Goal: Communication & Community: Participate in discussion

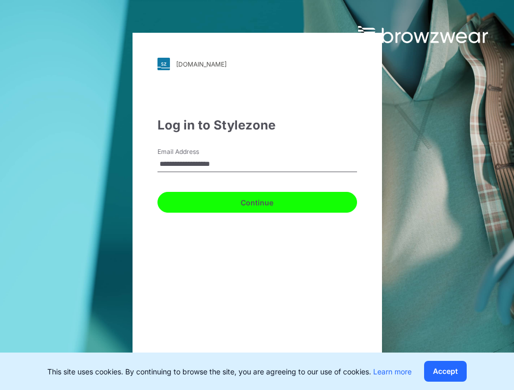
click at [260, 200] on button "Continue" at bounding box center [258, 202] width 200 height 21
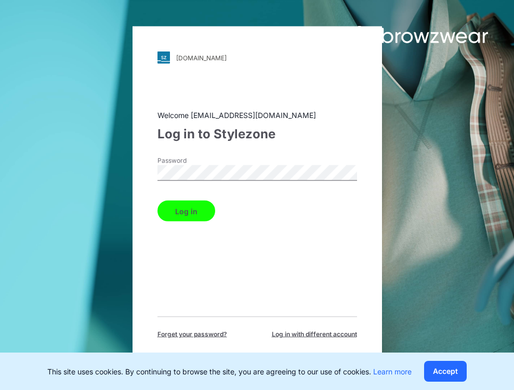
click at [174, 211] on button "Log in" at bounding box center [187, 211] width 58 height 21
click at [194, 212] on button "Log in" at bounding box center [187, 211] width 58 height 21
click at [457, 373] on button "Accept" at bounding box center [445, 371] width 43 height 21
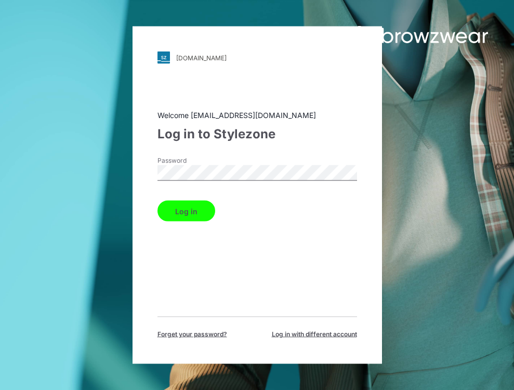
click at [198, 214] on button "Log in" at bounding box center [187, 211] width 58 height 21
click at [110, 170] on div "pvh.stylezone.com Loading... Welcome 3dteam@goldenid.biz Log in to Stylezone Pa…" at bounding box center [128, 195] width 257 height 390
click at [201, 206] on button "Log in" at bounding box center [187, 211] width 58 height 21
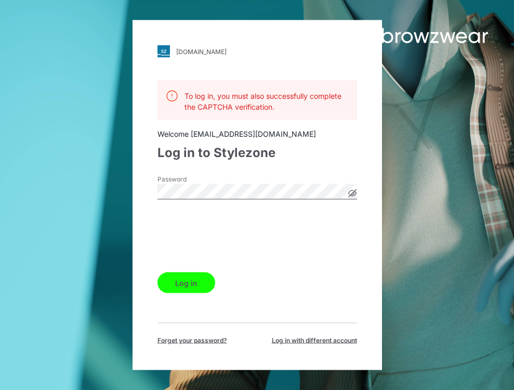
click at [356, 192] on icon at bounding box center [352, 193] width 8 height 8
click at [187, 280] on button "Log in" at bounding box center [187, 282] width 58 height 21
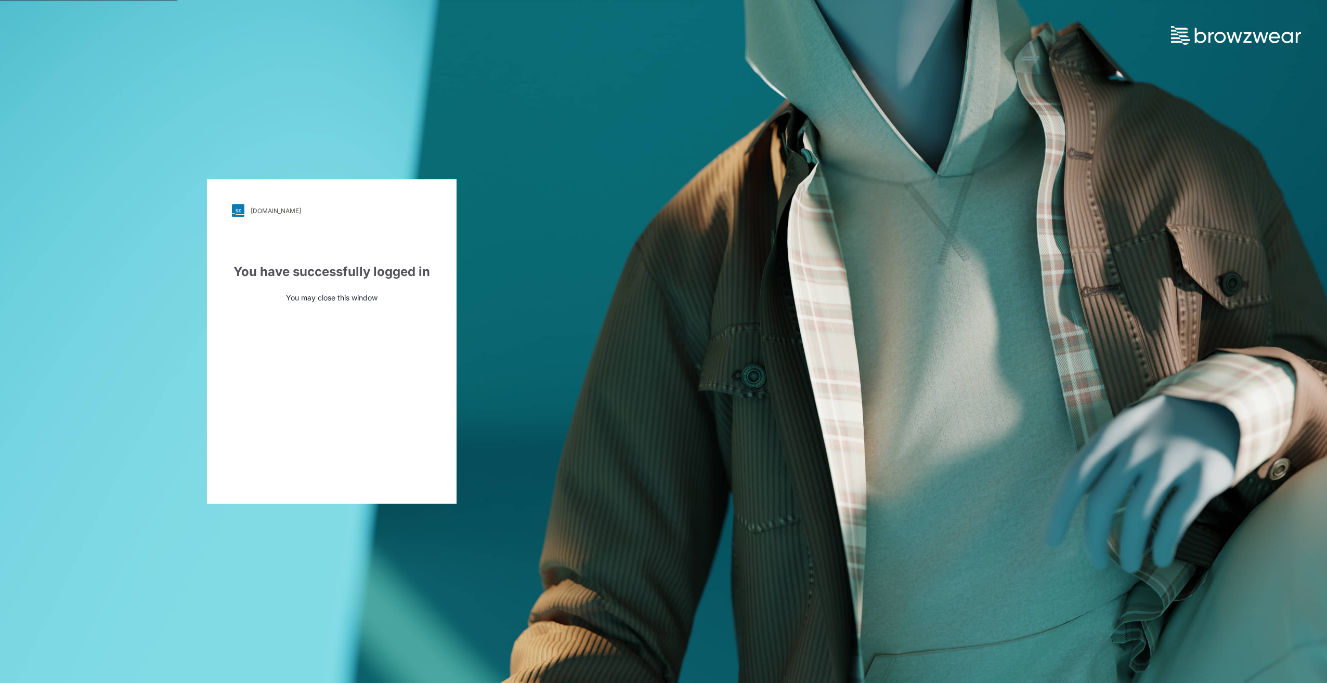
click at [335, 297] on p "You may close this window" at bounding box center [332, 297] width 200 height 11
click at [510, 316] on div "pvh.stylezone.com Loading... You have successfully logged in You may close this…" at bounding box center [331, 341] width 663 height 683
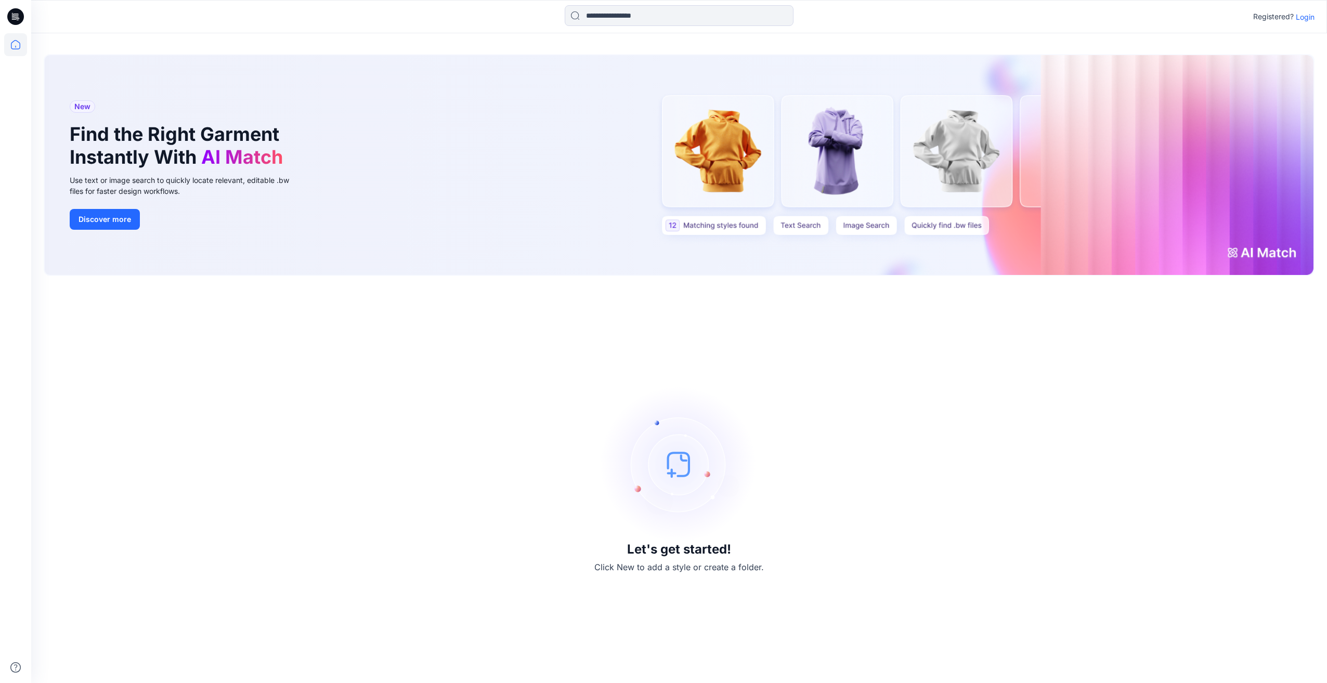
click at [1313, 17] on p "Login" at bounding box center [1304, 16] width 19 height 11
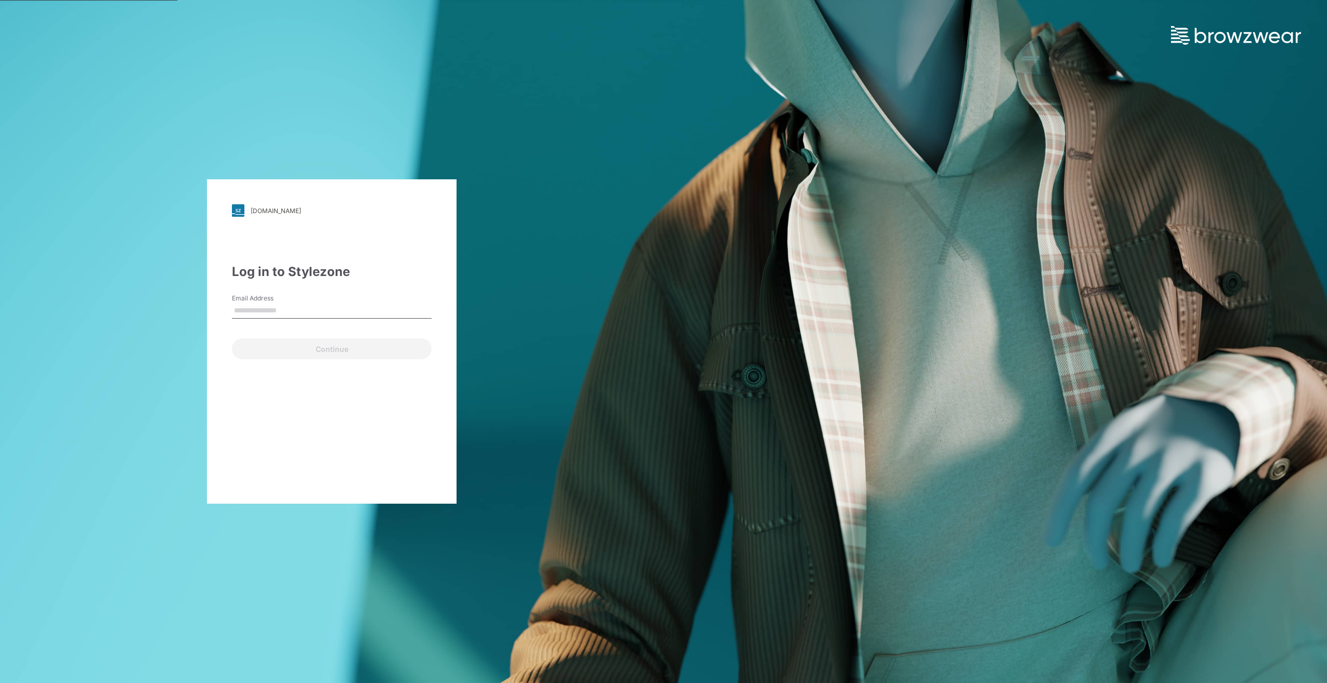
click at [279, 312] on input "Email Address" at bounding box center [332, 311] width 200 height 16
type input "**********"
click at [300, 350] on button "Continue" at bounding box center [332, 348] width 200 height 21
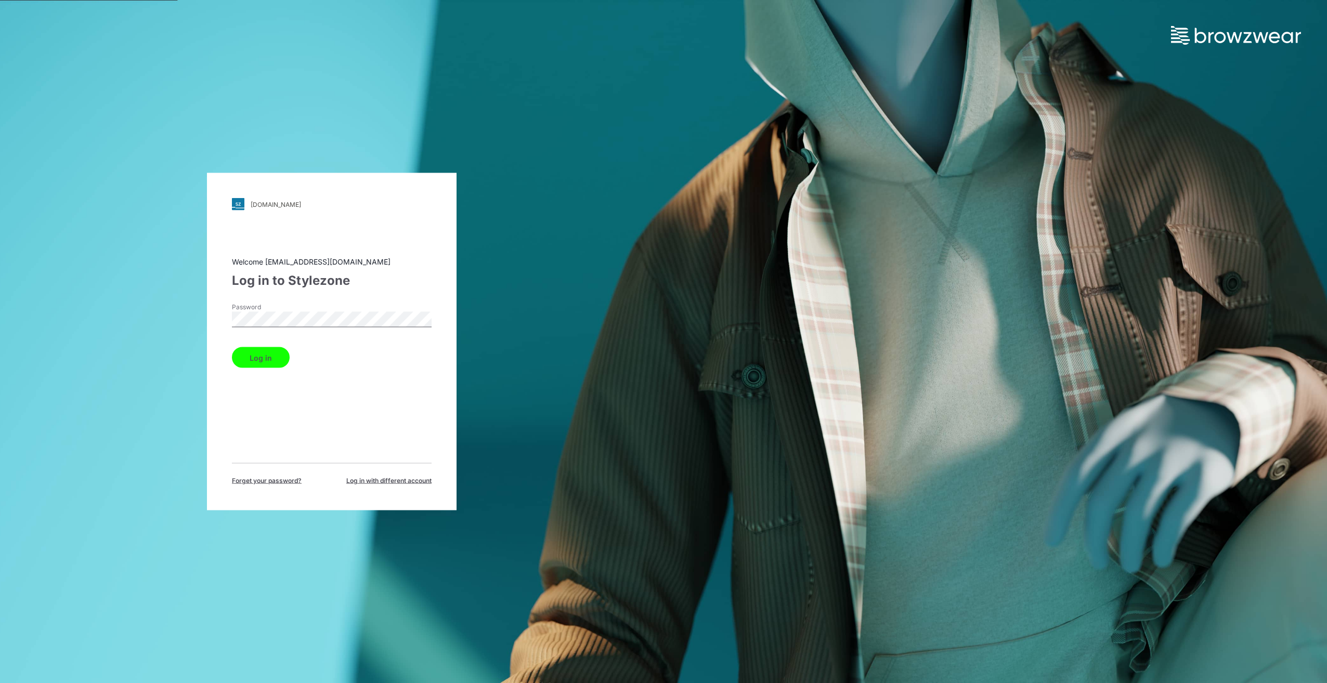
click at [232, 347] on button "Log in" at bounding box center [261, 357] width 58 height 21
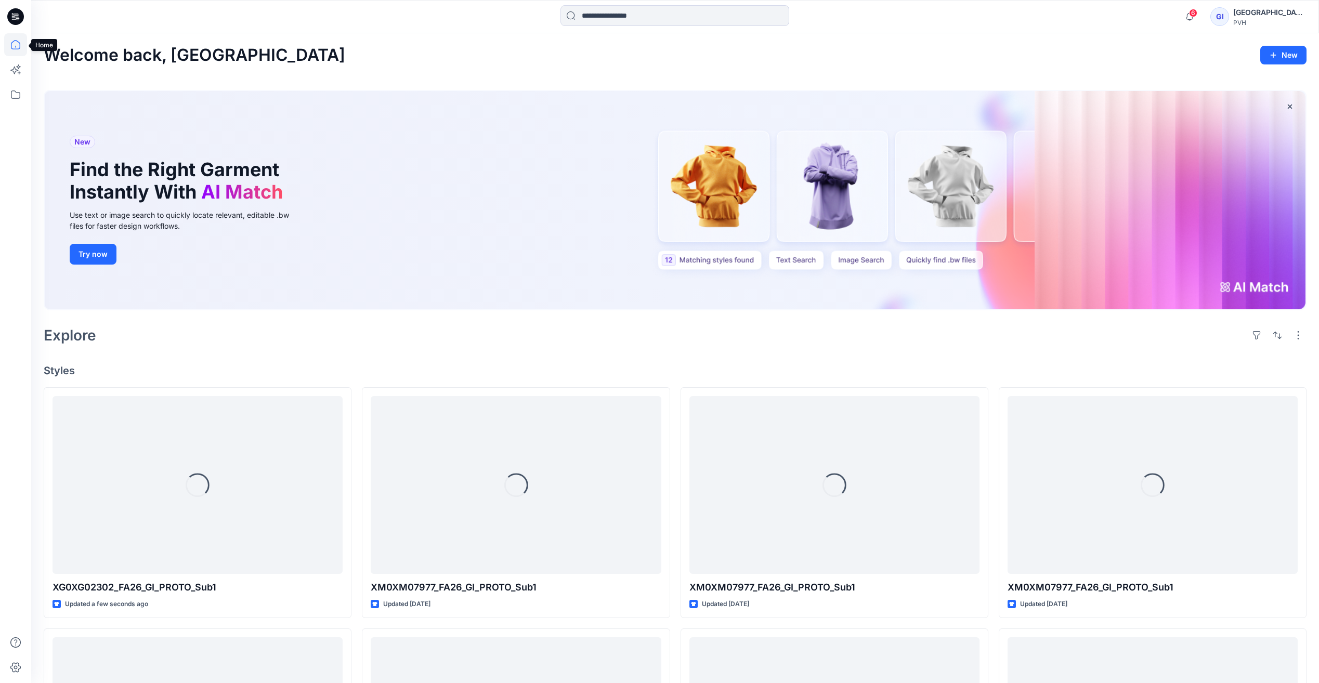
click at [12, 42] on icon at bounding box center [15, 44] width 23 height 23
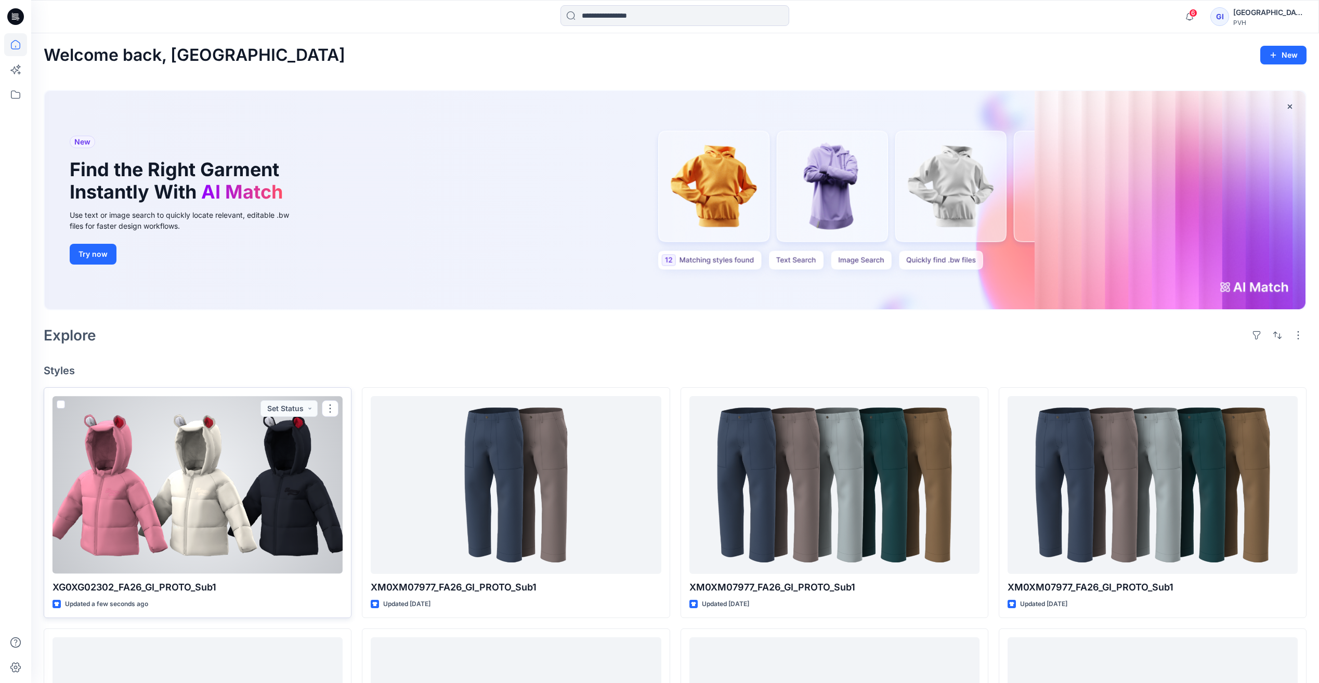
drag, startPoint x: 62, startPoint y: 404, endPoint x: 172, endPoint y: 418, distance: 110.6
click at [62, 404] on span at bounding box center [61, 404] width 8 height 8
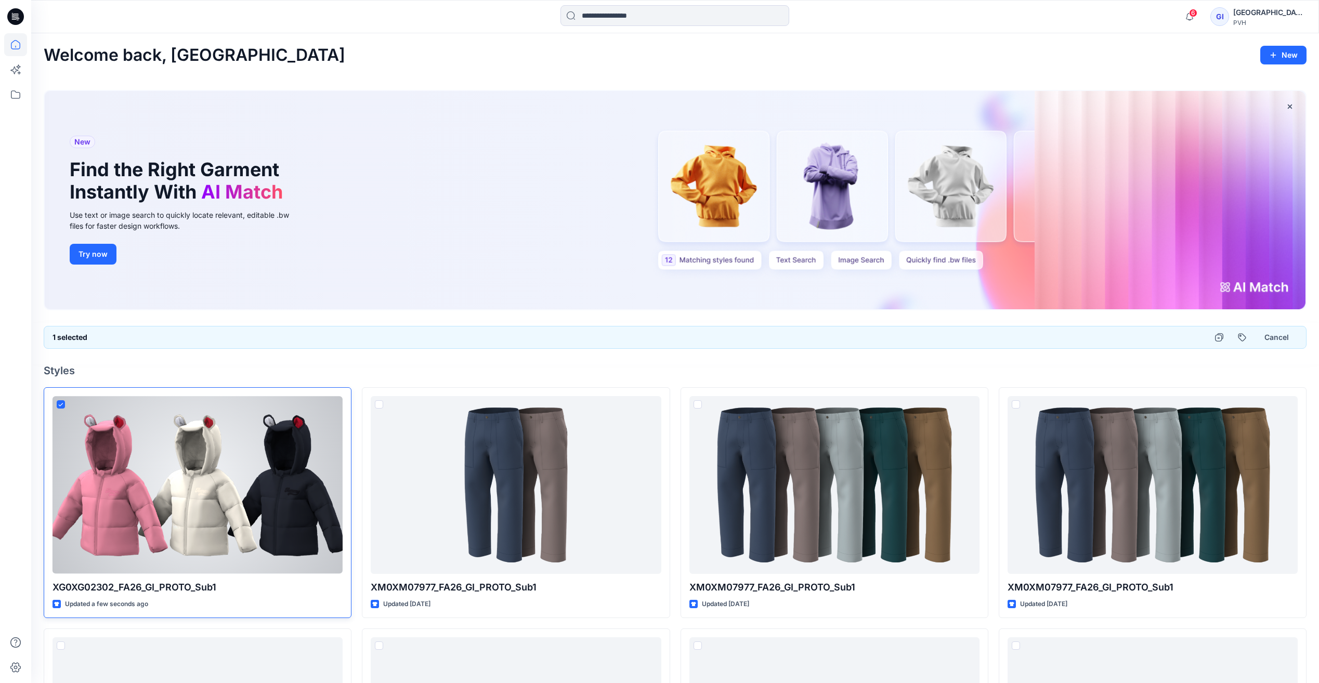
drag, startPoint x: 307, startPoint y: 453, endPoint x: 272, endPoint y: 453, distance: 34.8
click at [272, 453] on div at bounding box center [198, 484] width 290 height 177
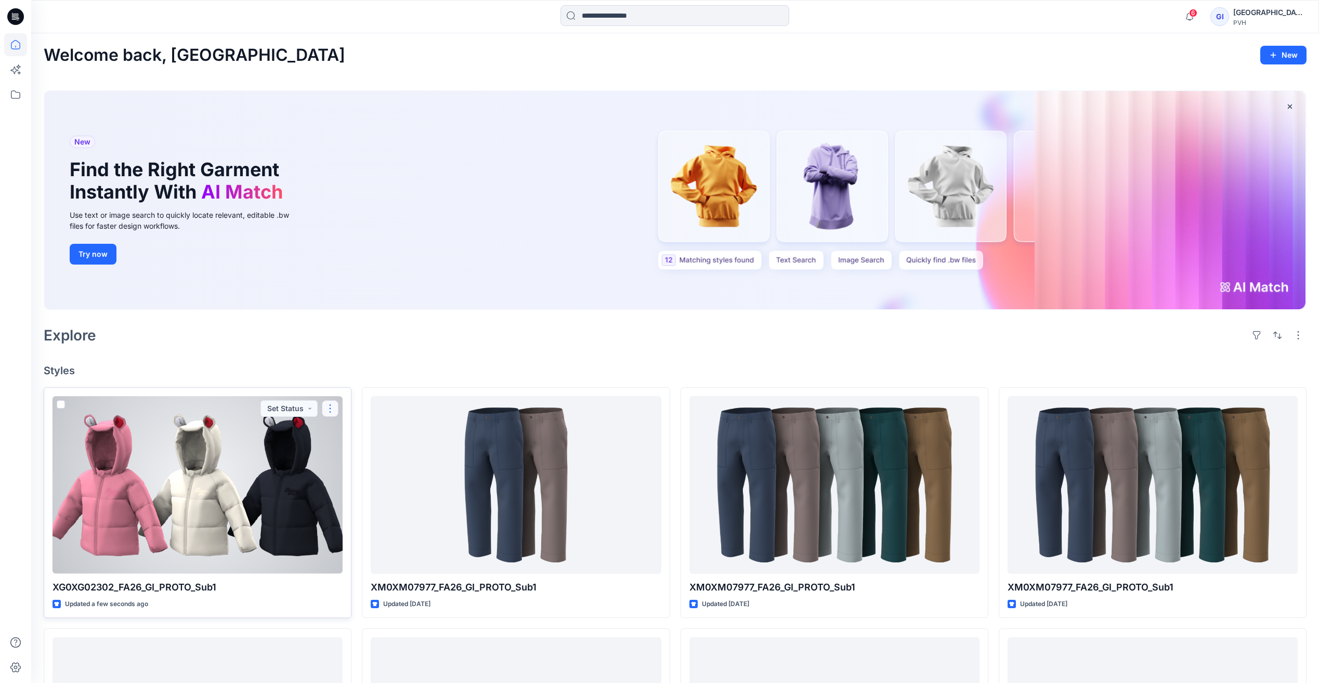
click at [333, 408] on button "button" at bounding box center [330, 408] width 17 height 17
click at [365, 492] on p "Duplicate to..." at bounding box center [366, 490] width 47 height 11
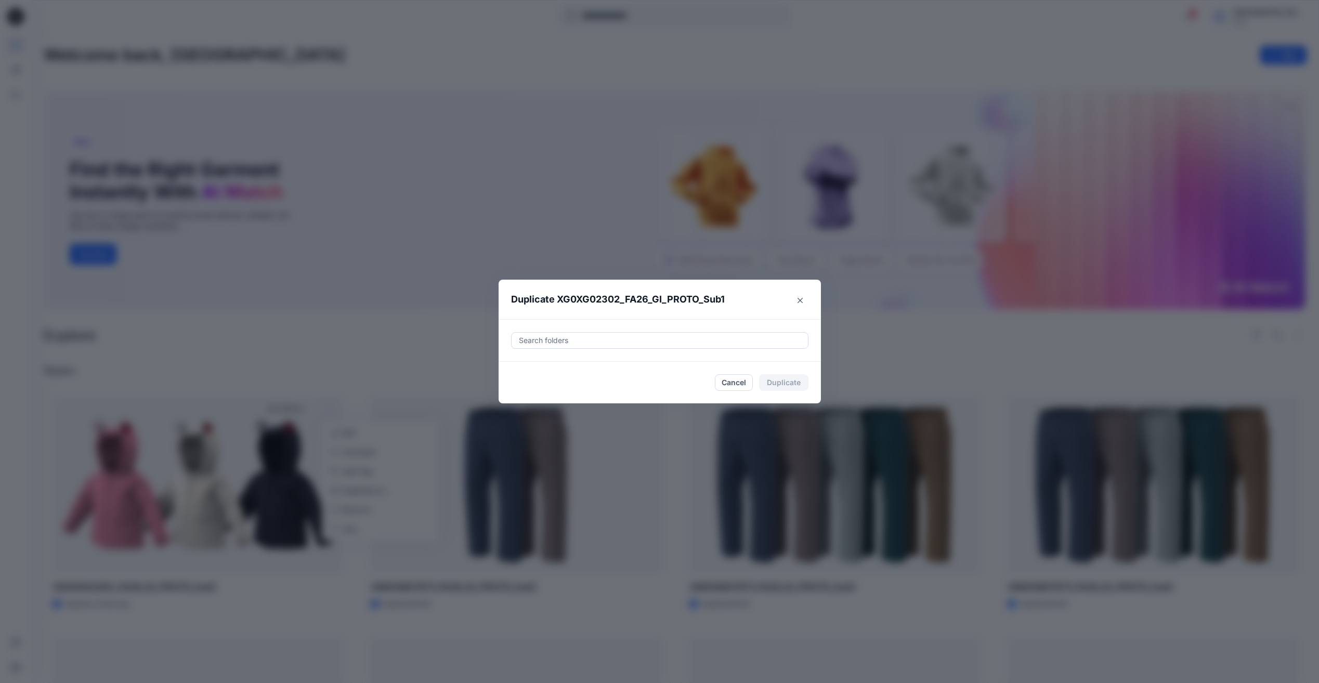
click at [565, 341] on div at bounding box center [660, 340] width 284 height 12
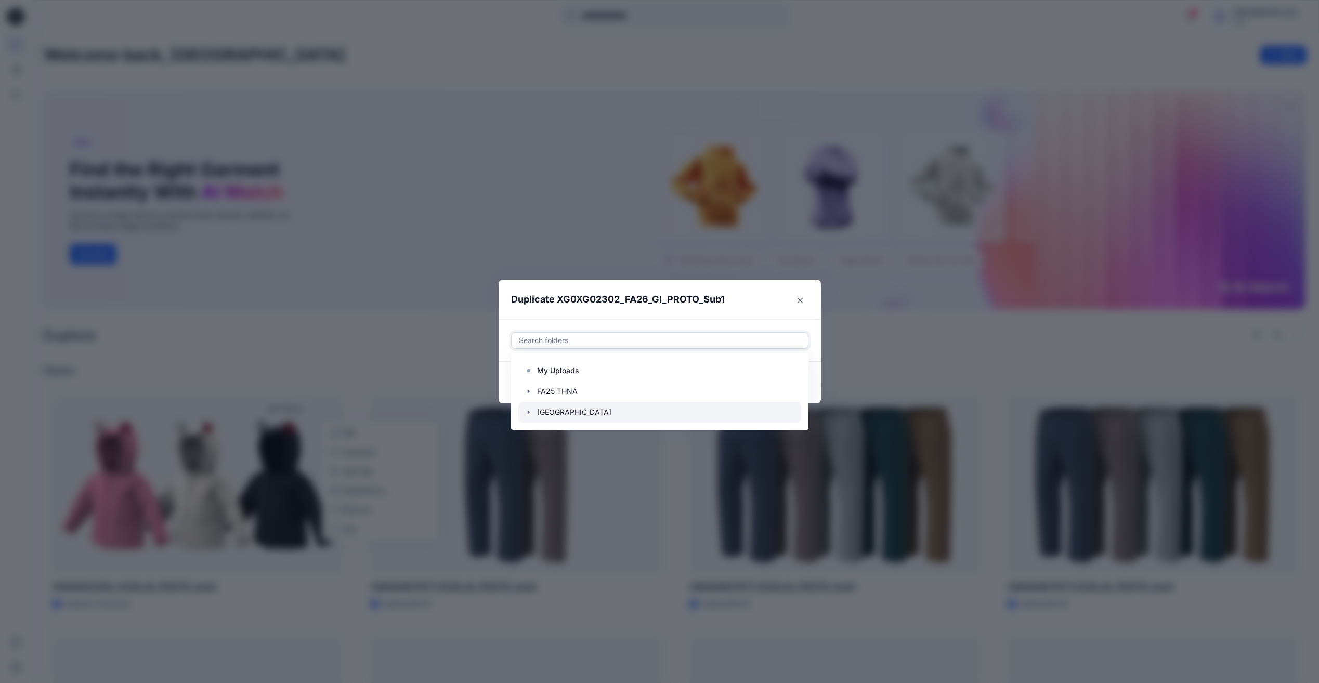
click at [578, 413] on div at bounding box center [659, 412] width 283 height 21
click at [710, 414] on div at bounding box center [659, 412] width 283 height 21
click at [709, 414] on div at bounding box center [659, 412] width 283 height 21
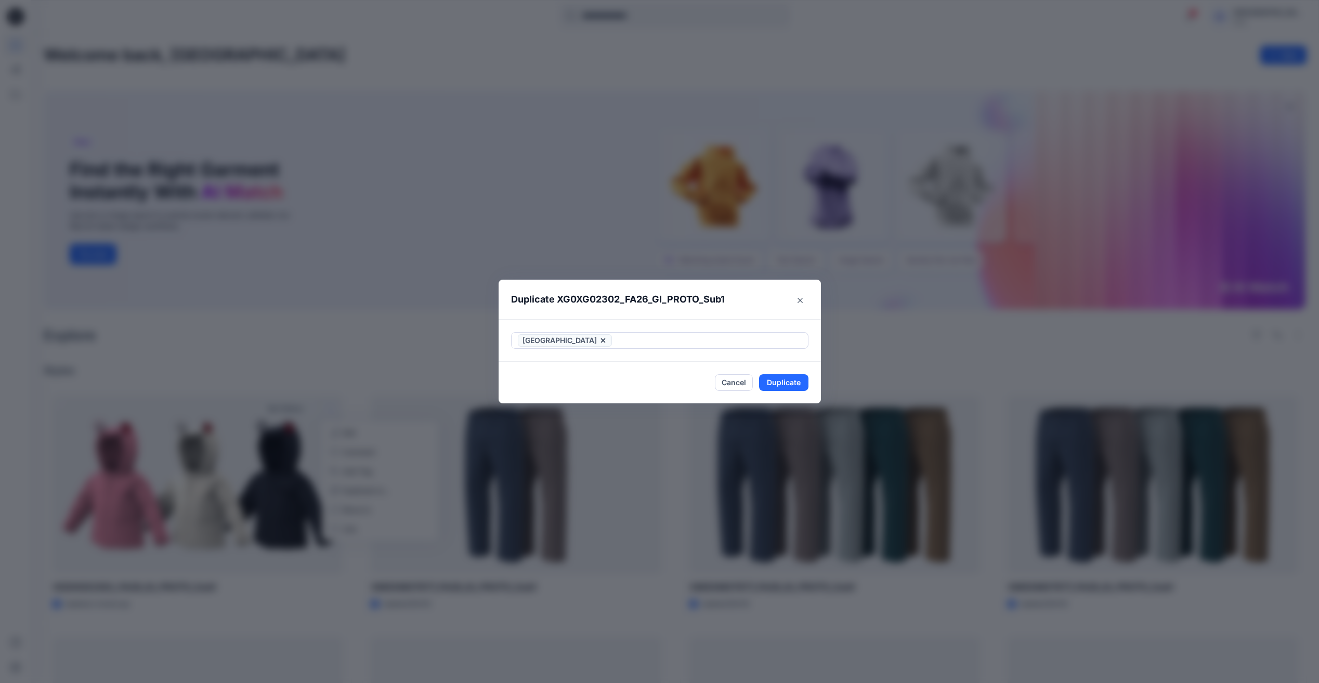
click at [709, 467] on div "Duplicate XG0XG02302_FA26_GI_PROTO_Sub1 Golden Island Cancel Duplicate" at bounding box center [659, 341] width 1319 height 683
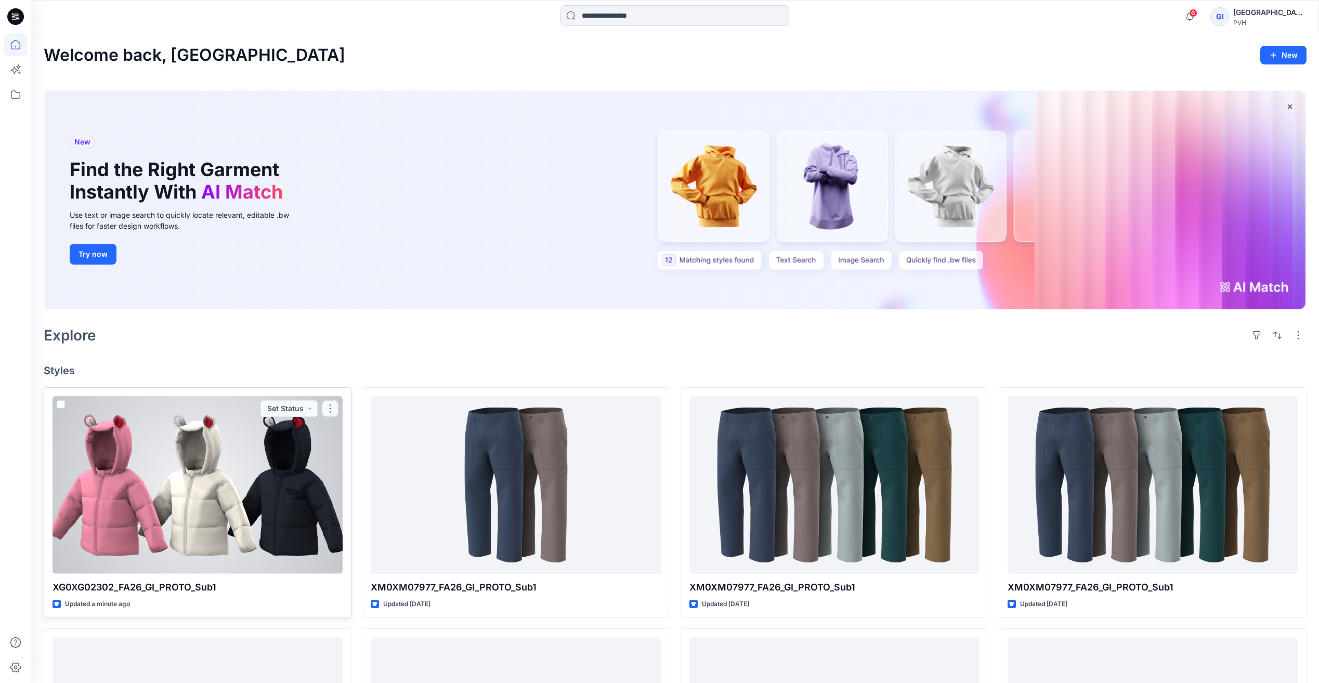
click at [328, 406] on button "button" at bounding box center [330, 408] width 17 height 17
click at [366, 492] on p "Duplicate to..." at bounding box center [366, 490] width 47 height 11
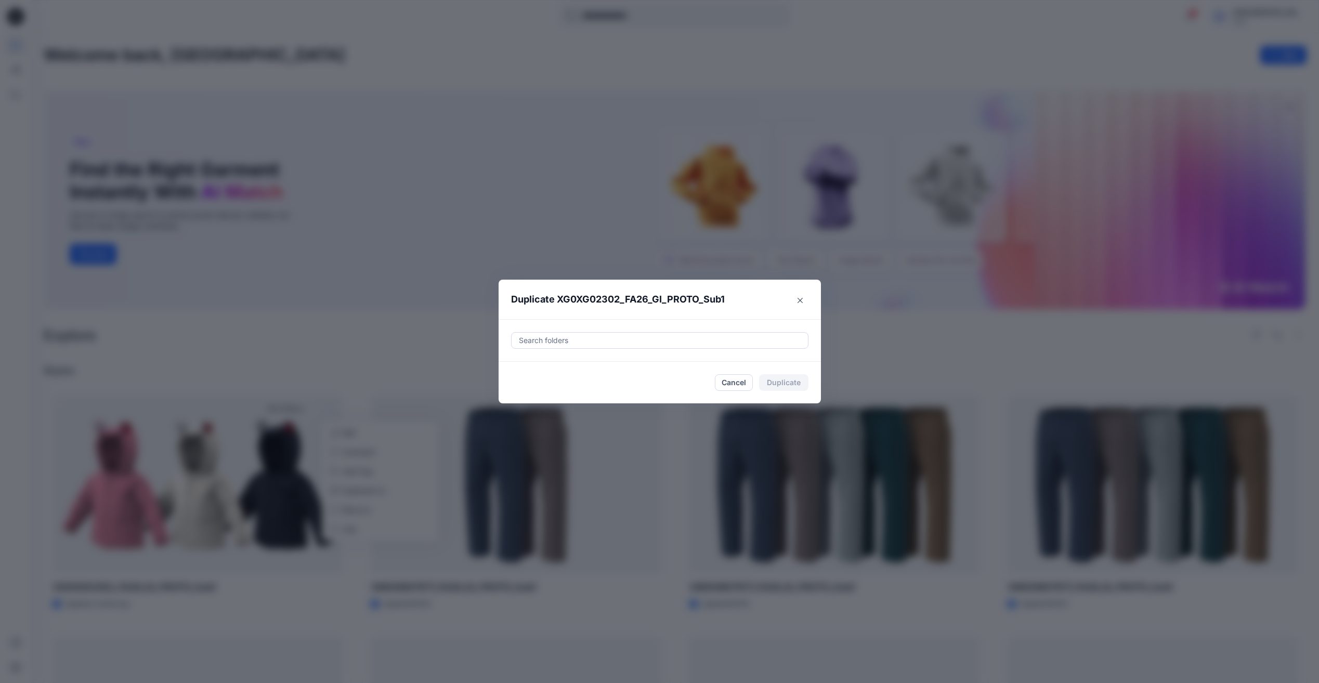
click at [635, 338] on div at bounding box center [660, 340] width 284 height 12
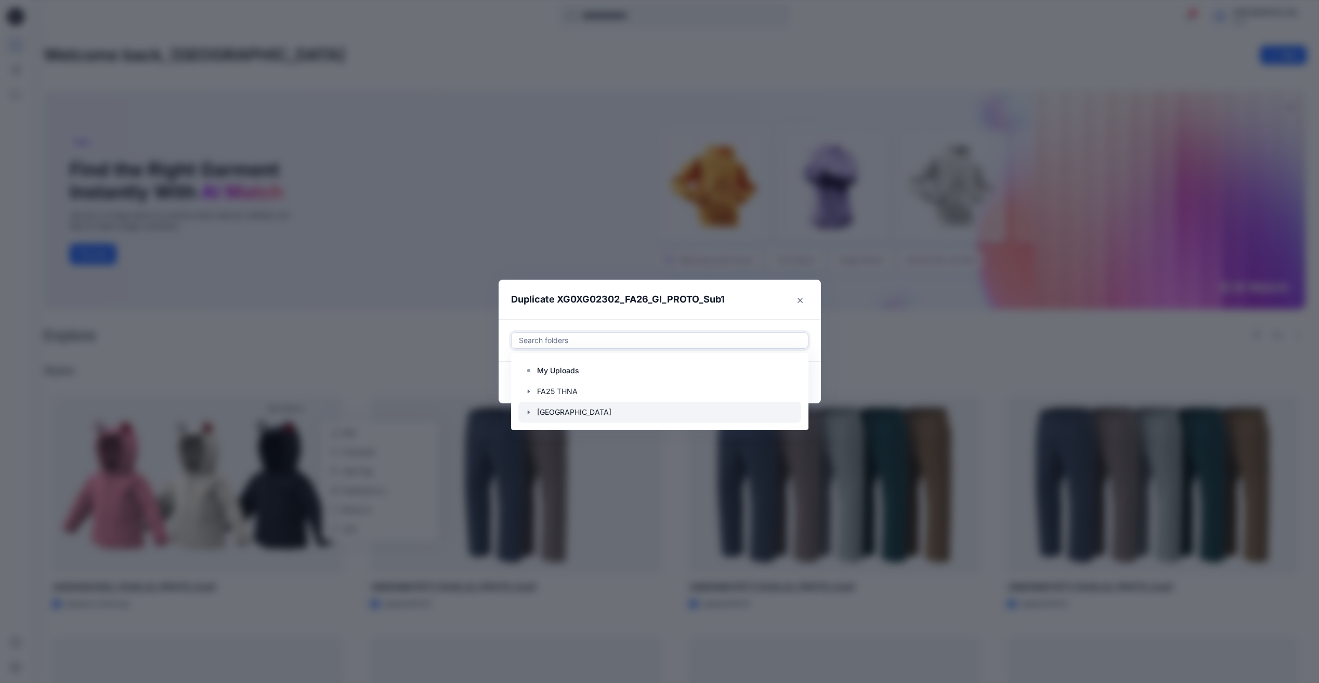
click at [571, 413] on div at bounding box center [659, 412] width 283 height 21
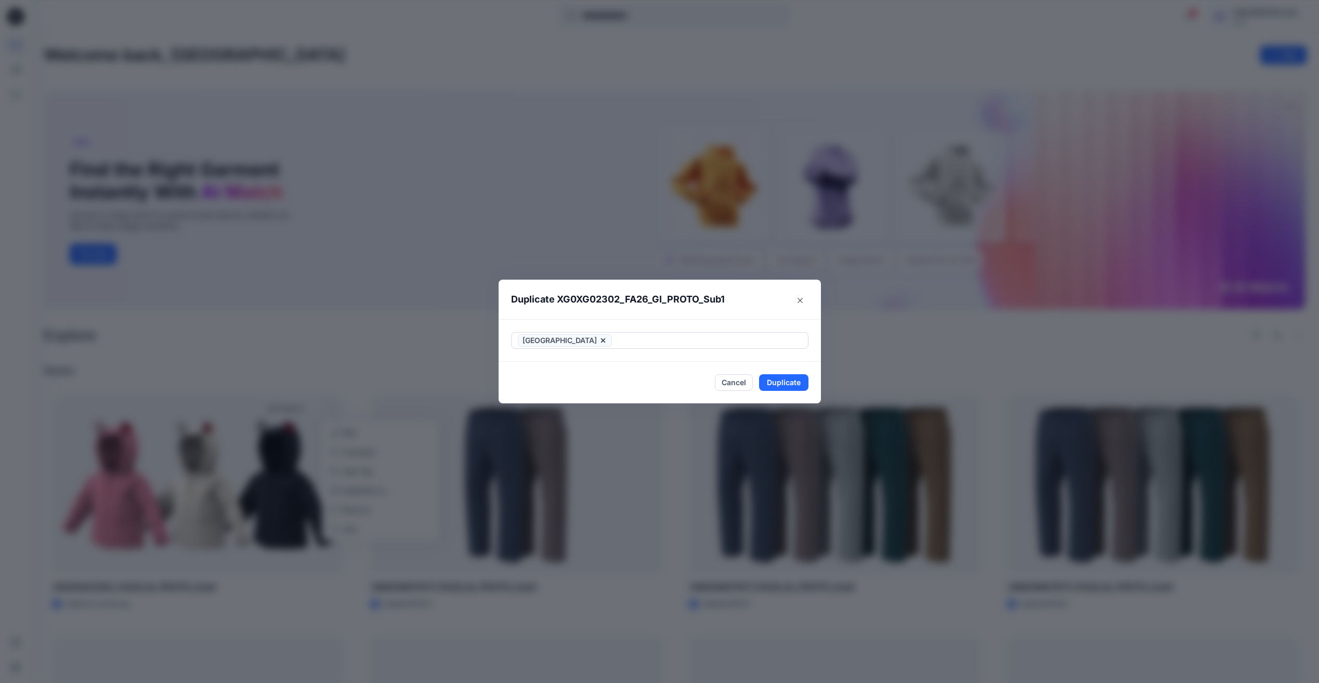
click at [819, 376] on footer "Cancel Duplicate" at bounding box center [660, 383] width 322 height 42
click at [792, 382] on button "Duplicate" at bounding box center [783, 382] width 49 height 17
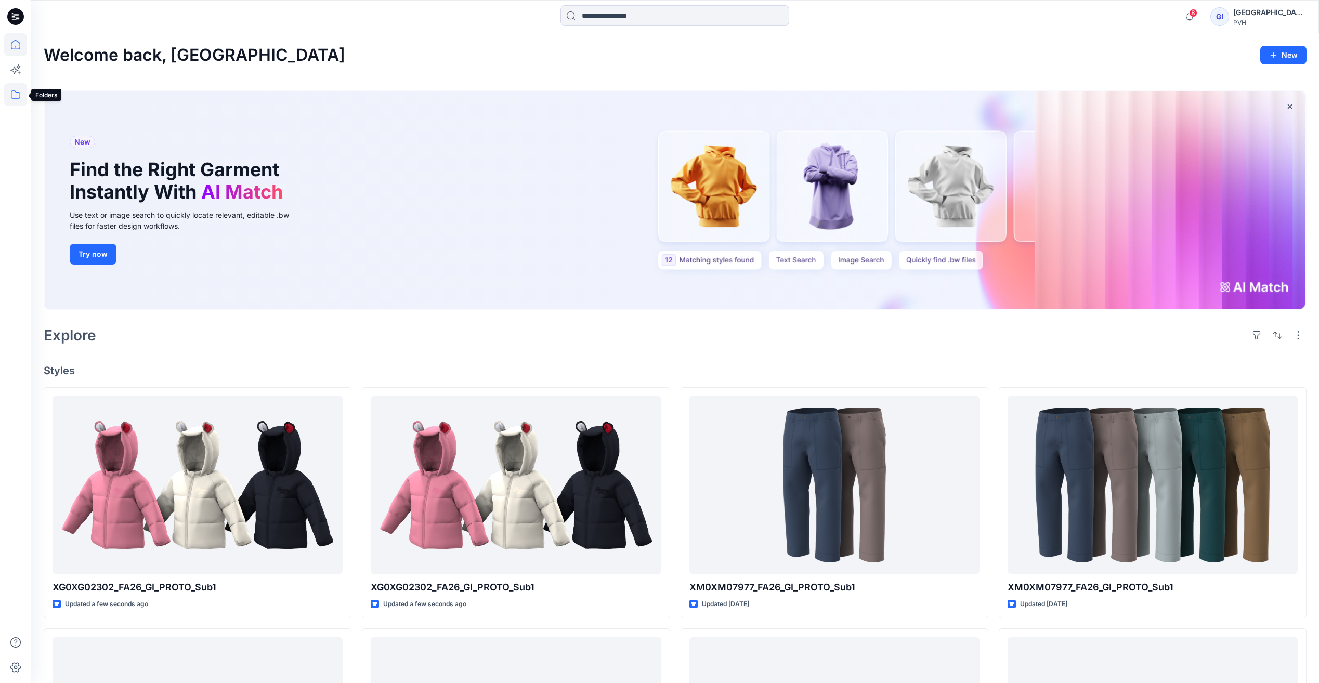
click at [11, 95] on icon at bounding box center [15, 94] width 23 height 23
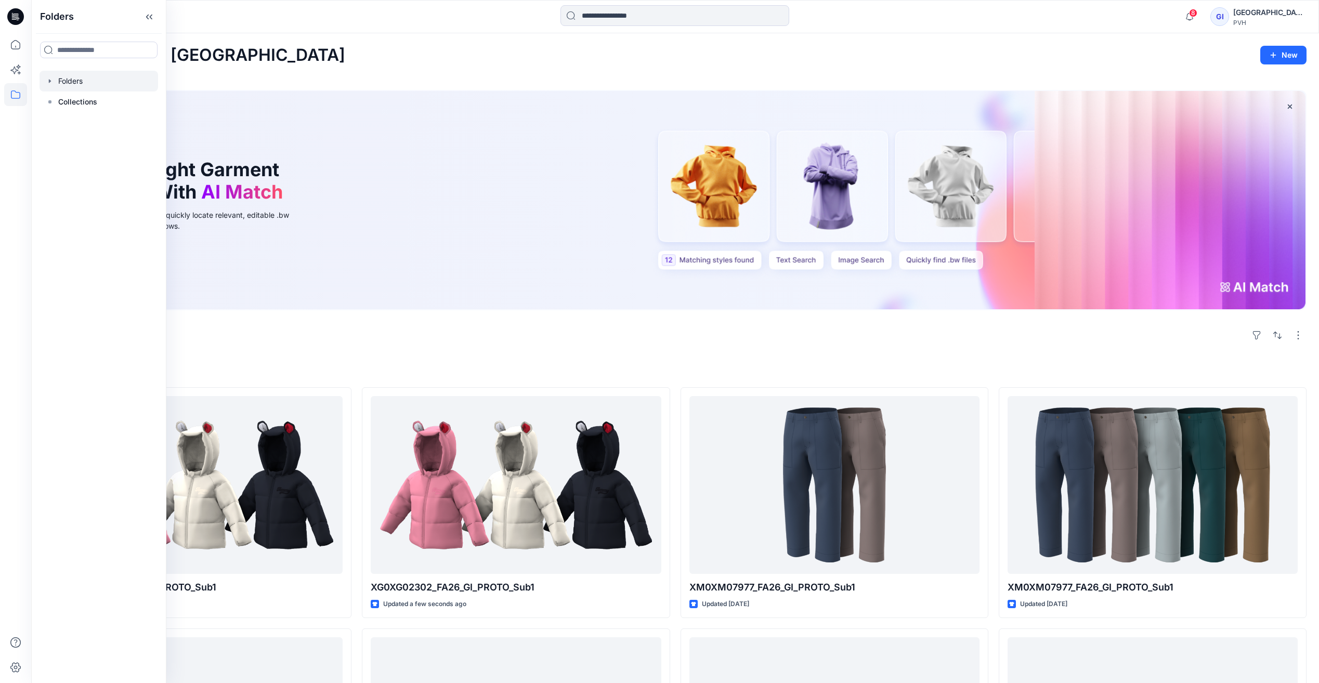
click at [80, 80] on div at bounding box center [99, 81] width 119 height 21
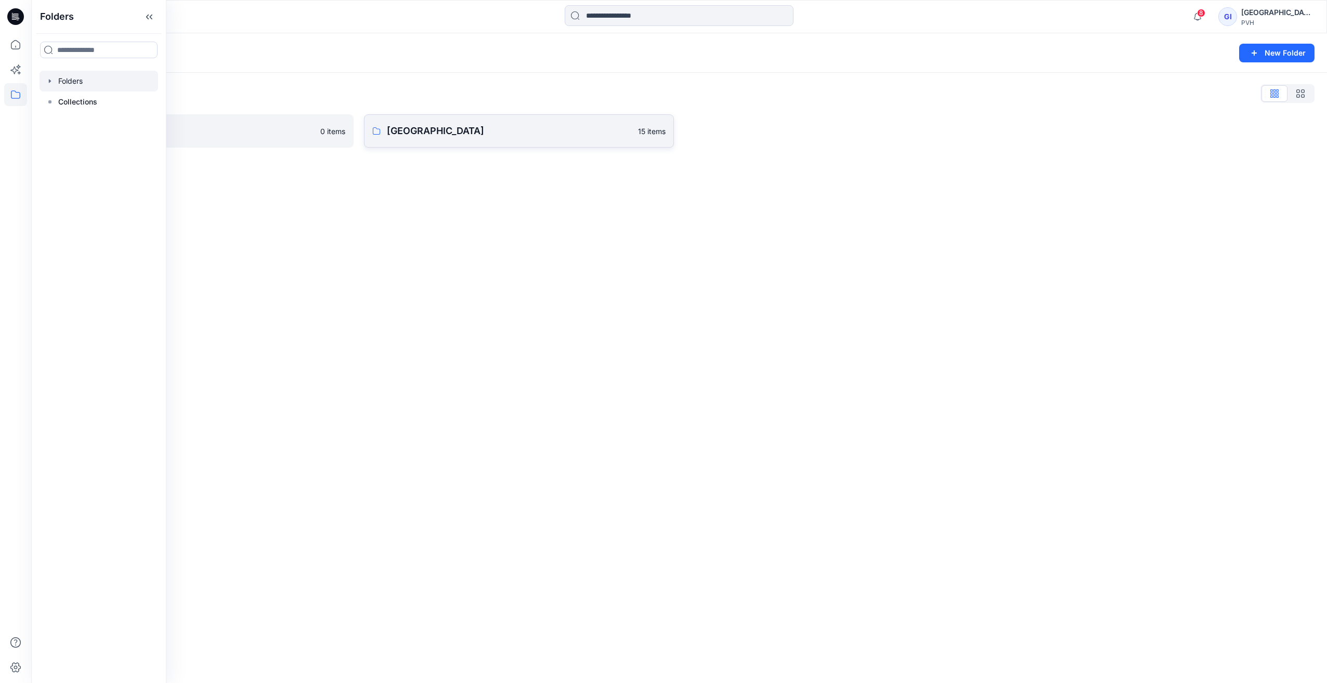
click at [486, 133] on p "[GEOGRAPHIC_DATA]" at bounding box center [509, 131] width 245 height 15
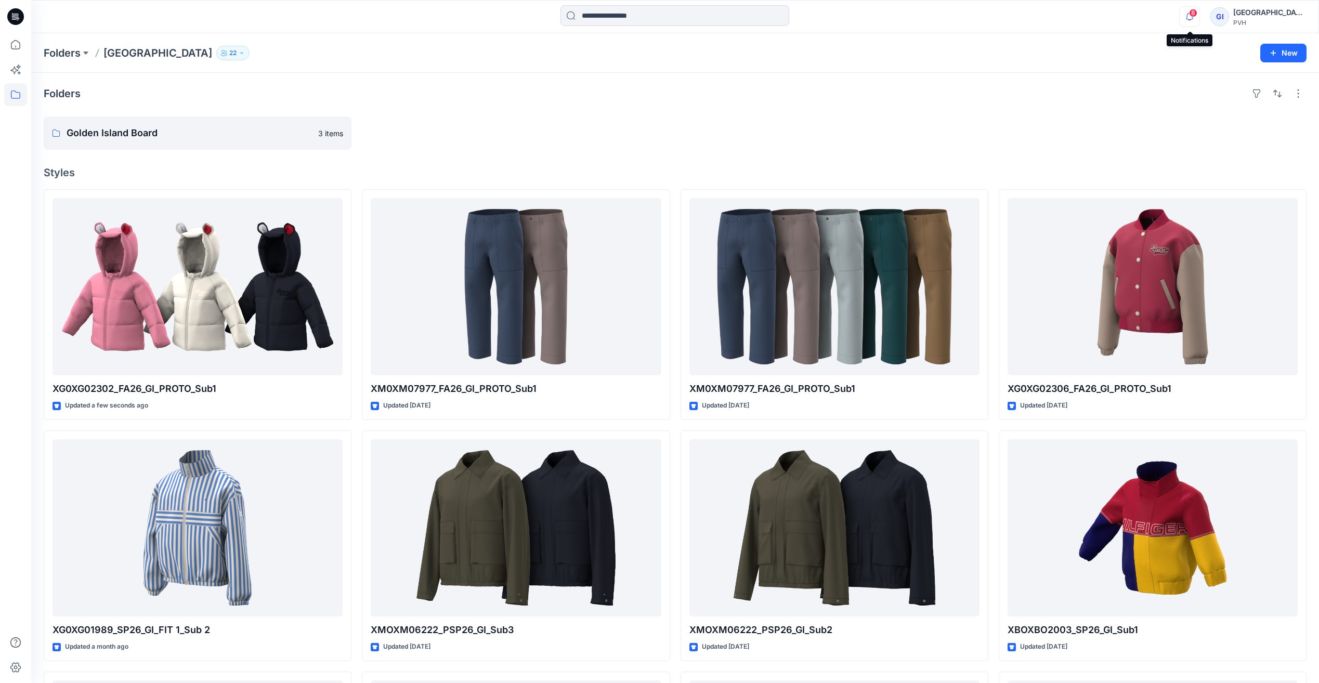
click at [1190, 17] on icon "button" at bounding box center [1190, 16] width 20 height 21
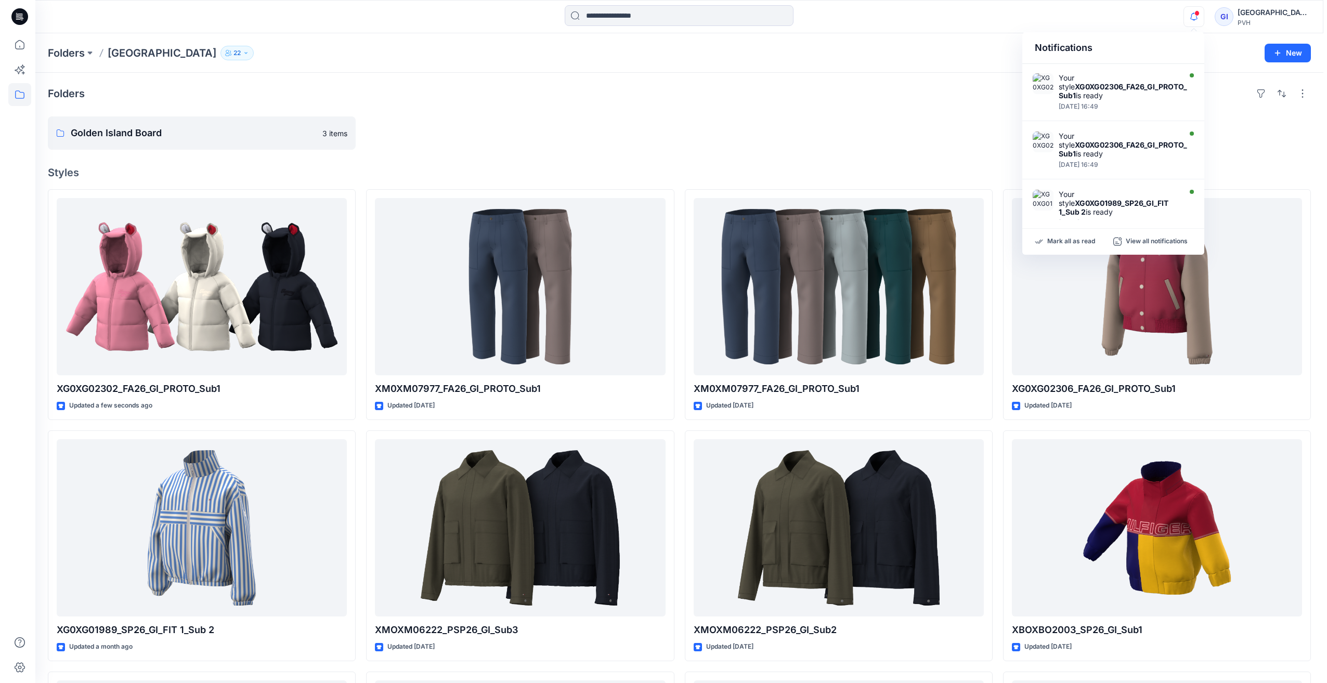
scroll to position [416, 0]
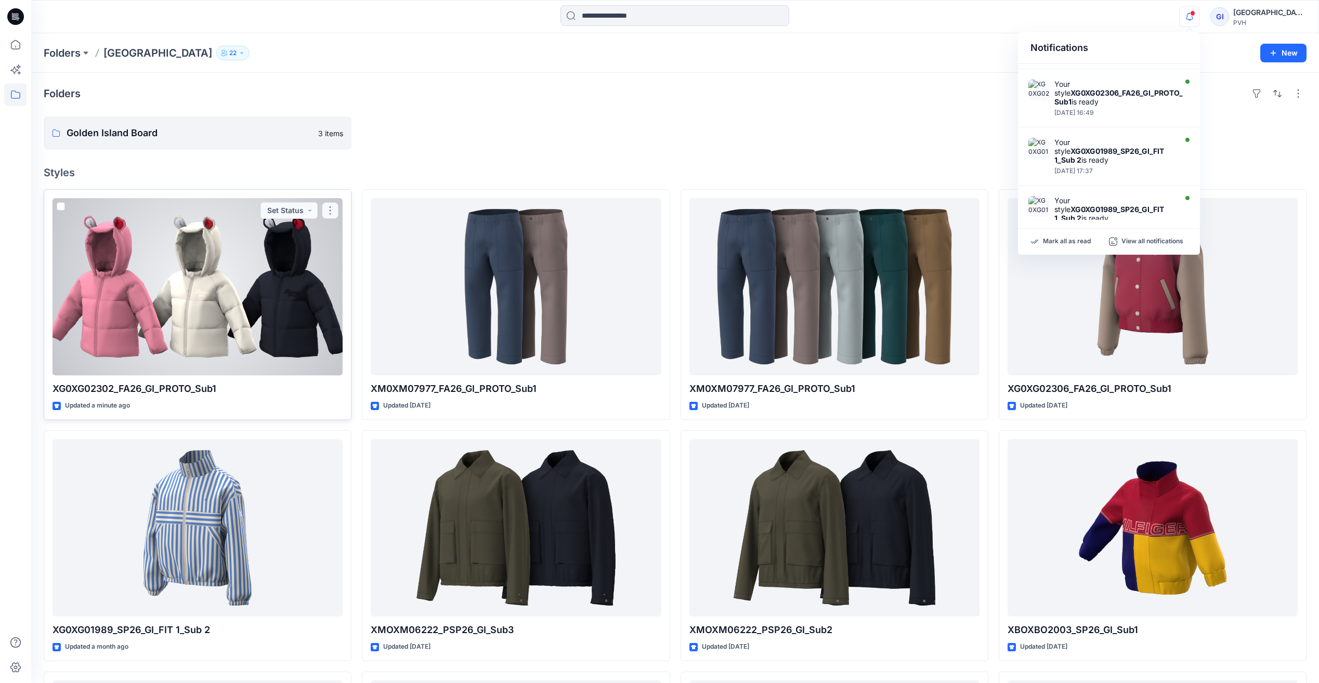
click at [333, 210] on button "button" at bounding box center [330, 210] width 17 height 17
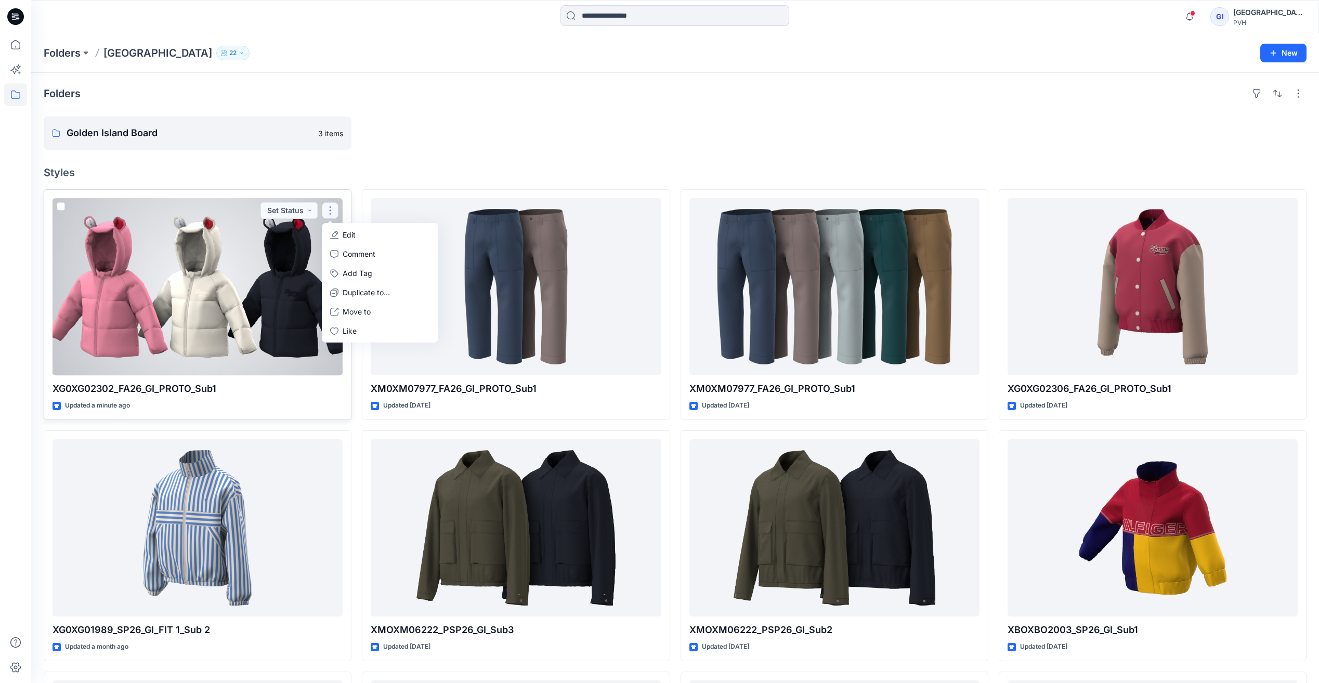
click at [351, 232] on p "Edit" at bounding box center [349, 234] width 13 height 11
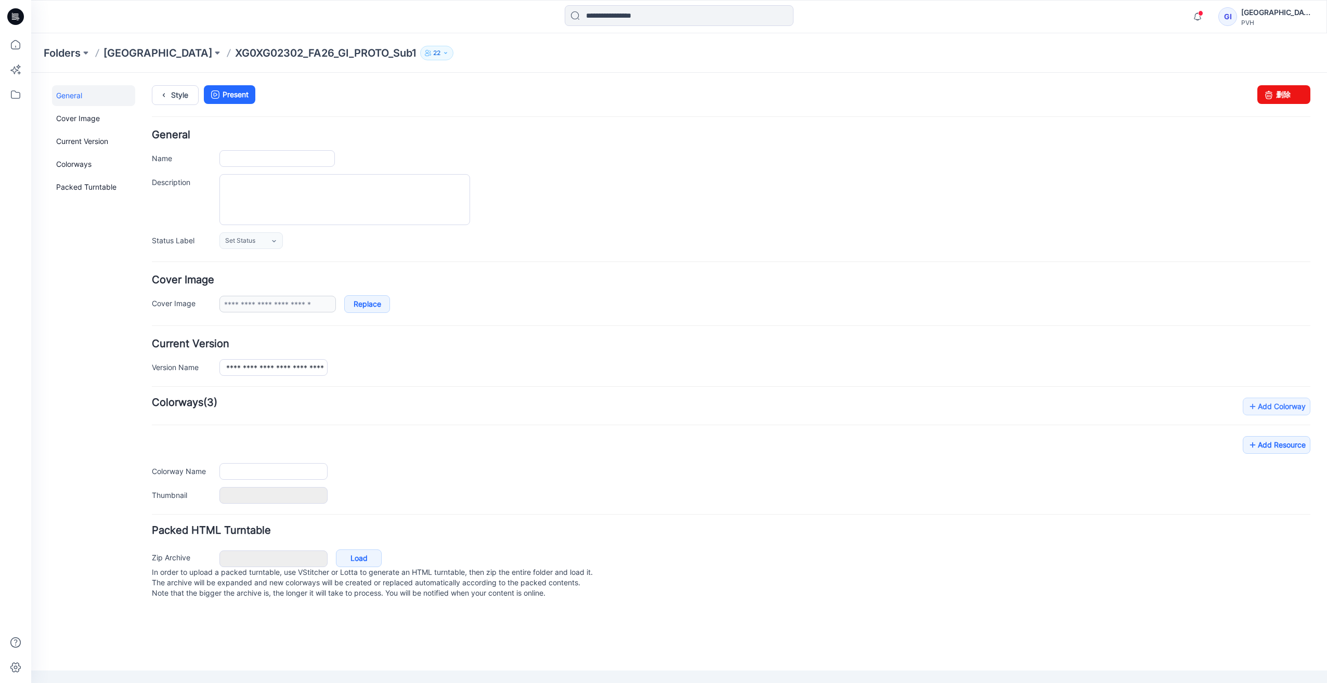
type input "**********"
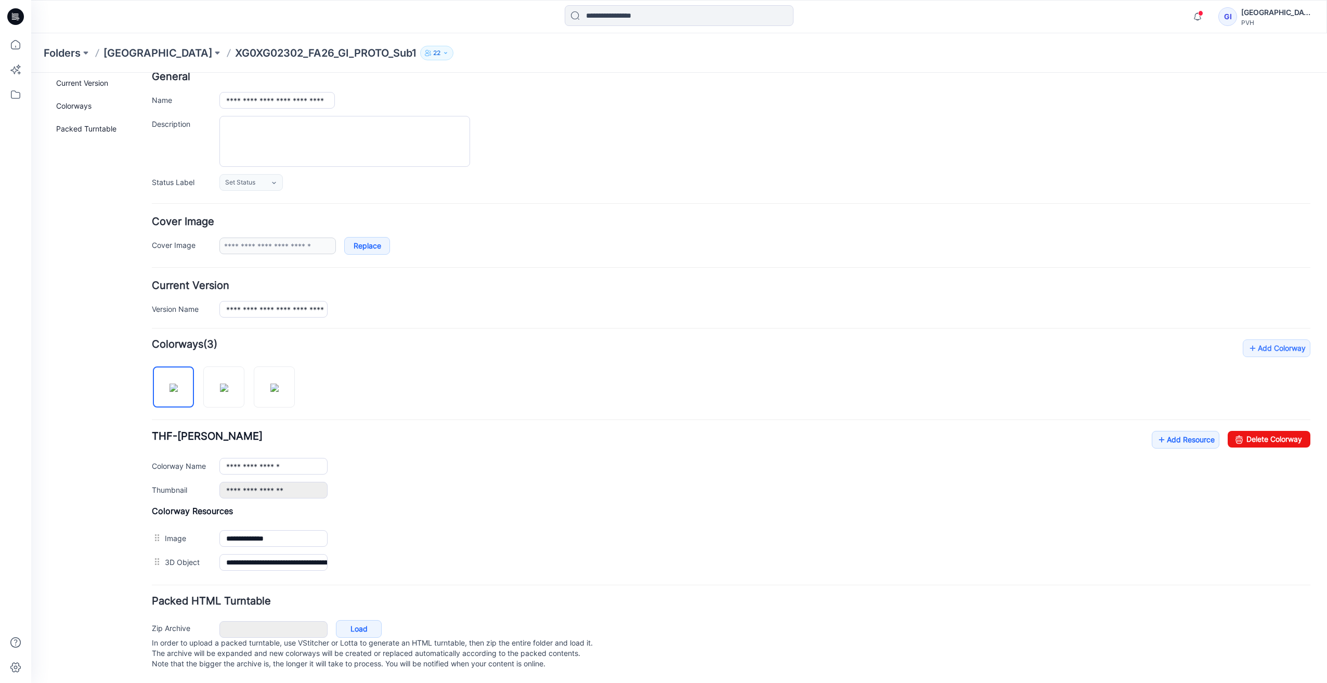
scroll to position [69, 0]
click at [220, 384] on img at bounding box center [224, 388] width 8 height 8
click at [279, 384] on img at bounding box center [274, 388] width 8 height 8
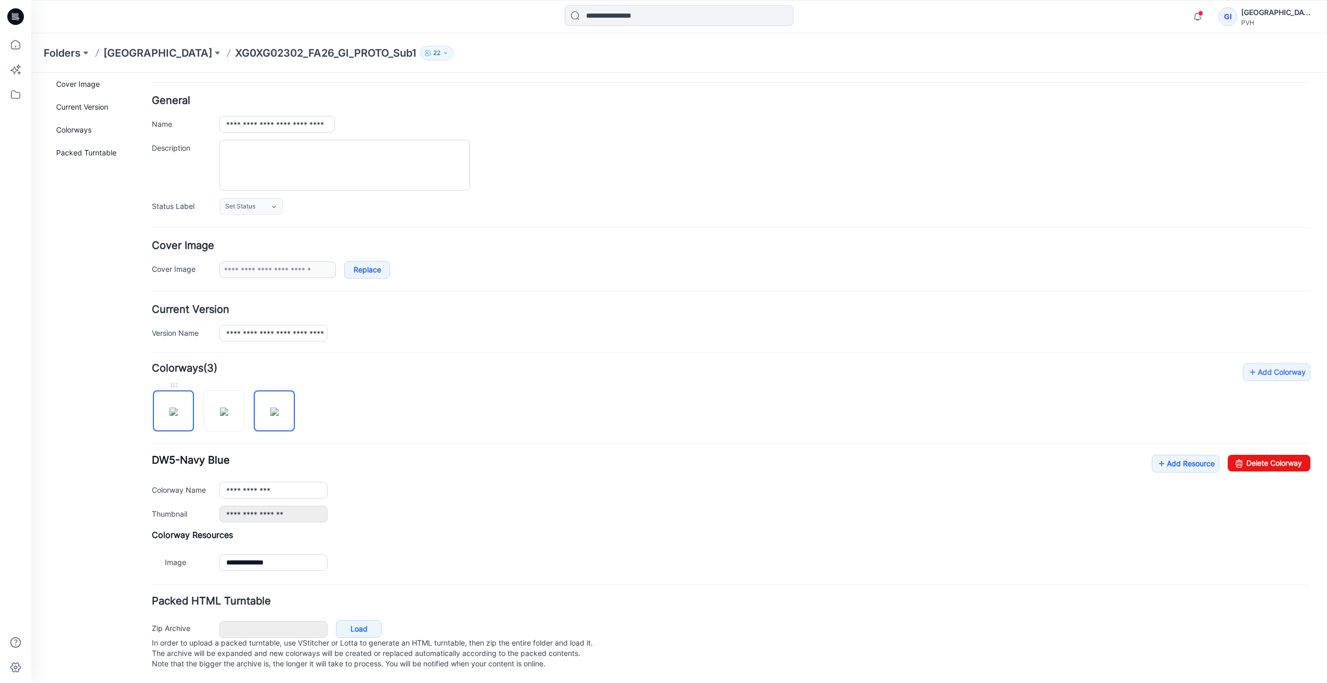
click at [178, 408] on img at bounding box center [173, 412] width 8 height 8
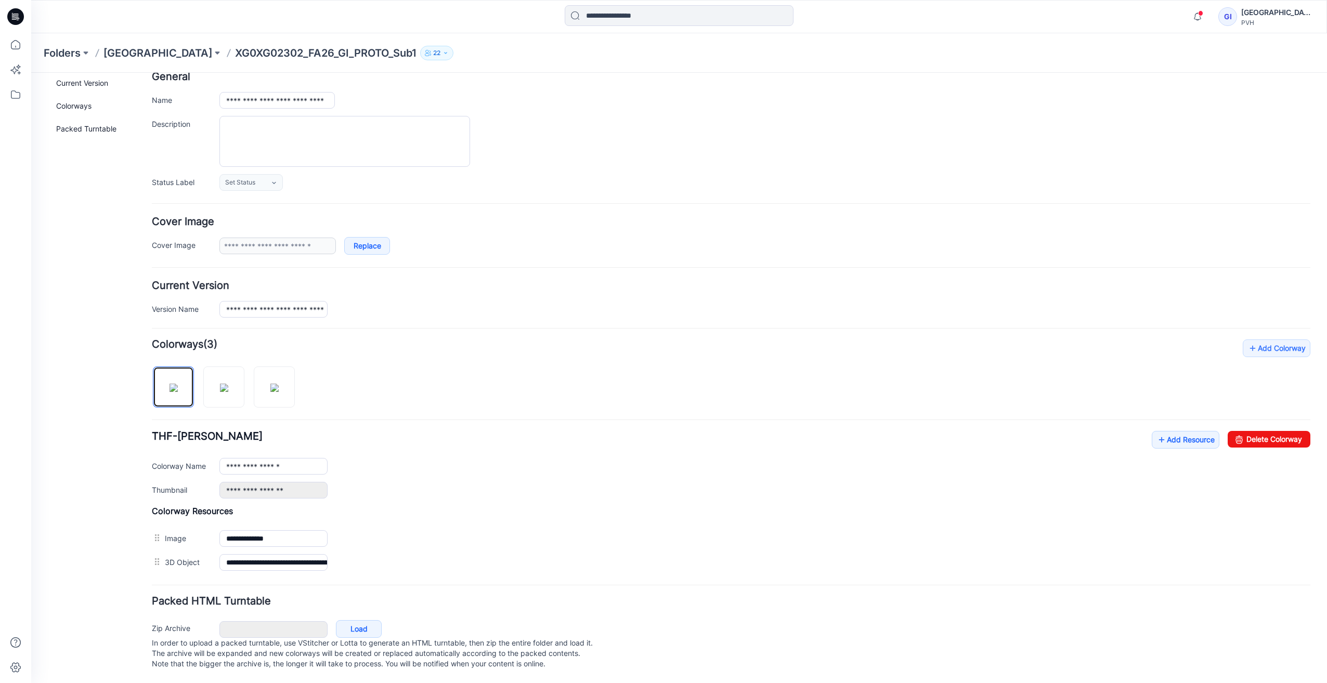
scroll to position [69, 0]
click at [1175, 431] on link "Add Resource" at bounding box center [1185, 440] width 68 height 18
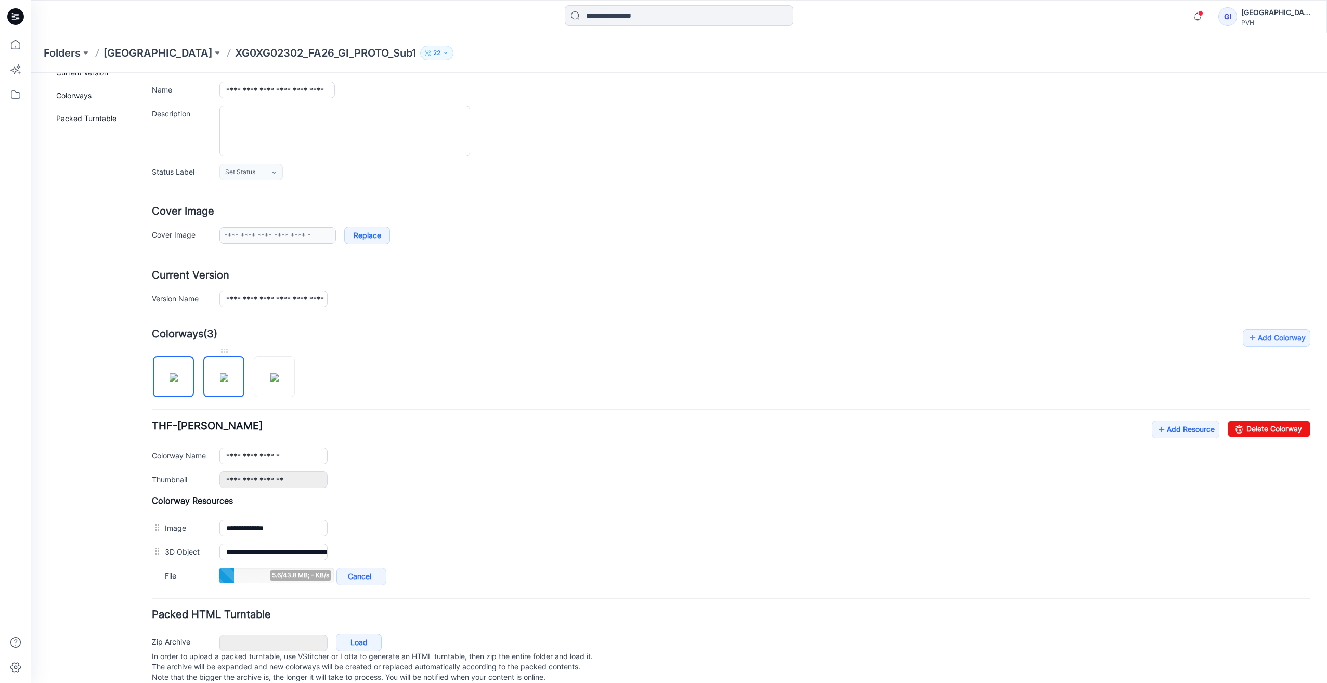
click at [222, 382] on img at bounding box center [224, 377] width 8 height 8
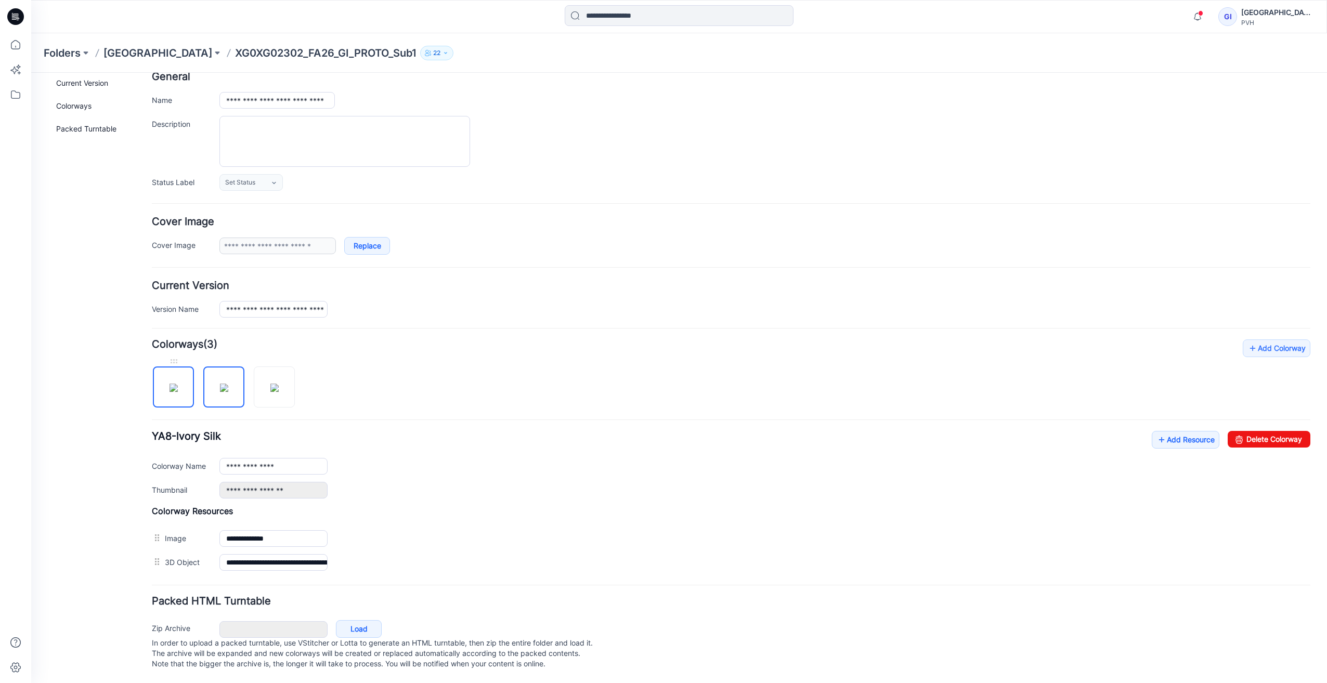
click at [174, 384] on img at bounding box center [173, 388] width 8 height 8
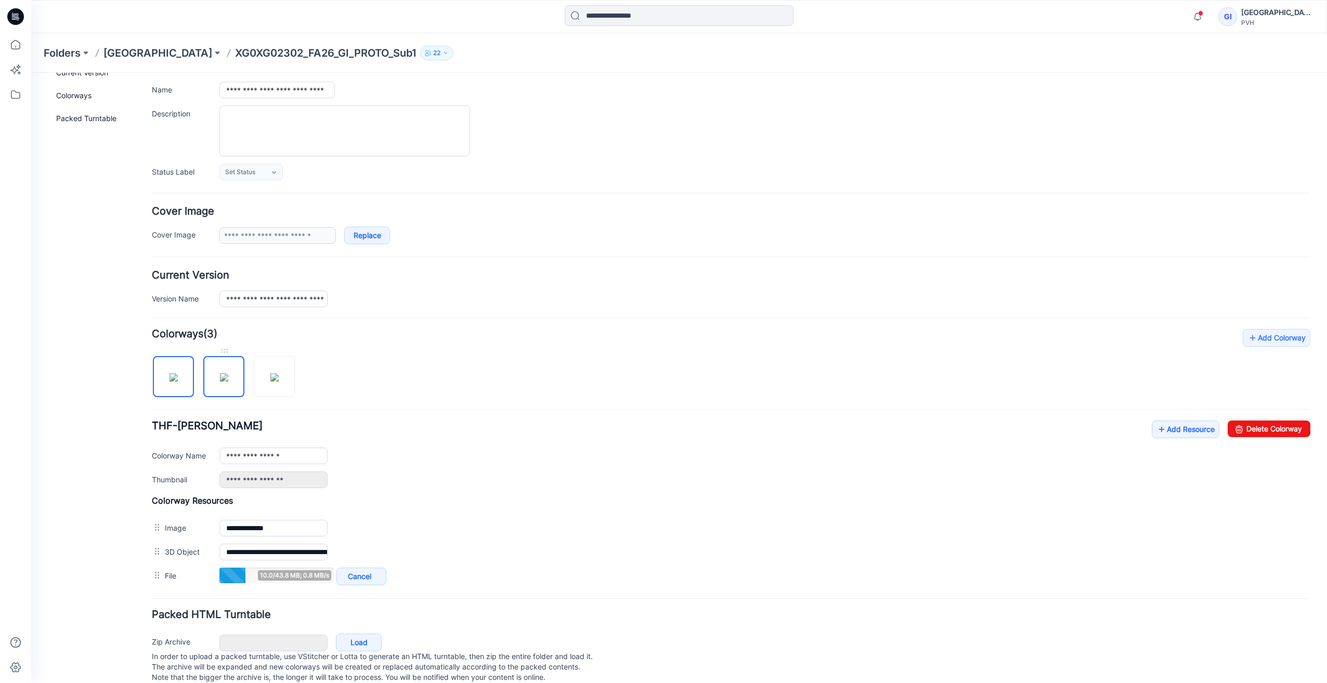
click at [220, 376] on img at bounding box center [224, 377] width 8 height 8
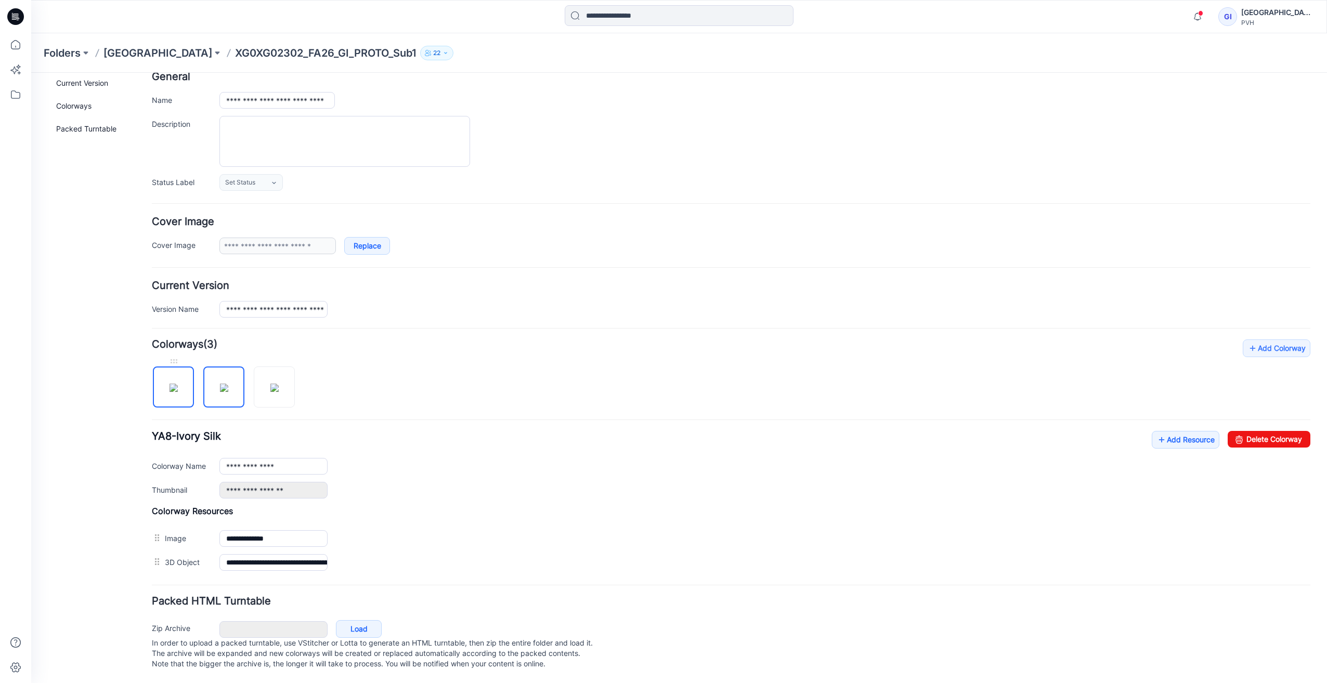
click at [169, 384] on img at bounding box center [173, 388] width 8 height 8
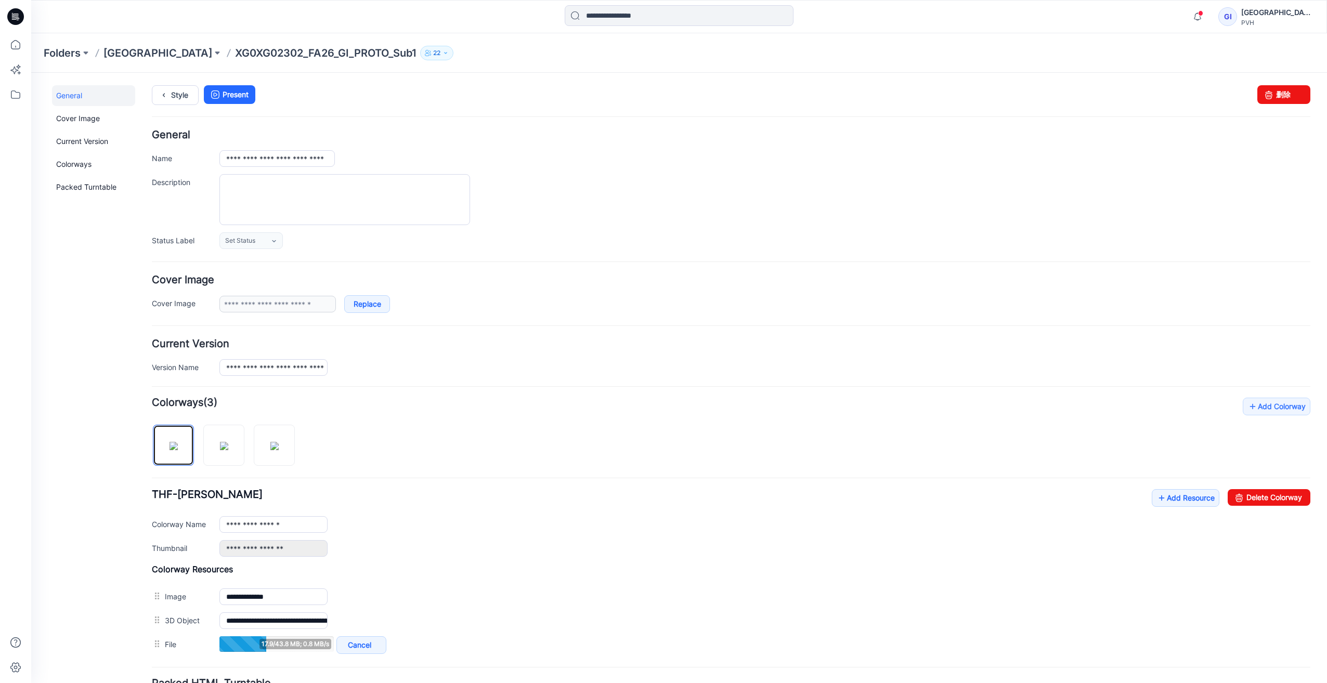
scroll to position [93, 0]
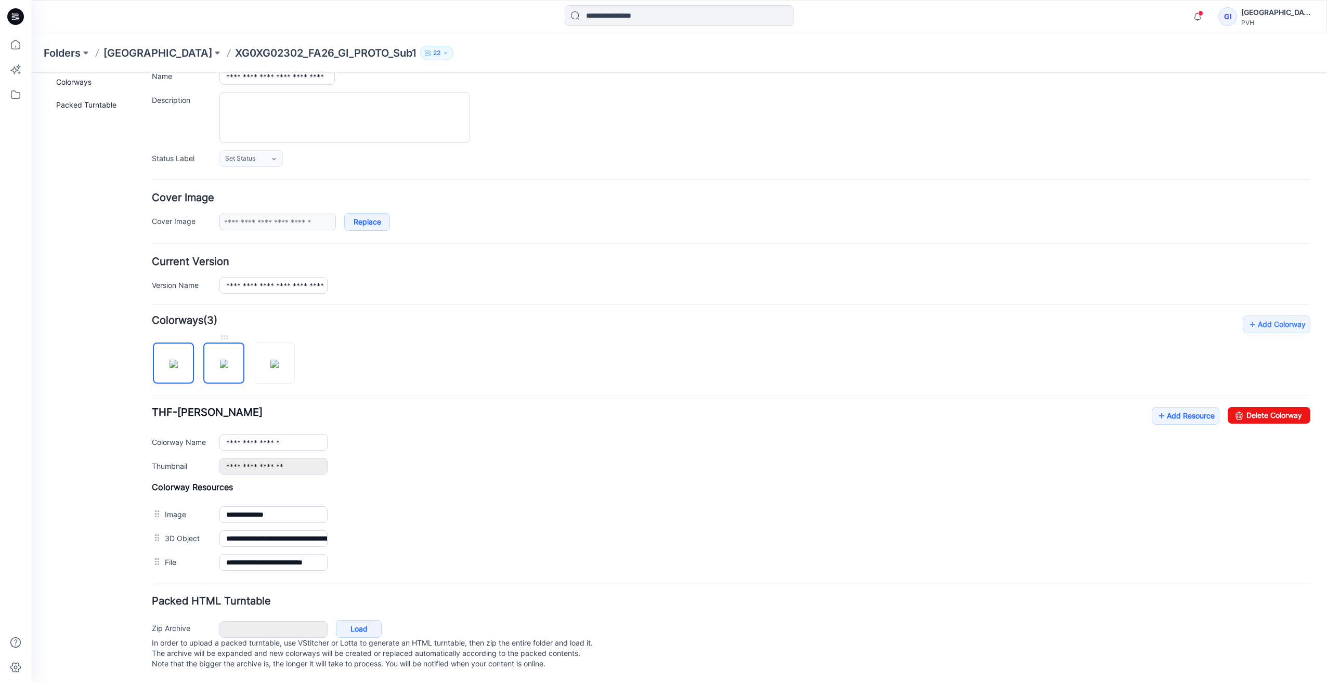
click at [220, 360] on img at bounding box center [224, 364] width 8 height 8
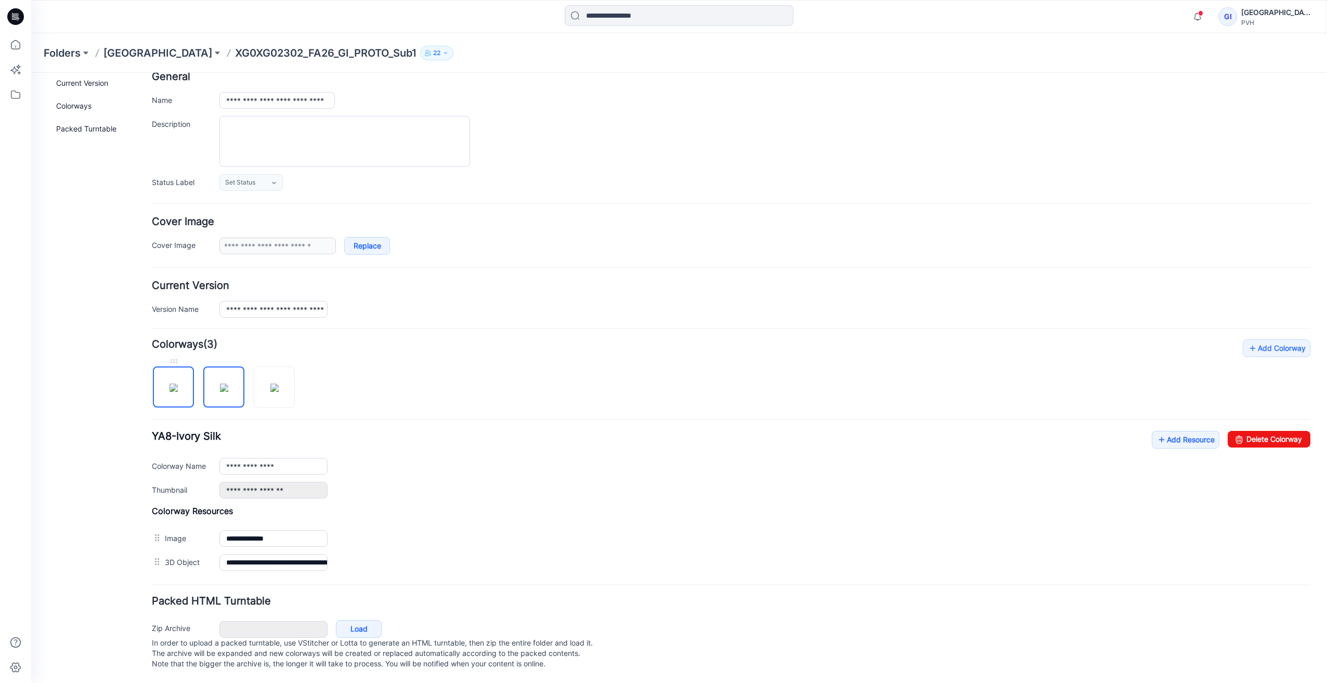
click at [178, 384] on img at bounding box center [173, 388] width 8 height 8
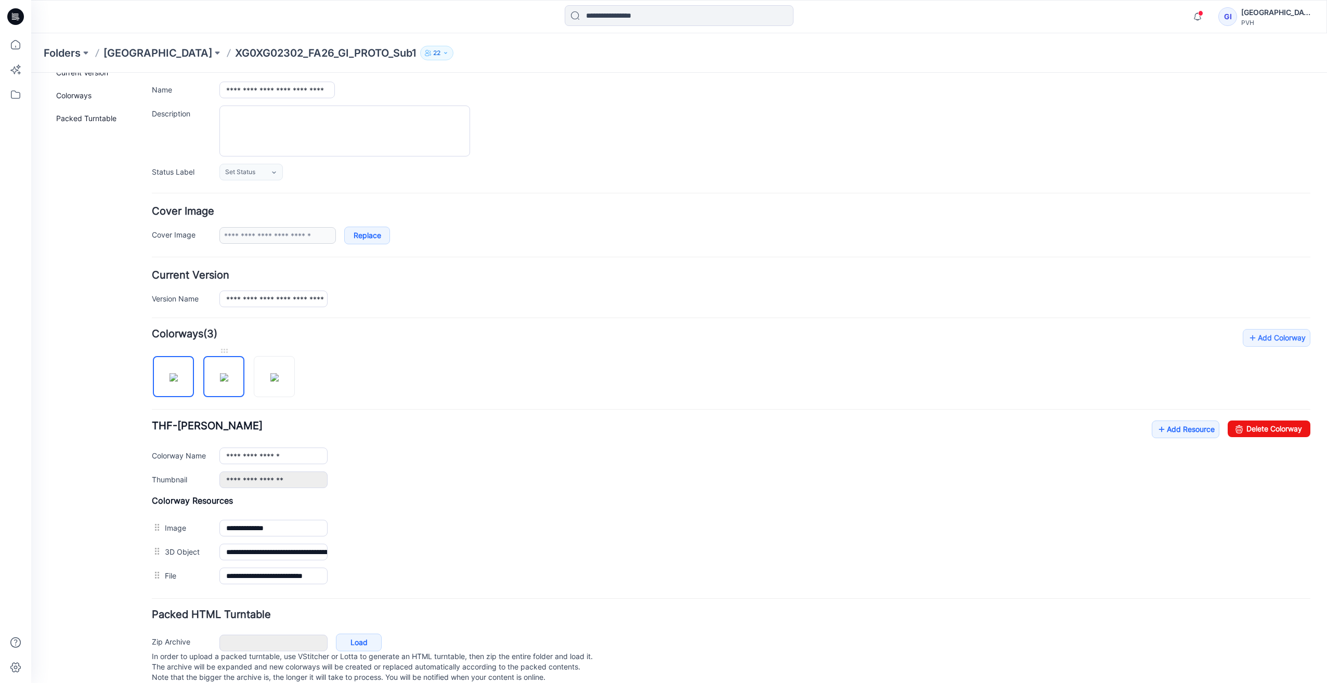
click at [220, 373] on img at bounding box center [224, 377] width 8 height 8
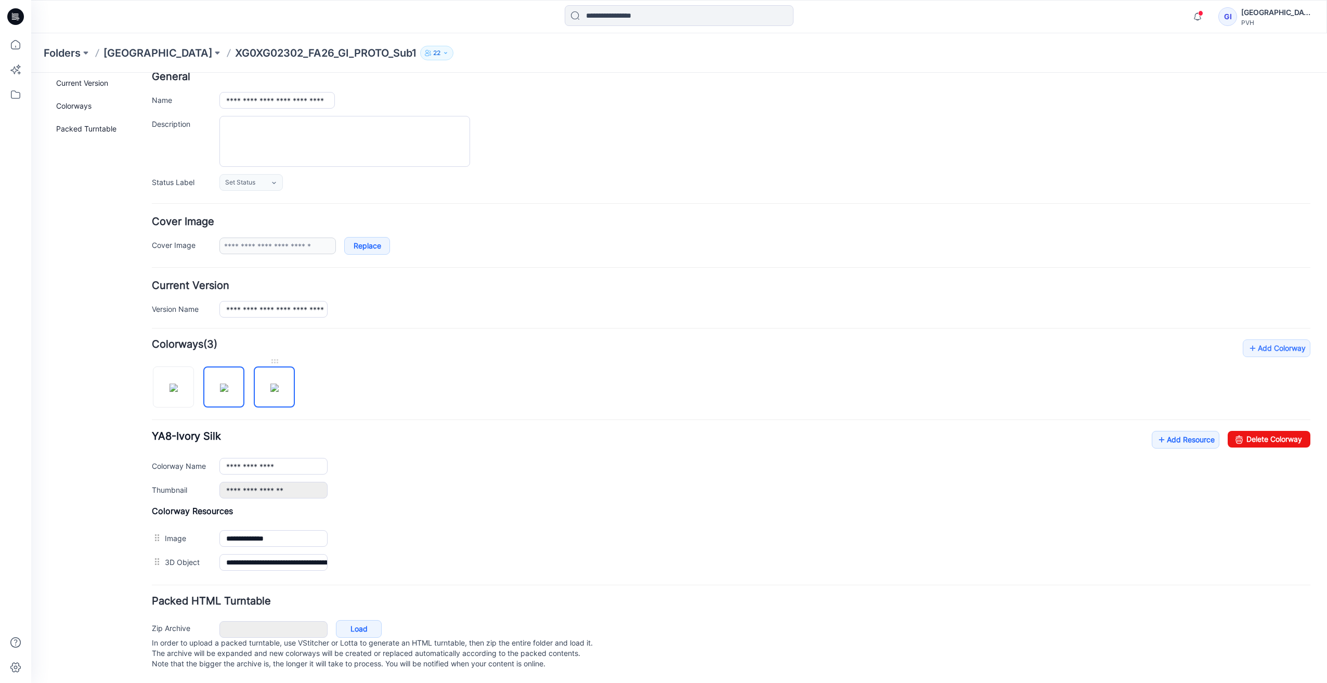
click at [276, 384] on img at bounding box center [274, 388] width 8 height 8
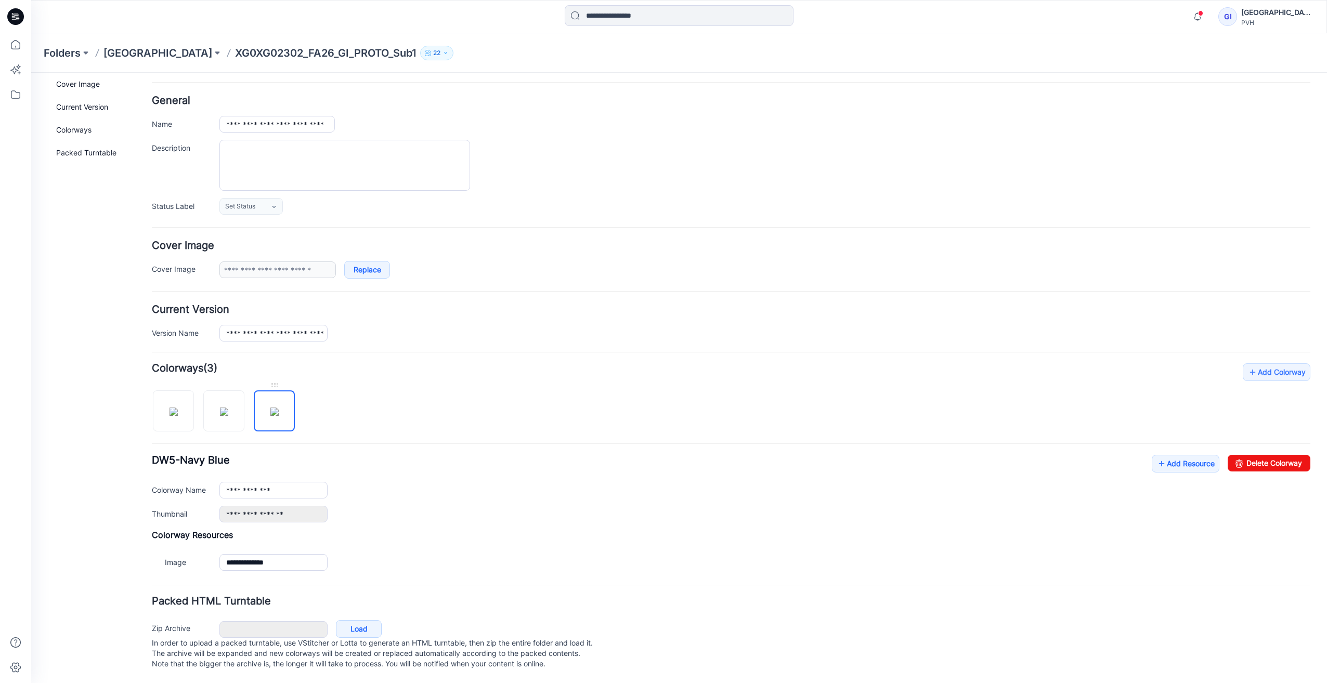
scroll to position [45, 0]
click at [221, 408] on img at bounding box center [224, 412] width 8 height 8
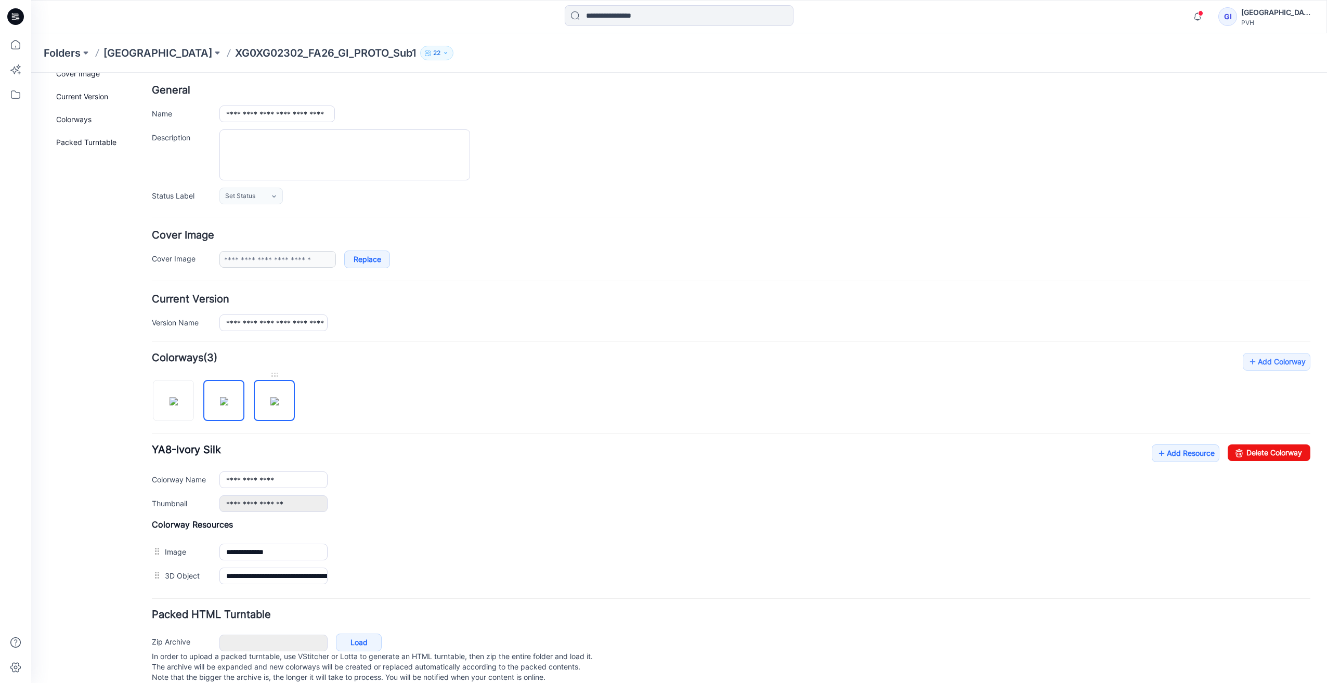
click at [276, 398] on img at bounding box center [274, 401] width 8 height 8
type input "**********"
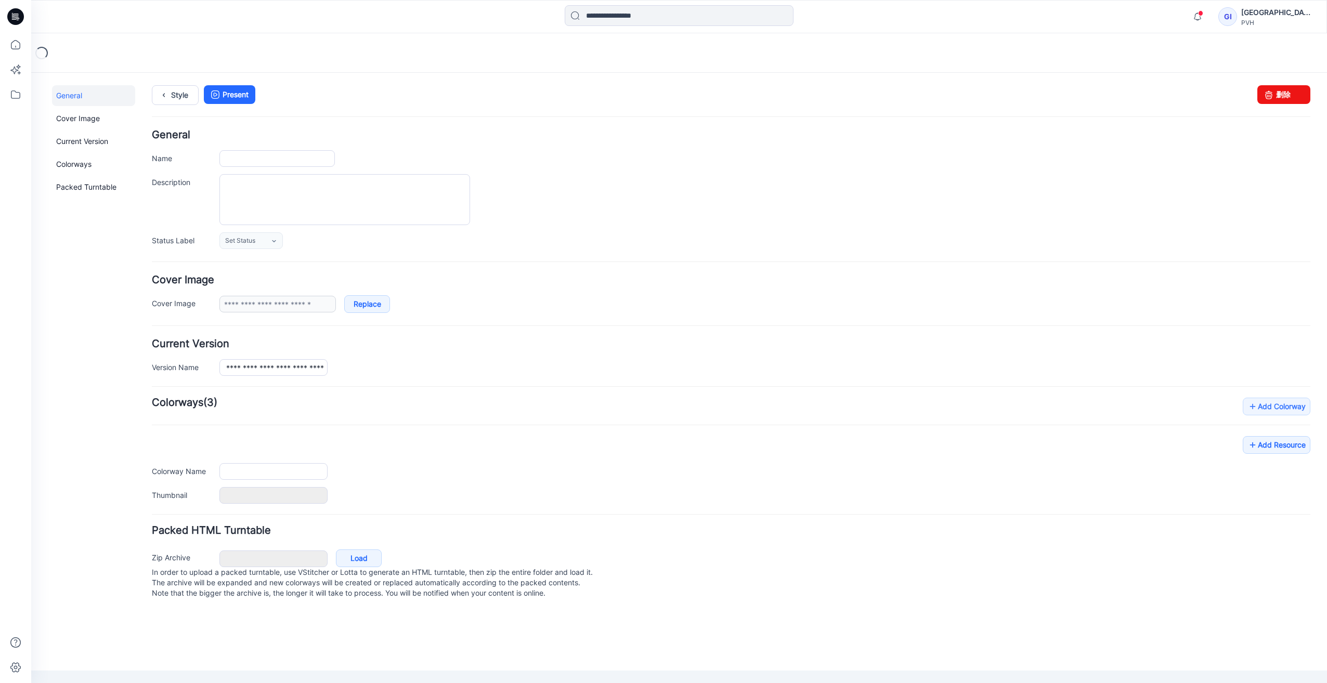
type input "**********"
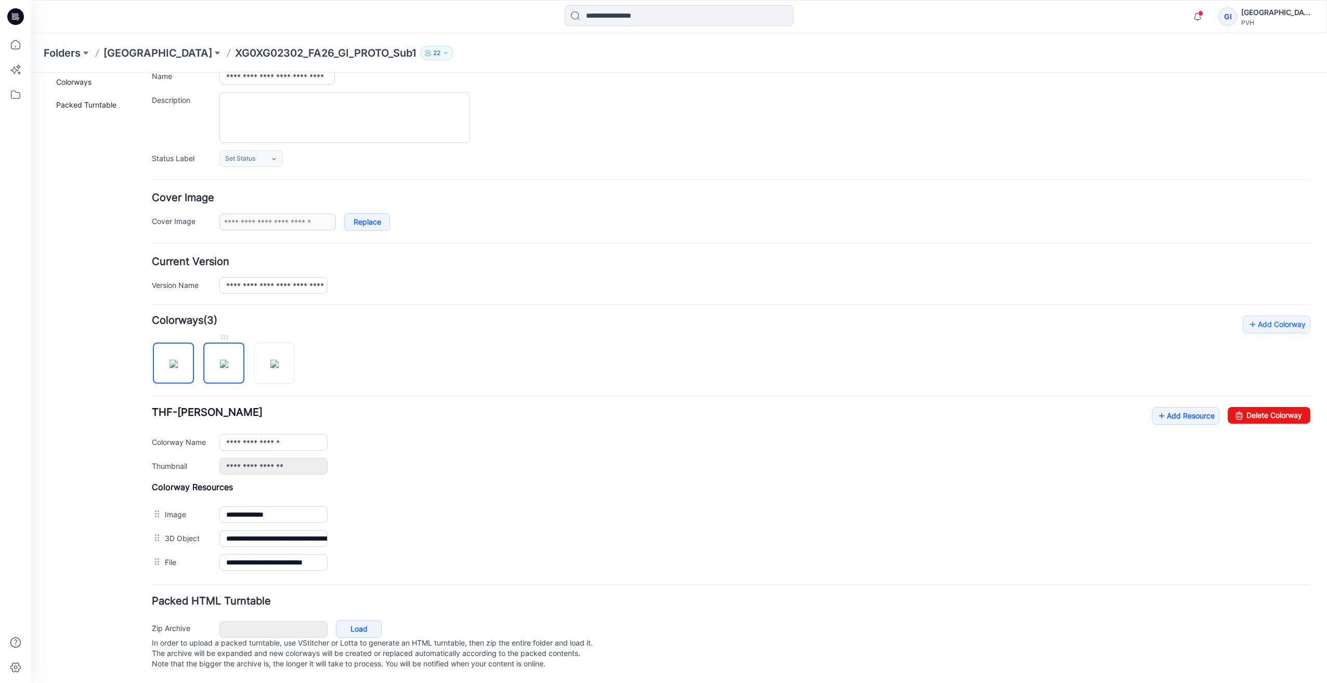
click at [224, 360] on img at bounding box center [224, 364] width 8 height 8
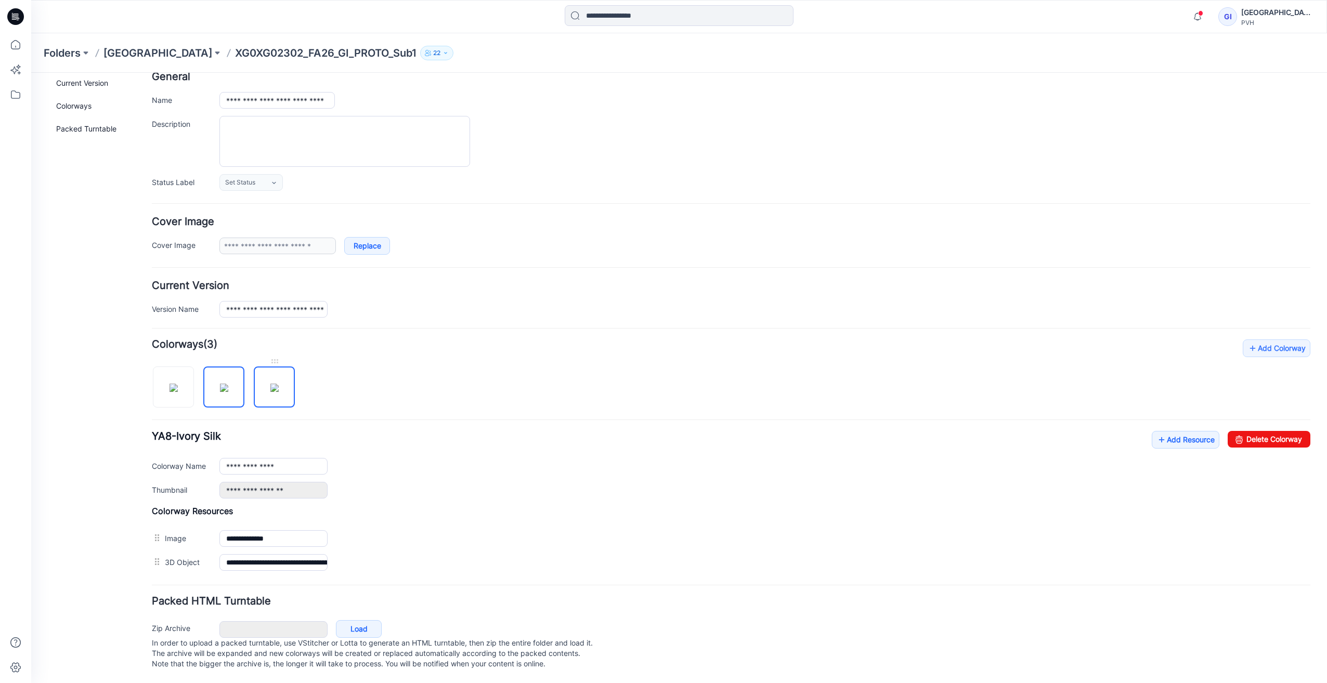
click at [276, 384] on img at bounding box center [274, 388] width 8 height 8
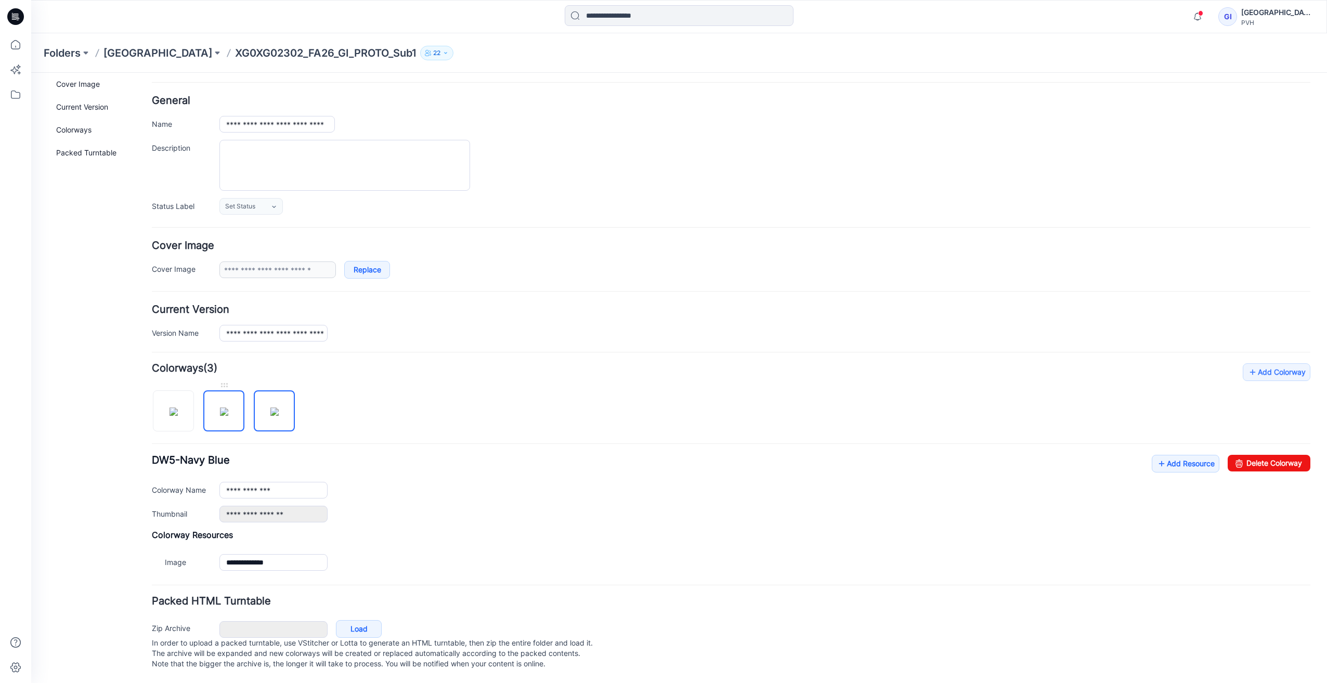
click at [220, 408] on img at bounding box center [224, 412] width 8 height 8
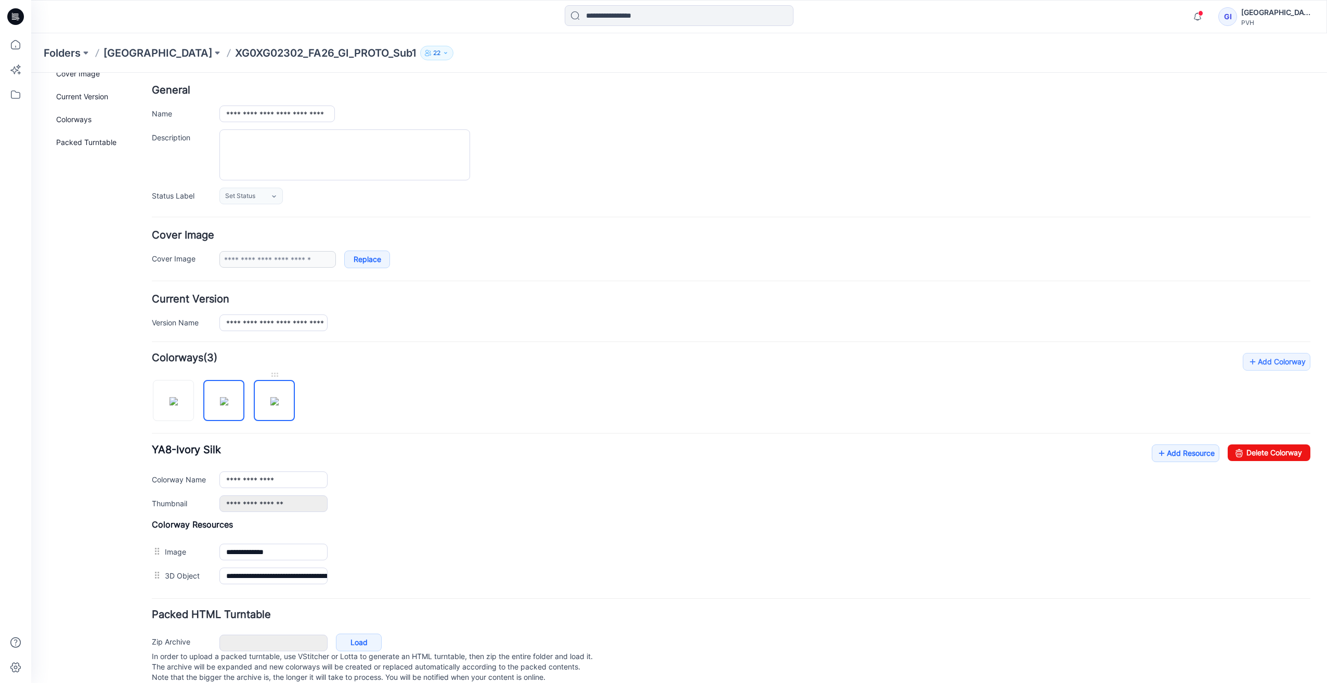
click at [271, 401] on img at bounding box center [274, 401] width 8 height 8
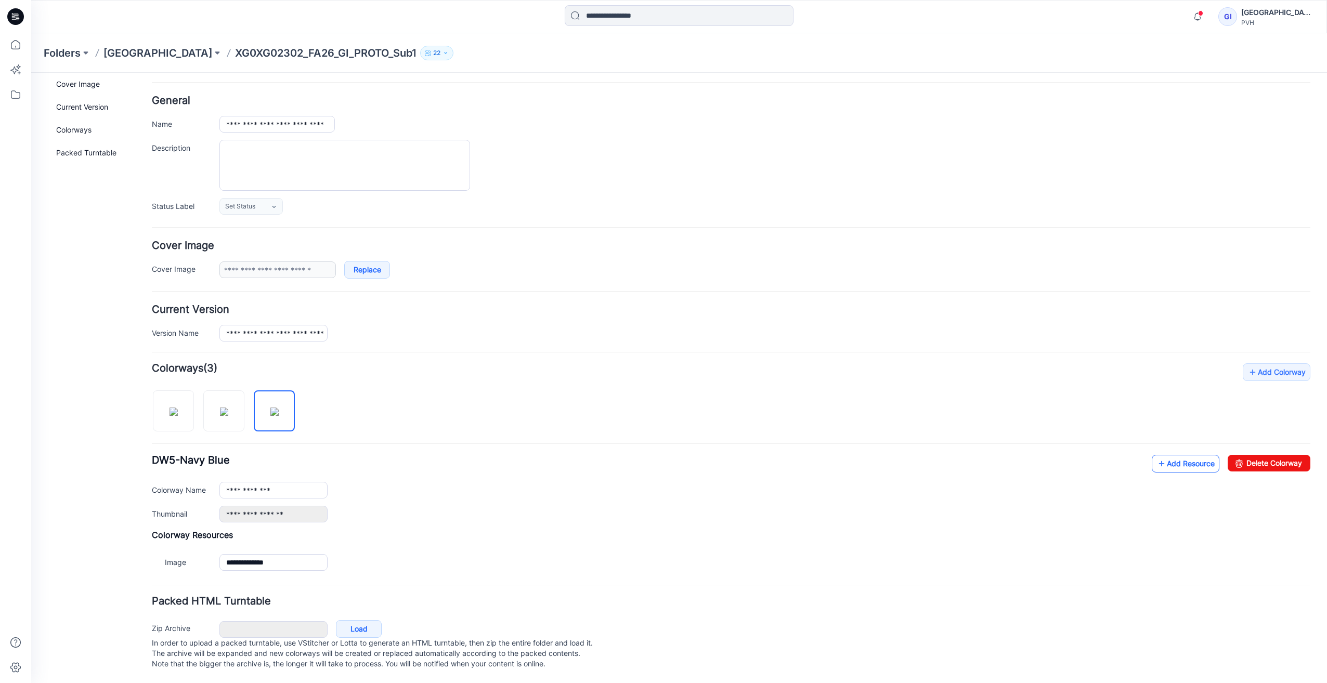
click at [1185, 455] on link "Add Resource" at bounding box center [1185, 464] width 68 height 18
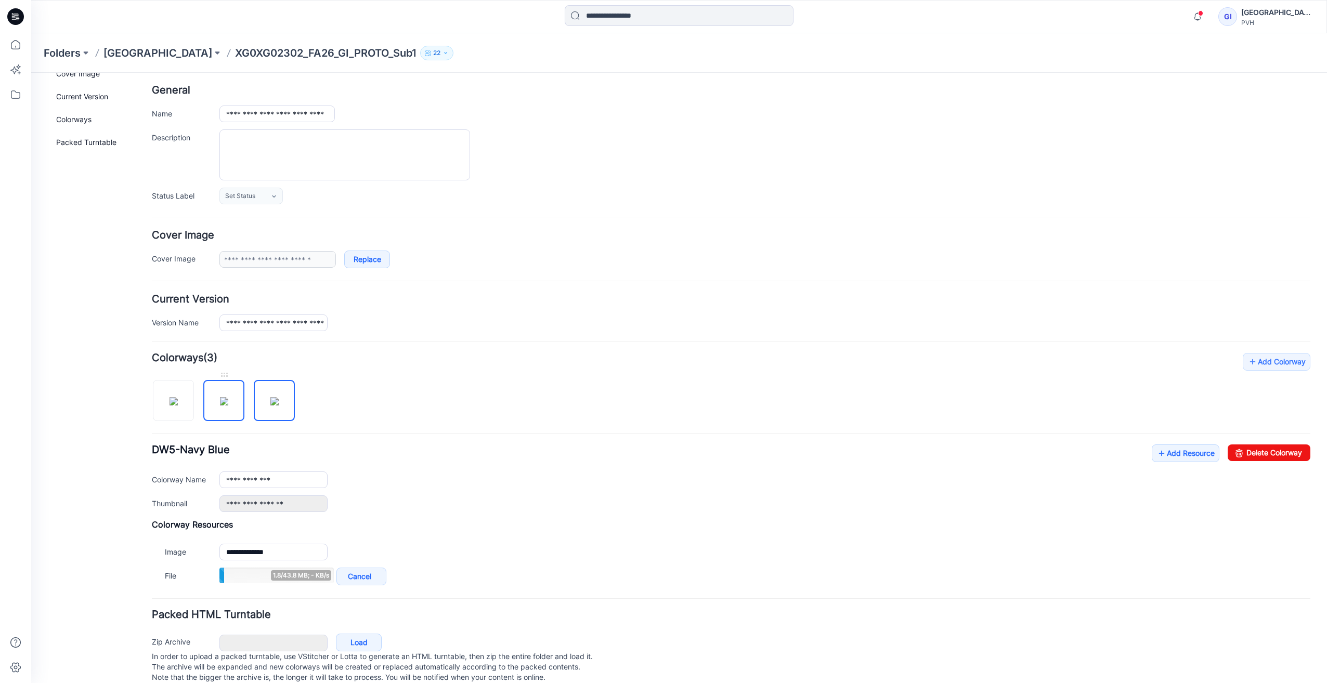
click at [227, 397] on img at bounding box center [224, 401] width 8 height 8
click at [169, 400] on img at bounding box center [173, 401] width 8 height 8
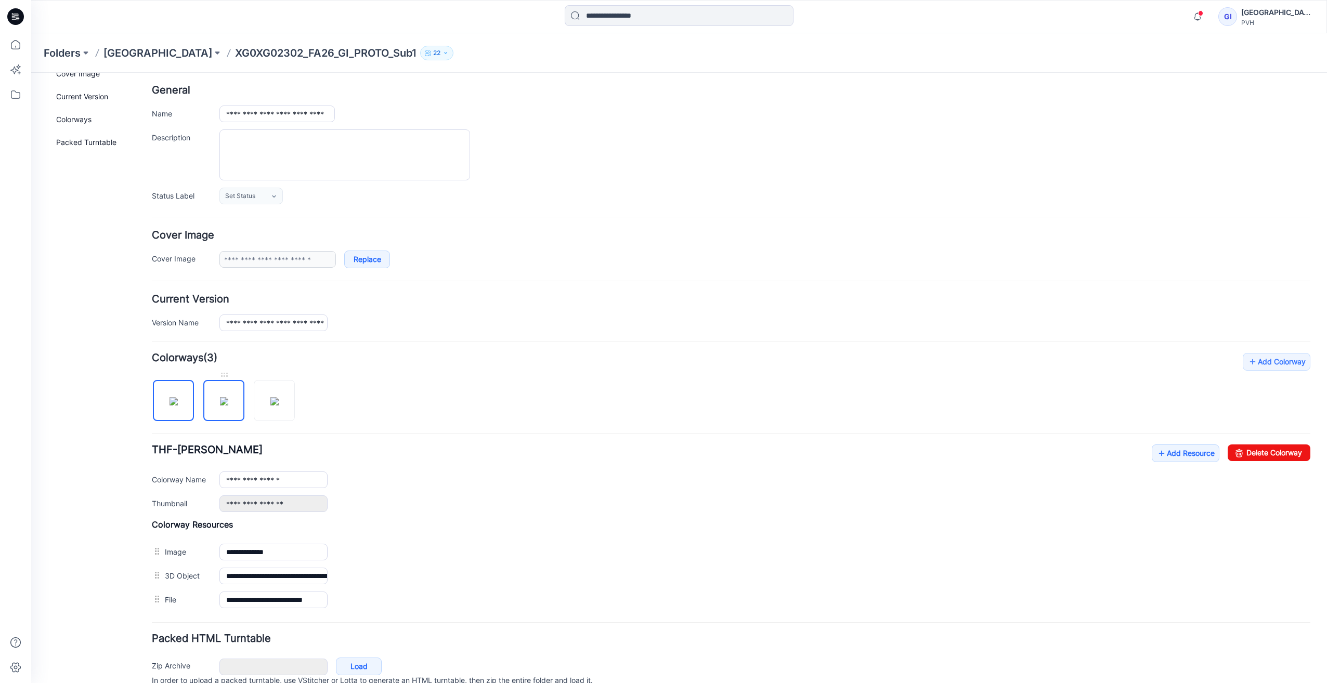
click at [228, 400] on img at bounding box center [224, 401] width 8 height 8
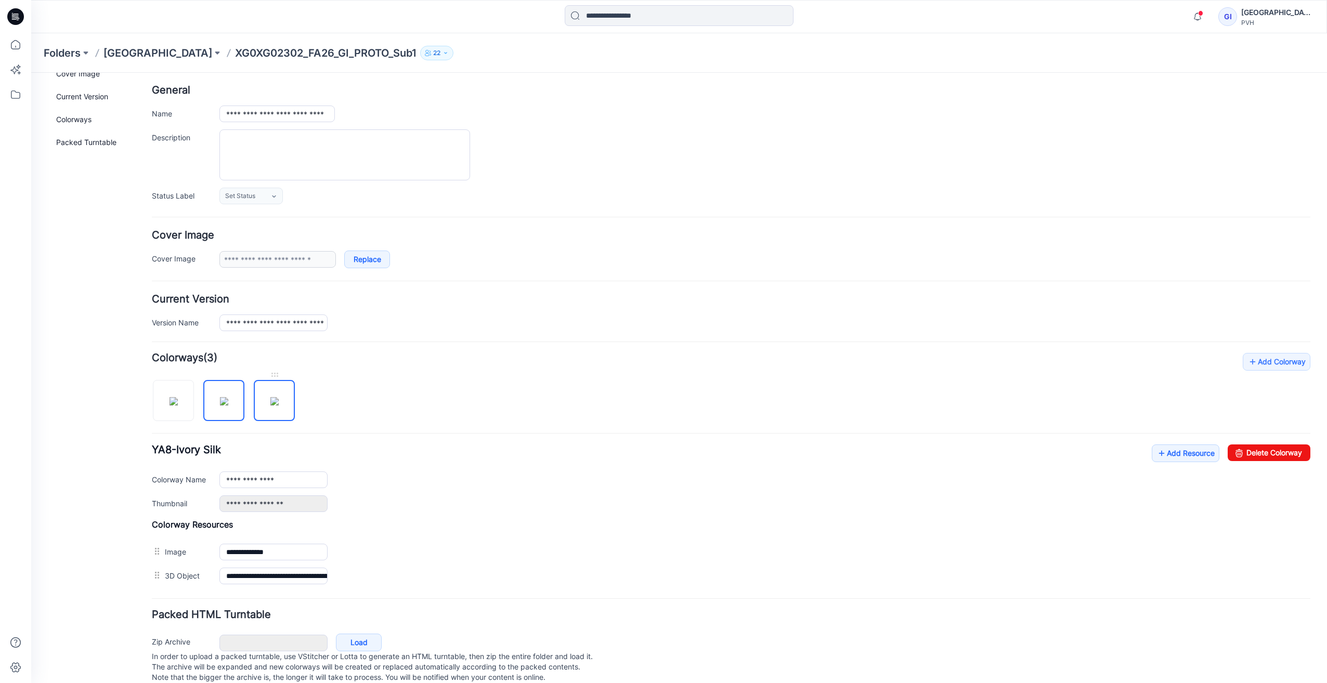
click at [273, 399] on img at bounding box center [274, 401] width 8 height 8
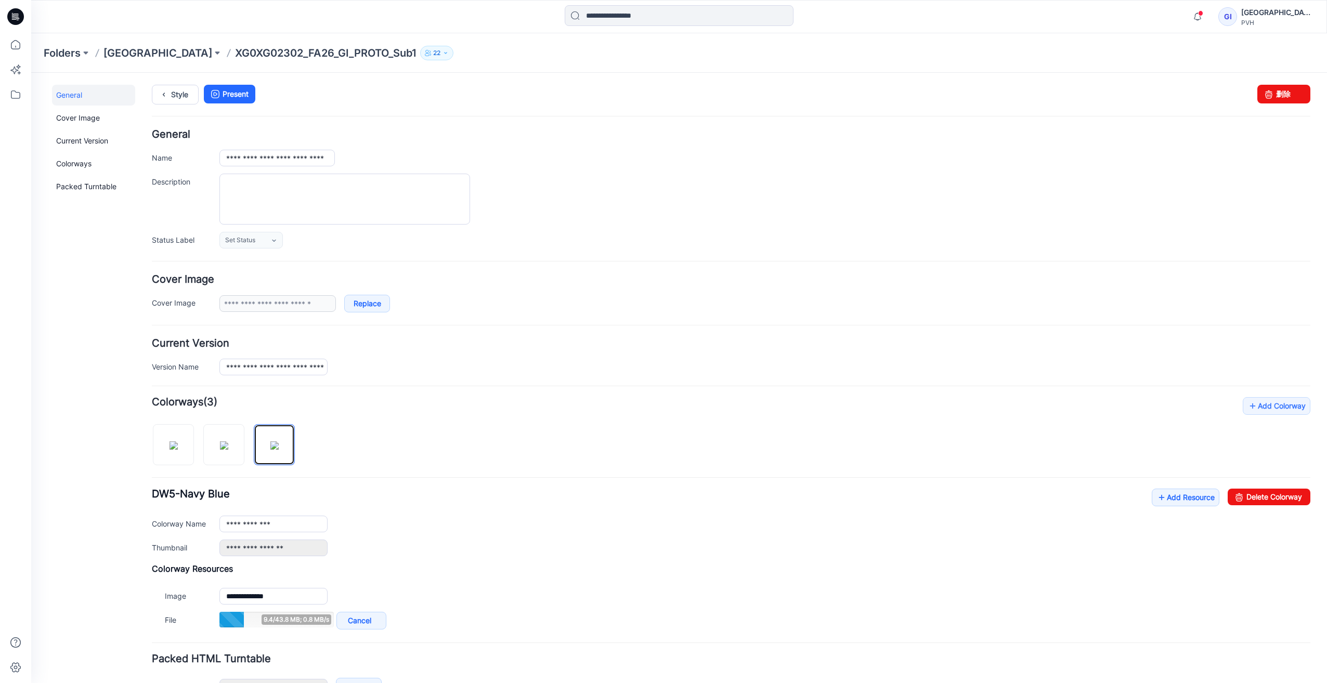
scroll to position [0, 0]
click at [179, 90] on link "Style" at bounding box center [175, 95] width 47 height 20
click at [177, 447] on img at bounding box center [173, 446] width 8 height 8
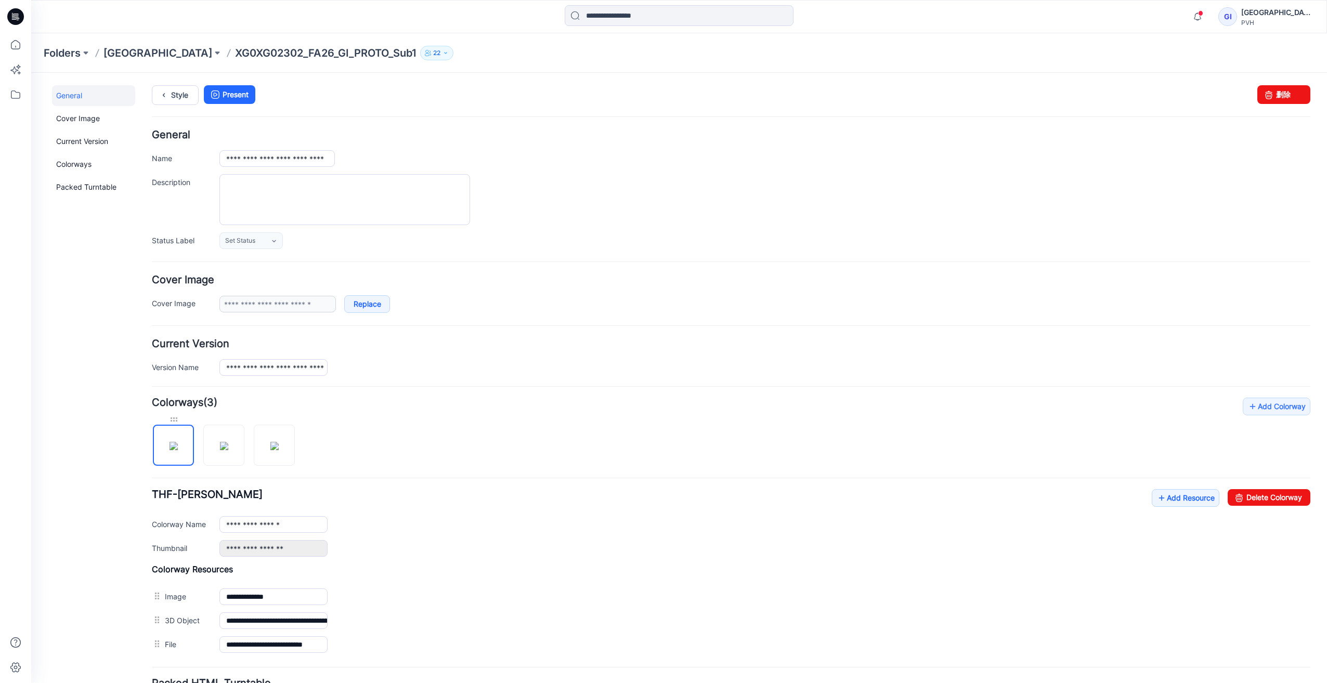
click at [171, 421] on div at bounding box center [173, 419] width 41 height 10
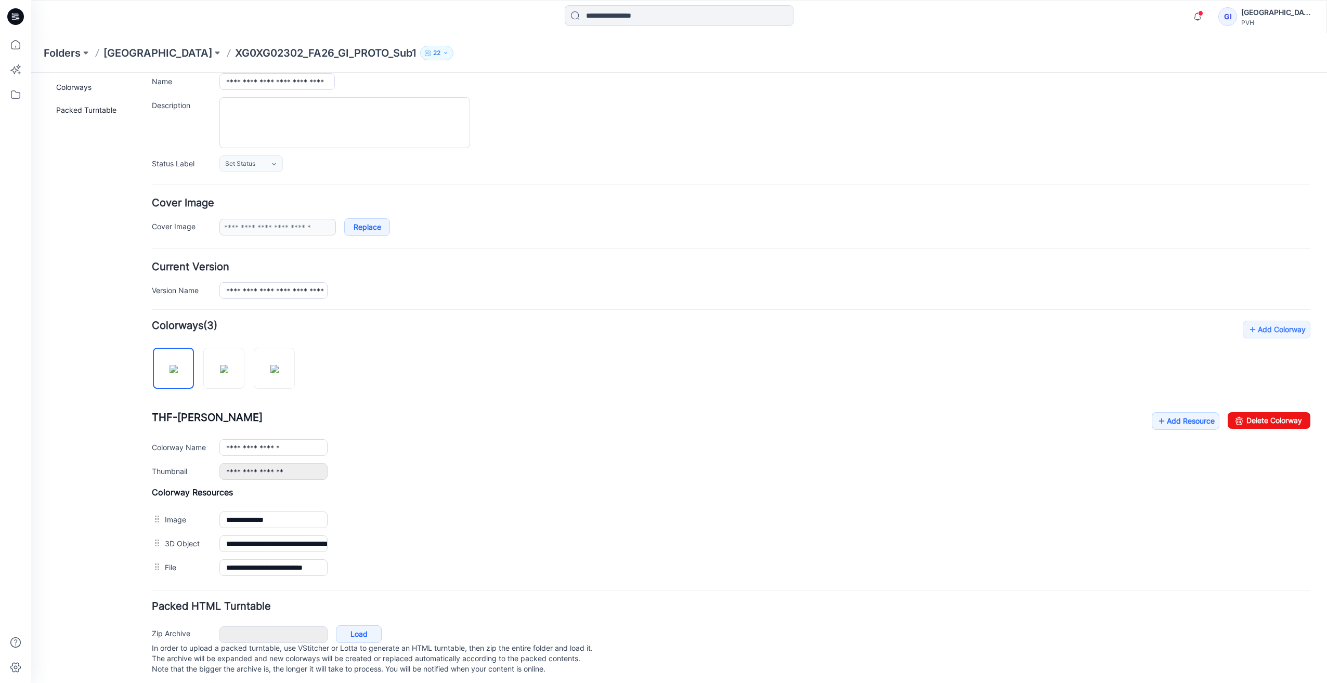
scroll to position [93, 0]
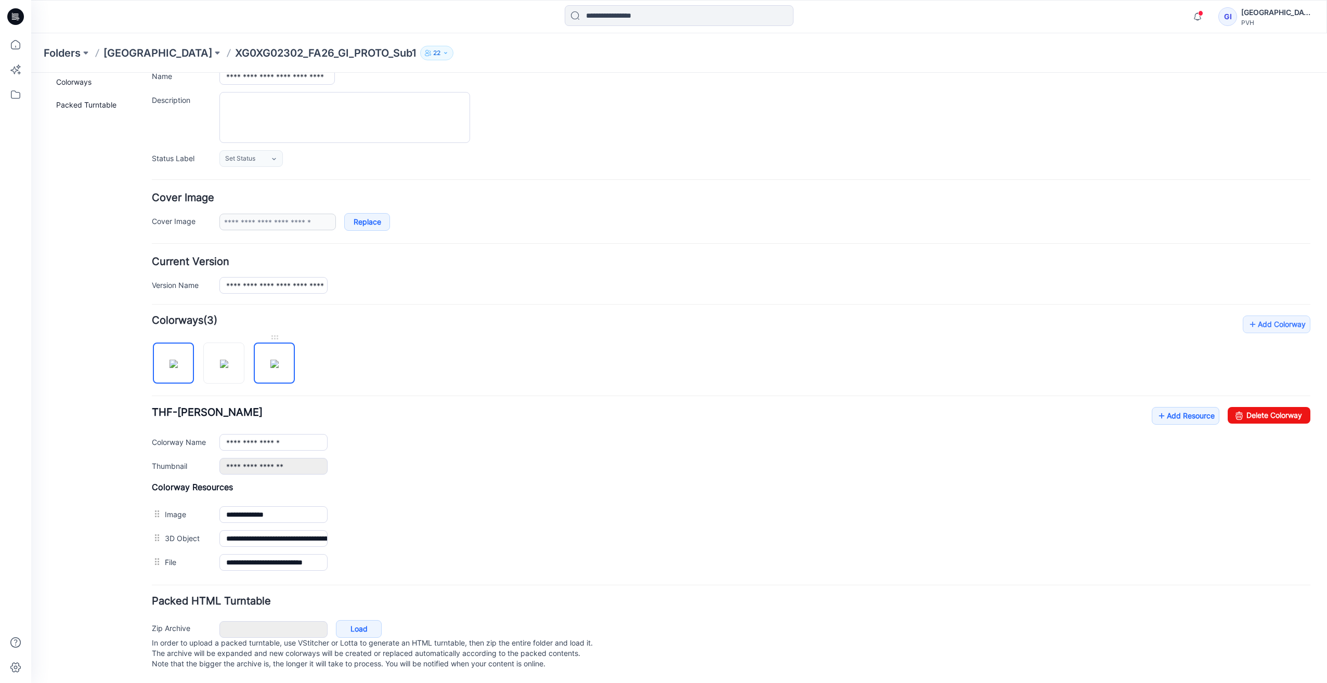
click at [273, 360] on img at bounding box center [274, 364] width 8 height 8
type input "**********"
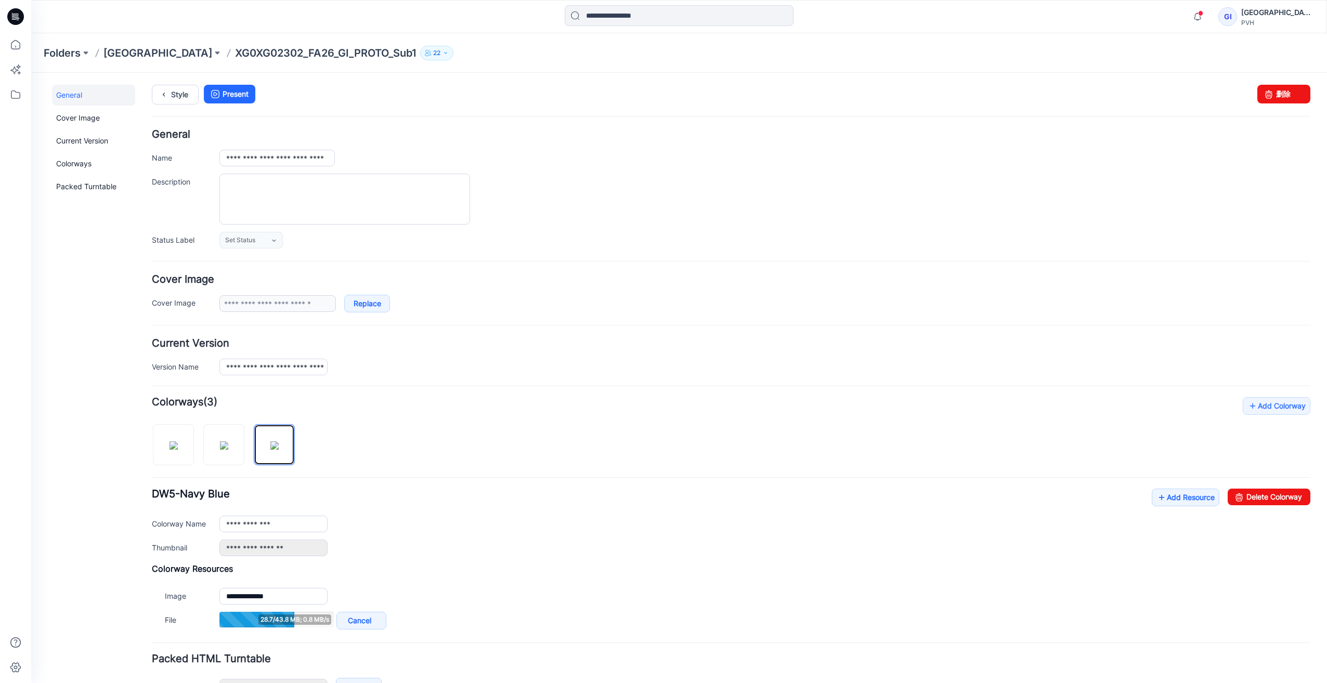
scroll to position [0, 0]
click at [88, 121] on link "Cover Image" at bounding box center [93, 118] width 83 height 21
click at [92, 139] on link "Current Version" at bounding box center [93, 141] width 83 height 21
click at [73, 97] on link "General" at bounding box center [93, 95] width 83 height 21
click at [176, 97] on link "Style" at bounding box center [175, 95] width 47 height 20
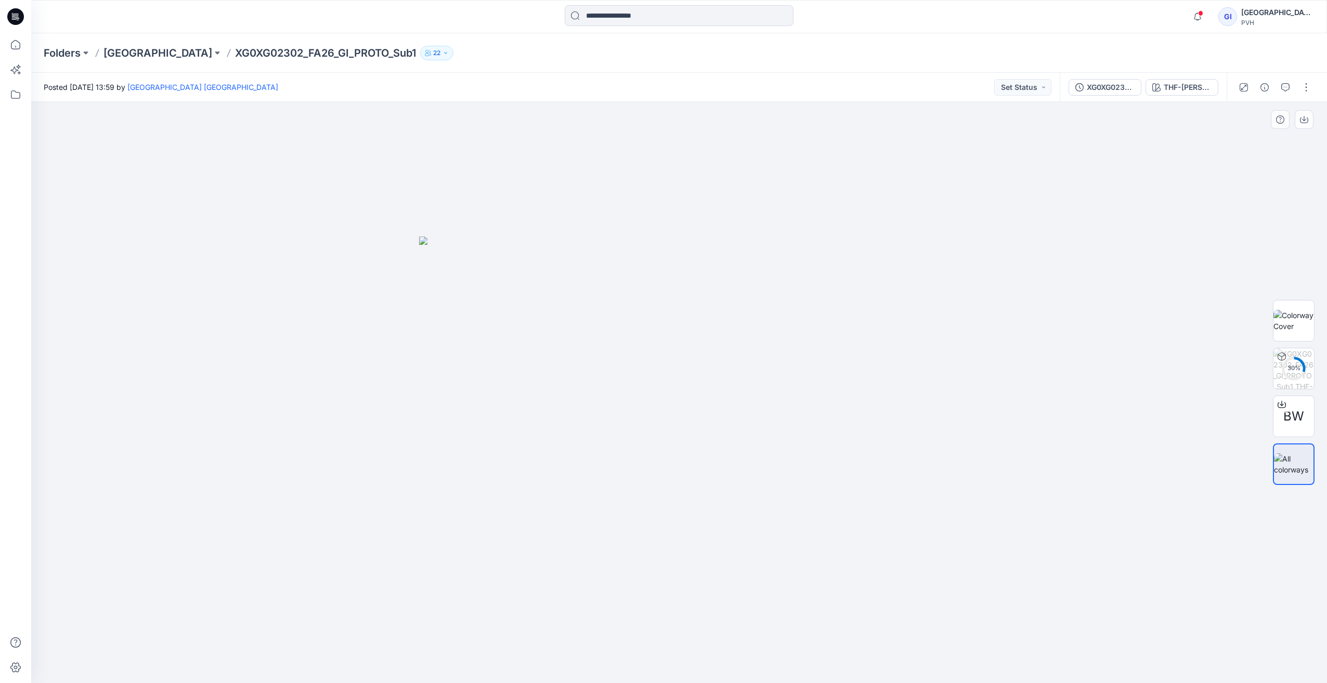
click at [377, 437] on div at bounding box center [678, 392] width 1295 height 581
click at [1295, 317] on img at bounding box center [1293, 321] width 41 height 22
drag, startPoint x: 494, startPoint y: 540, endPoint x: 436, endPoint y: 471, distance: 90.7
click at [494, 540] on div at bounding box center [678, 392] width 1295 height 581
click at [431, 465] on div at bounding box center [678, 392] width 1295 height 581
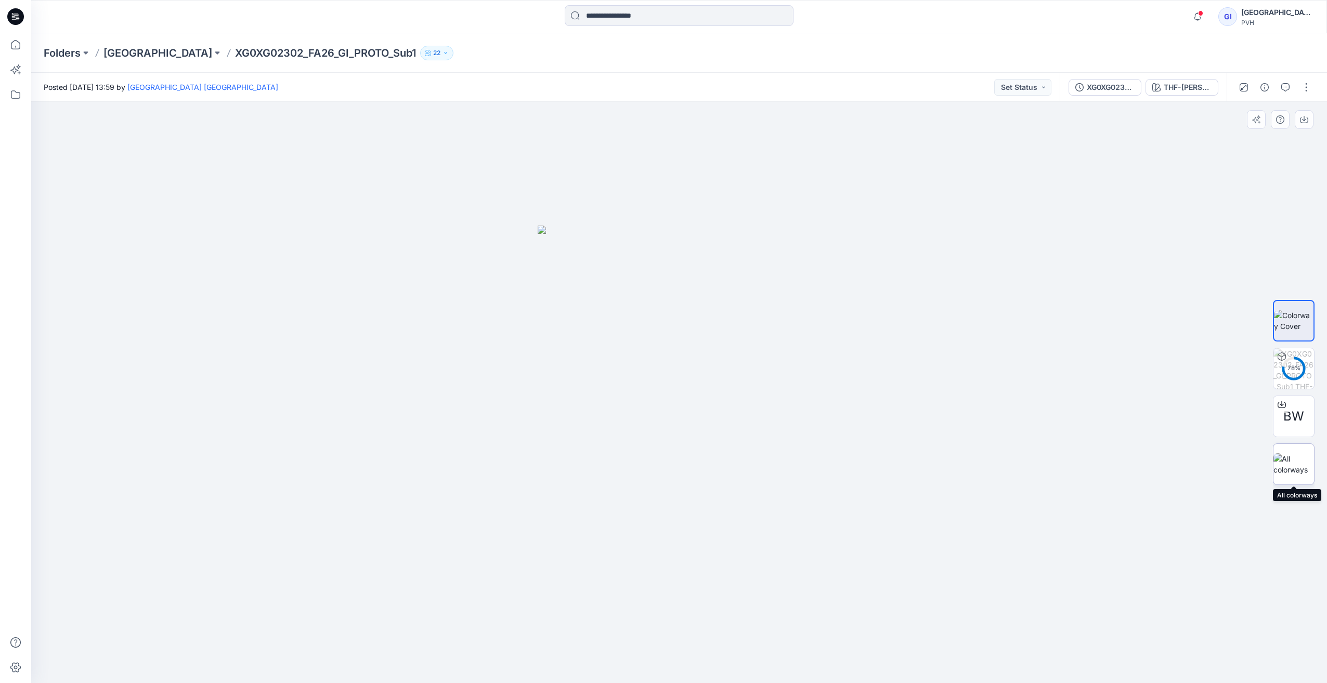
click at [1293, 456] on img at bounding box center [1293, 464] width 41 height 22
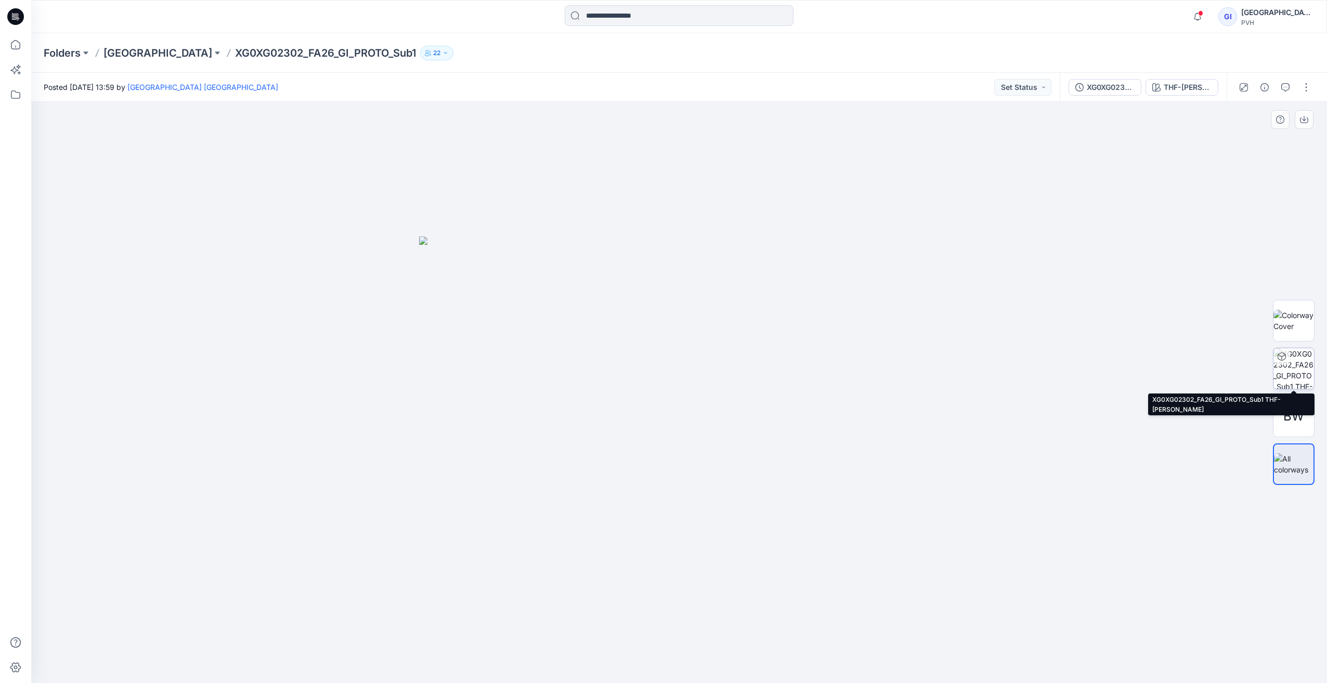
click at [1295, 368] on img at bounding box center [1293, 368] width 41 height 41
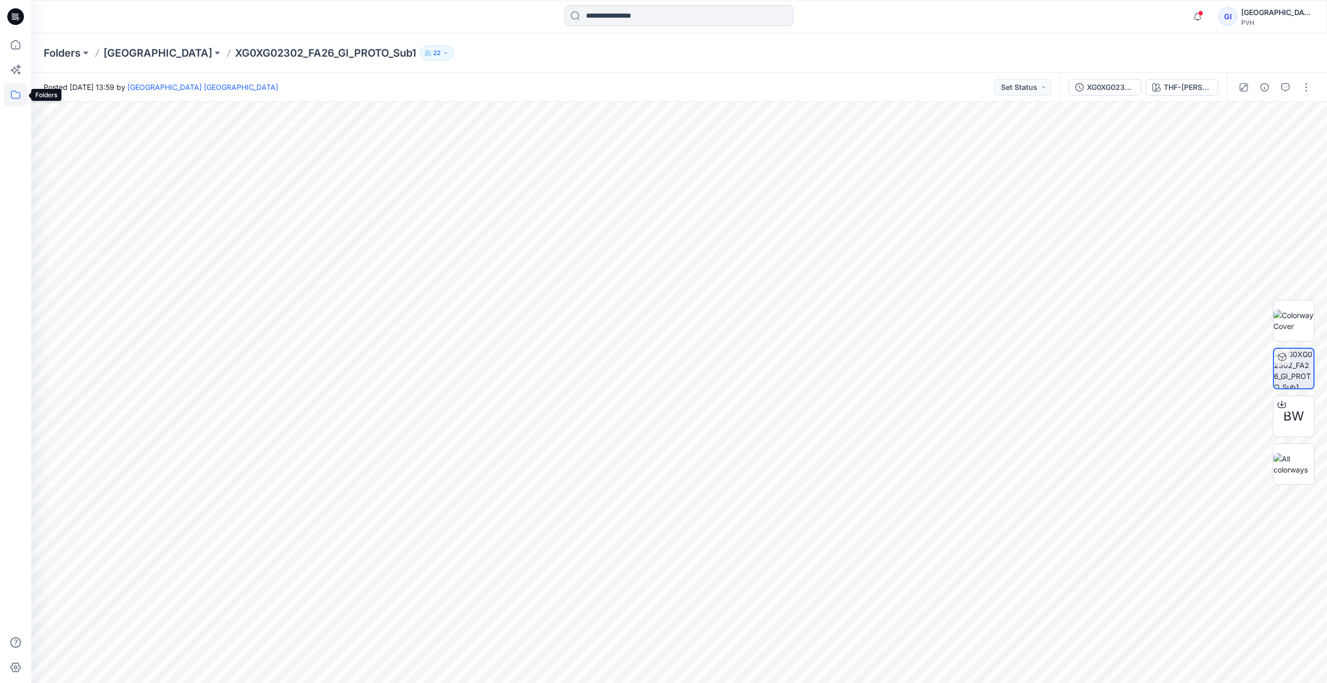
click at [7, 96] on icon at bounding box center [15, 94] width 23 height 23
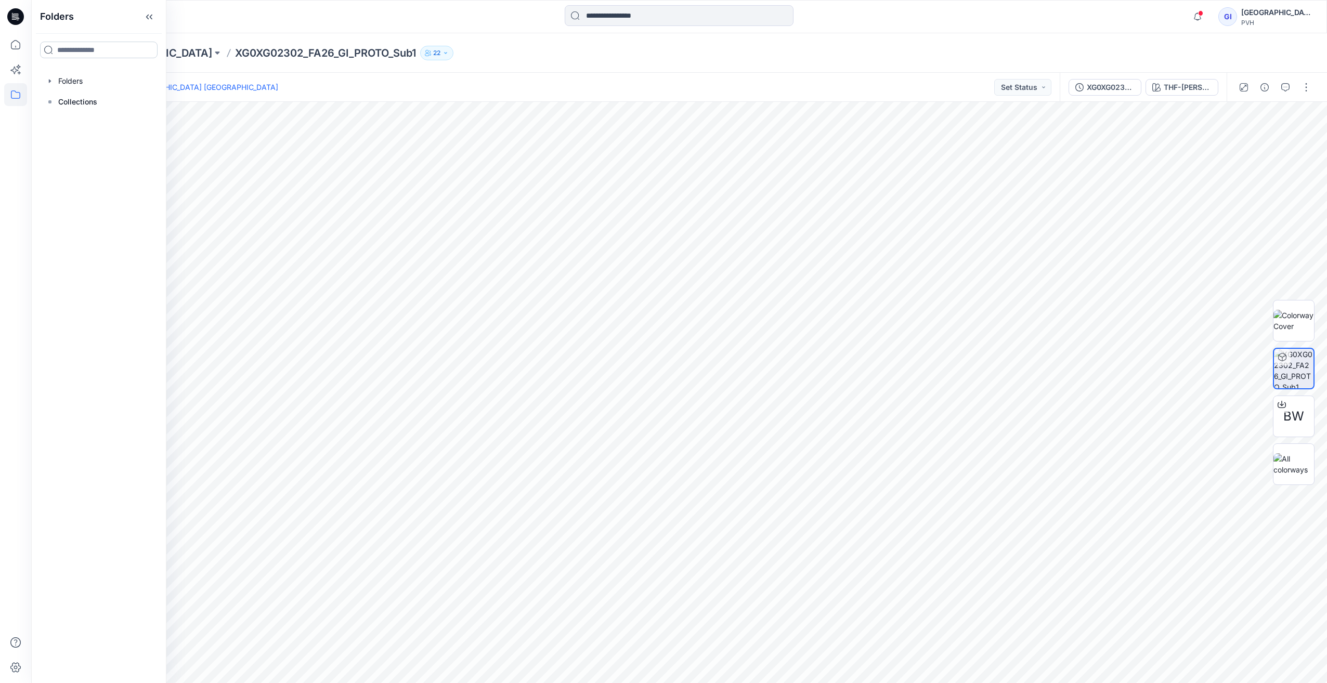
click at [93, 51] on input at bounding box center [98, 50] width 117 height 17
click at [80, 103] on p "Collections" at bounding box center [77, 102] width 39 height 12
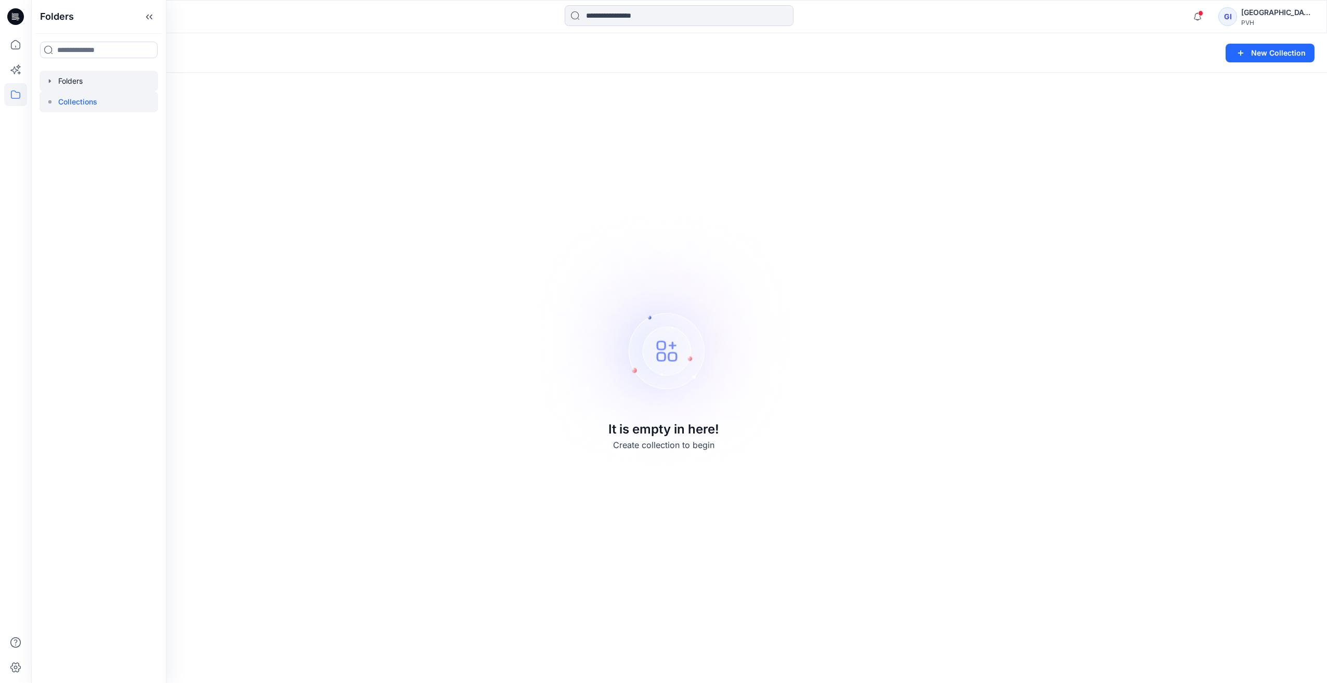
click at [77, 82] on div at bounding box center [99, 81] width 119 height 21
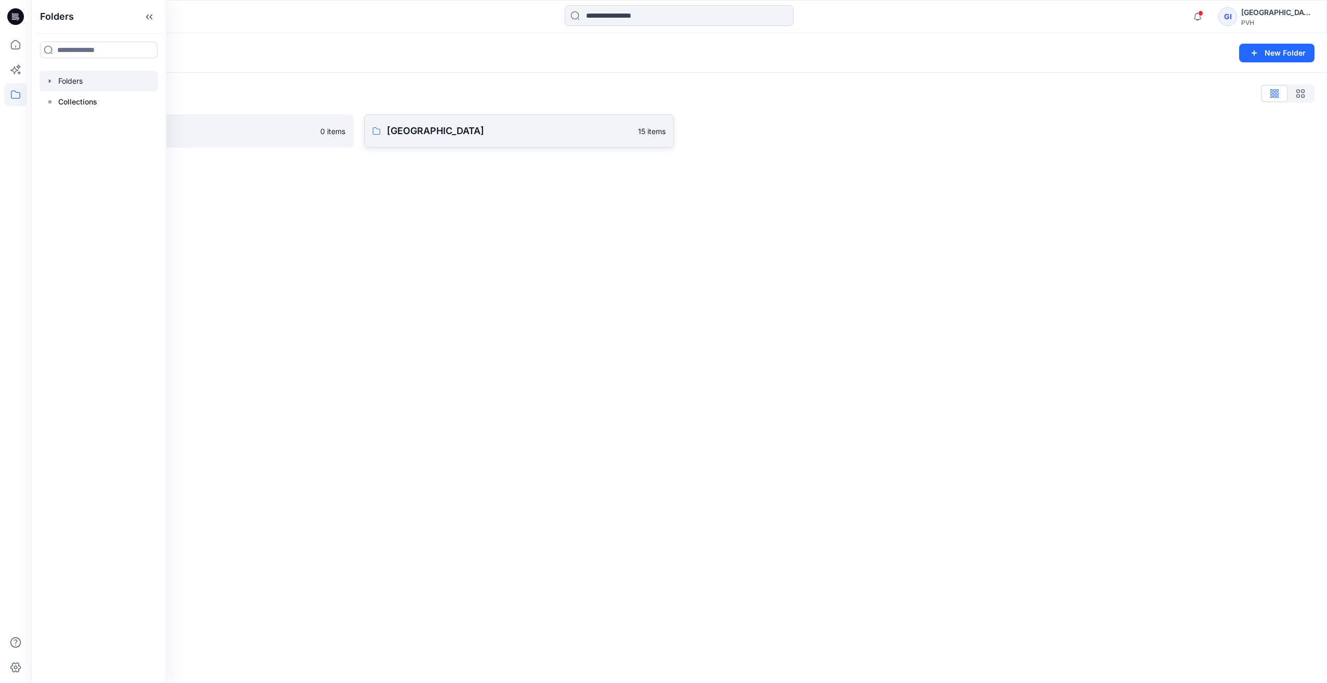
click at [461, 130] on p "[GEOGRAPHIC_DATA]" at bounding box center [509, 131] width 245 height 15
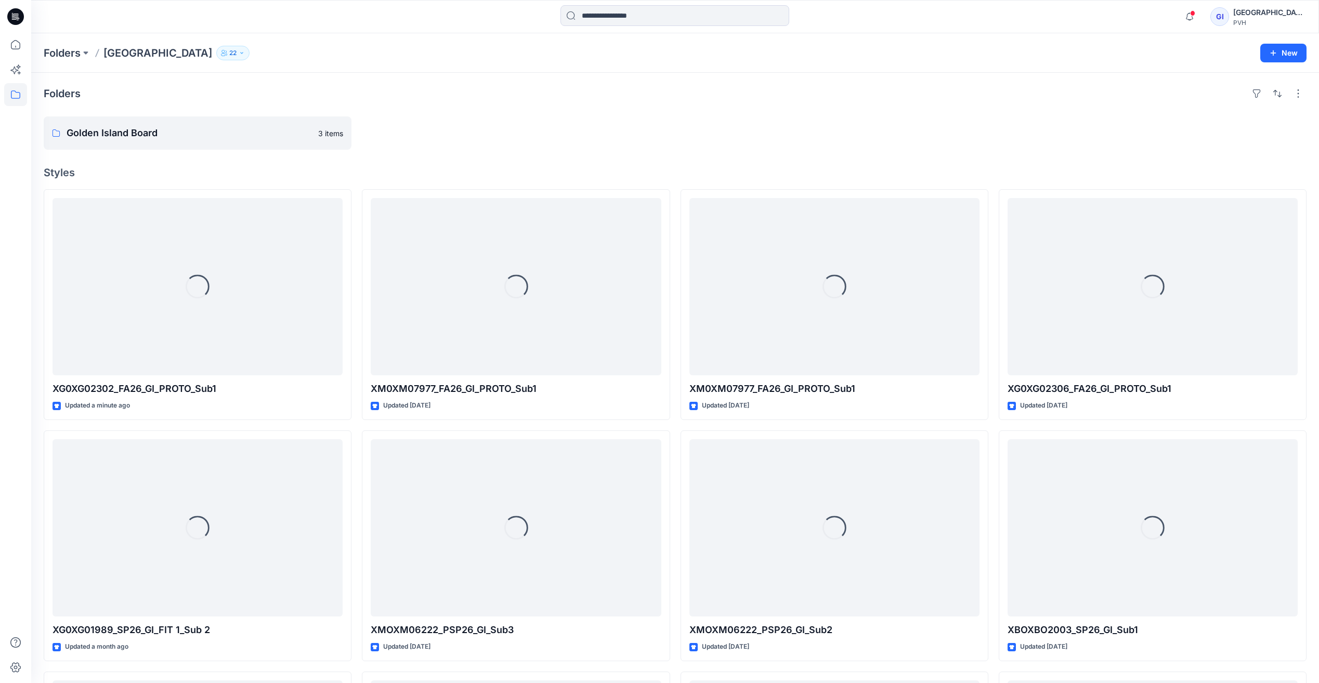
click at [521, 129] on div at bounding box center [516, 132] width 308 height 33
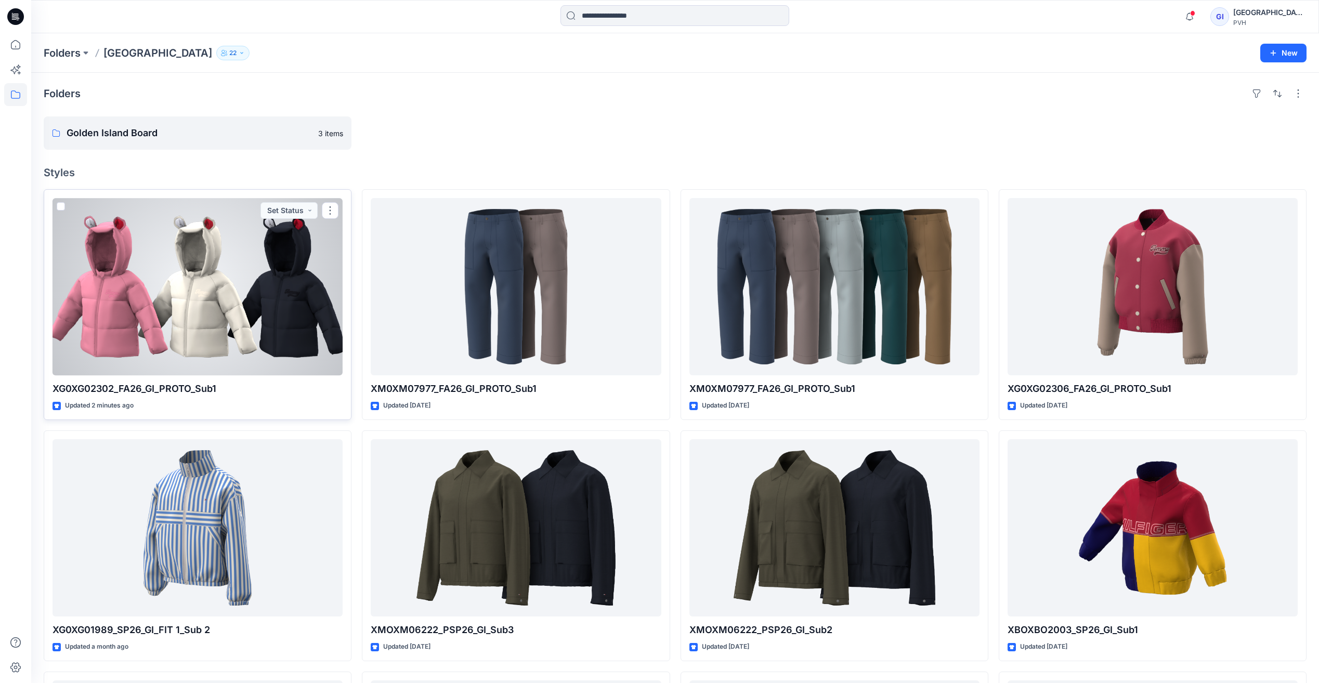
drag, startPoint x: 300, startPoint y: 251, endPoint x: 501, endPoint y: 124, distance: 237.8
click at [501, 124] on div at bounding box center [516, 132] width 308 height 33
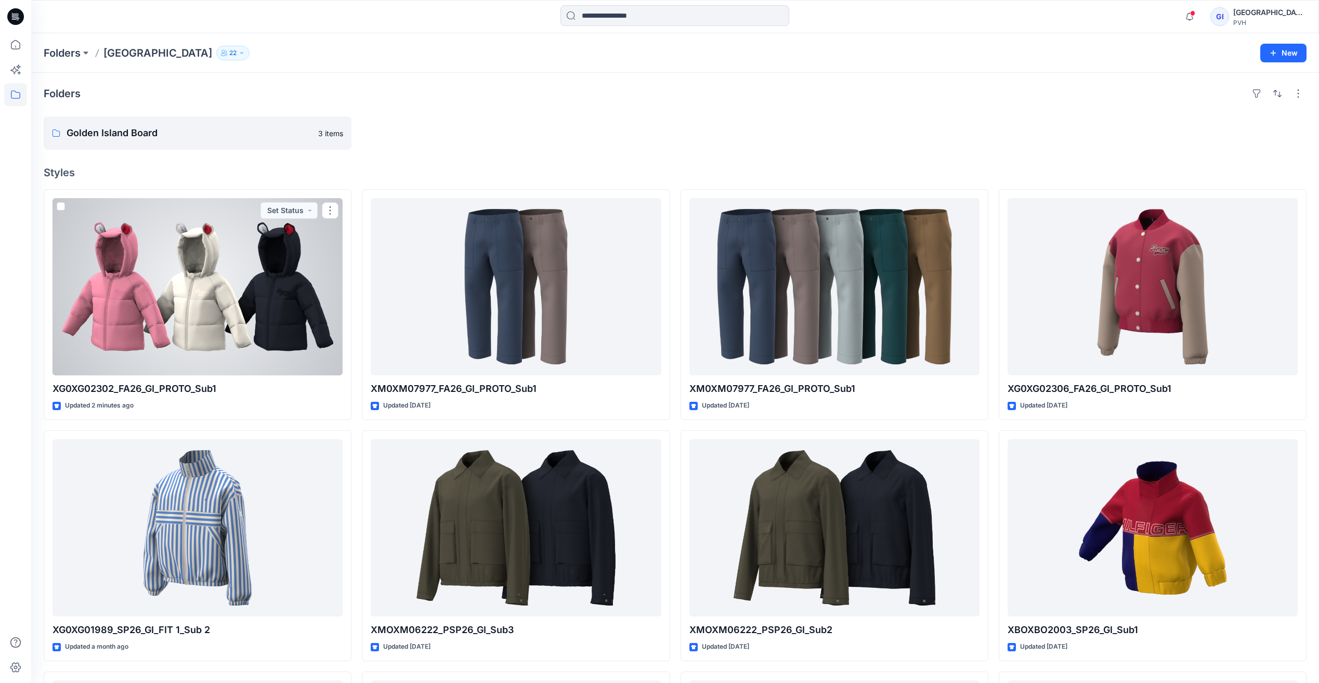
click at [267, 277] on div at bounding box center [198, 286] width 290 height 177
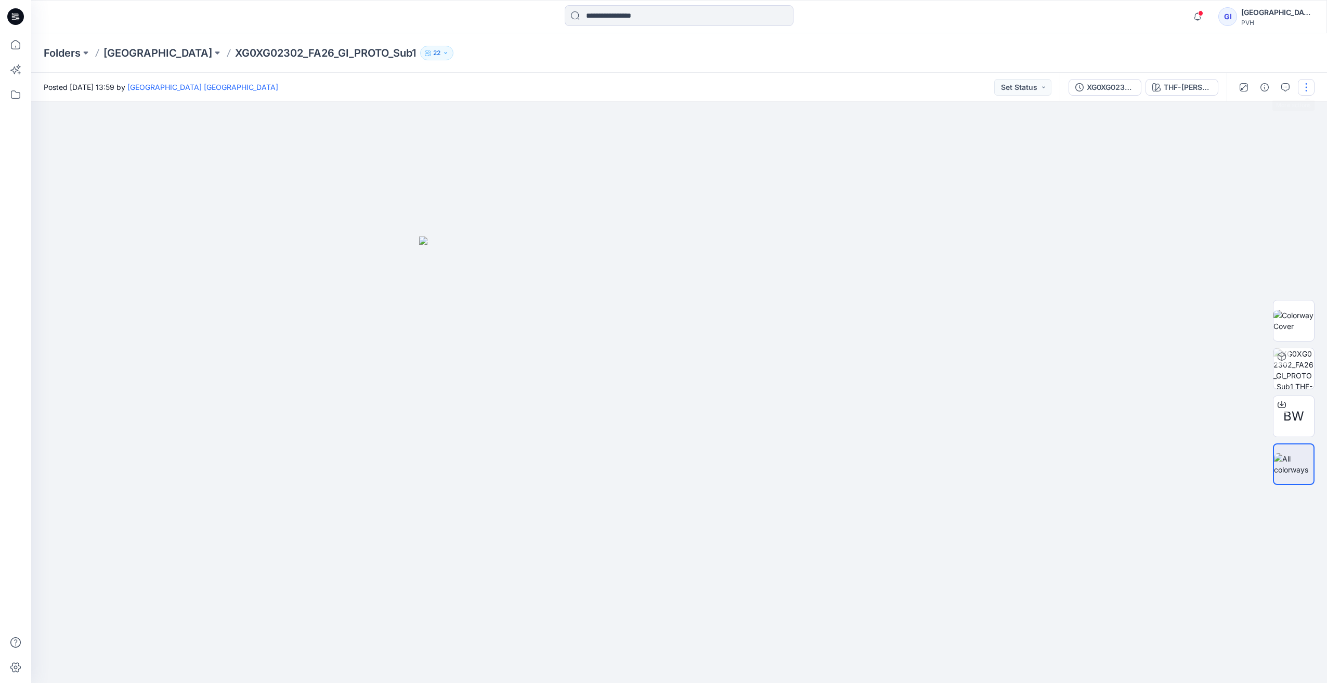
click at [1304, 91] on button "button" at bounding box center [1306, 87] width 17 height 17
click at [1285, 88] on icon "button" at bounding box center [1285, 87] width 8 height 8
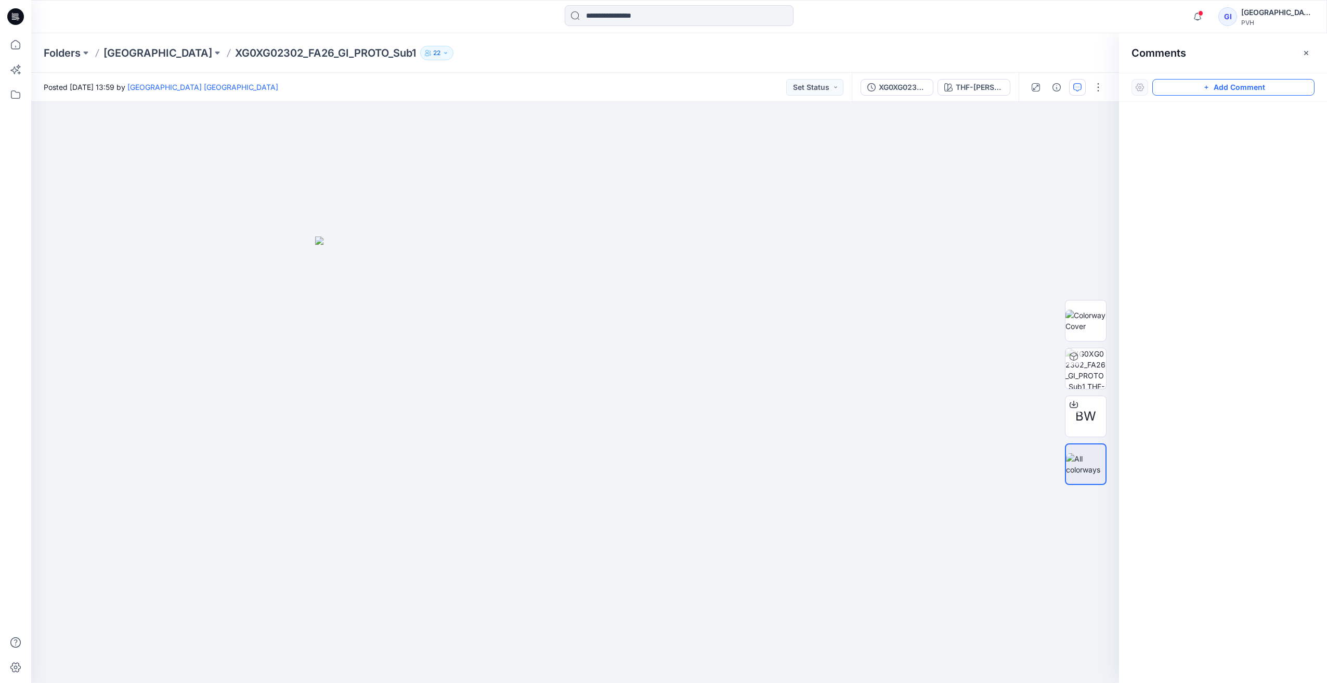
click at [1233, 88] on button "Add Comment" at bounding box center [1233, 87] width 162 height 17
click at [1203, 88] on button "Click on the style to leave a comment" at bounding box center [1233, 87] width 162 height 17
click at [1171, 88] on button "Click on the style to leave a comment" at bounding box center [1233, 87] width 162 height 17
click at [1053, 165] on div "1" at bounding box center [575, 392] width 1088 height 581
click at [1081, 191] on textarea at bounding box center [1123, 196] width 171 height 42
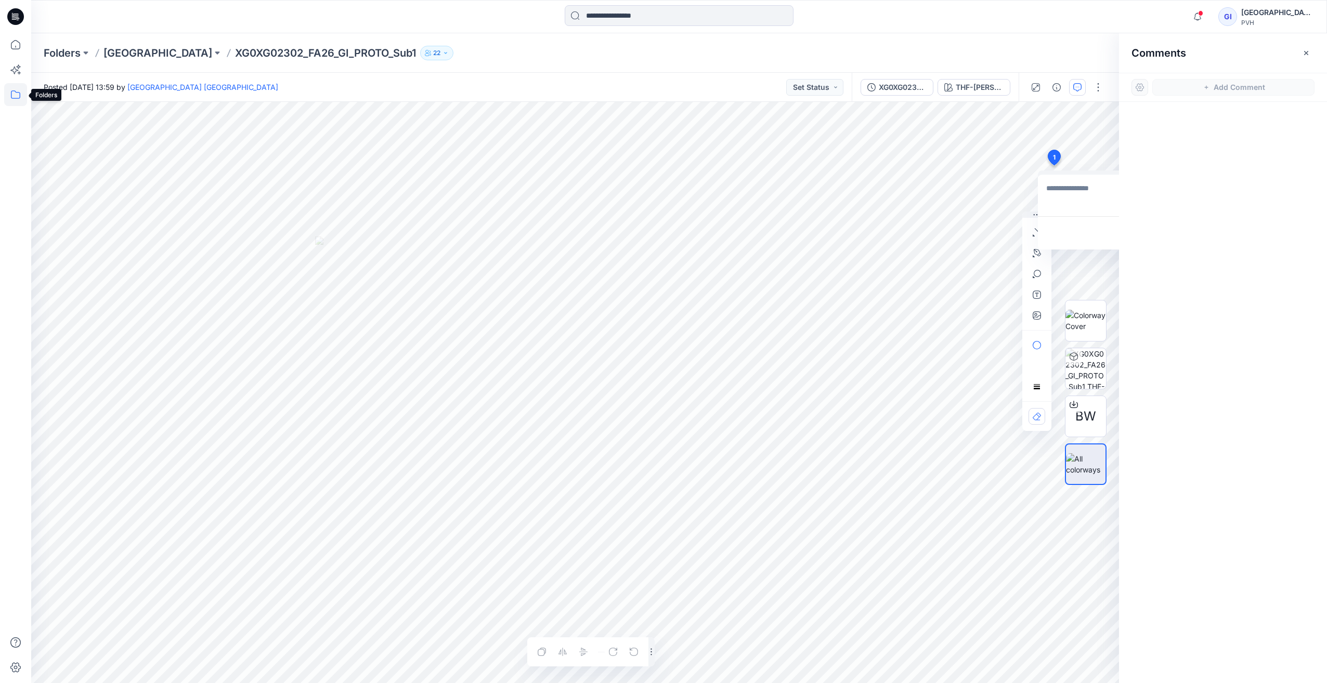
click at [14, 97] on icon at bounding box center [15, 94] width 23 height 23
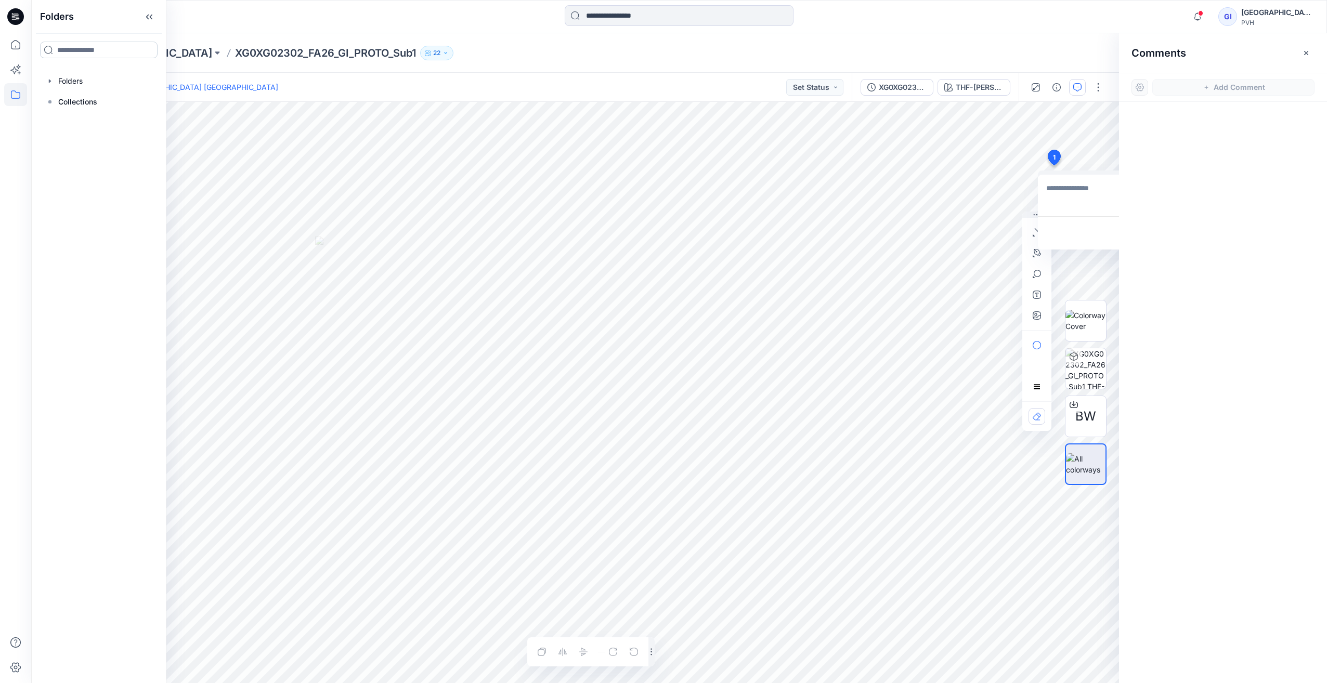
click at [81, 48] on input at bounding box center [98, 50] width 117 height 17
click at [80, 101] on p "Collections" at bounding box center [77, 102] width 39 height 12
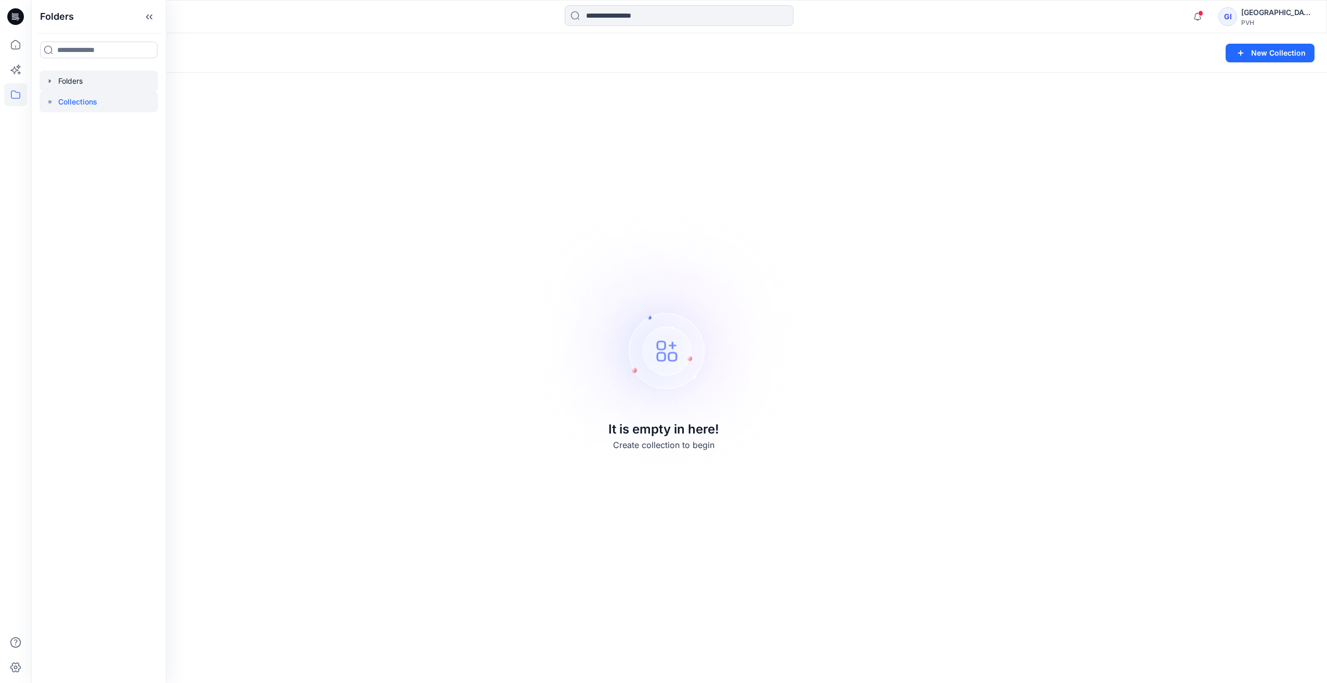
click at [82, 87] on div at bounding box center [99, 81] width 119 height 21
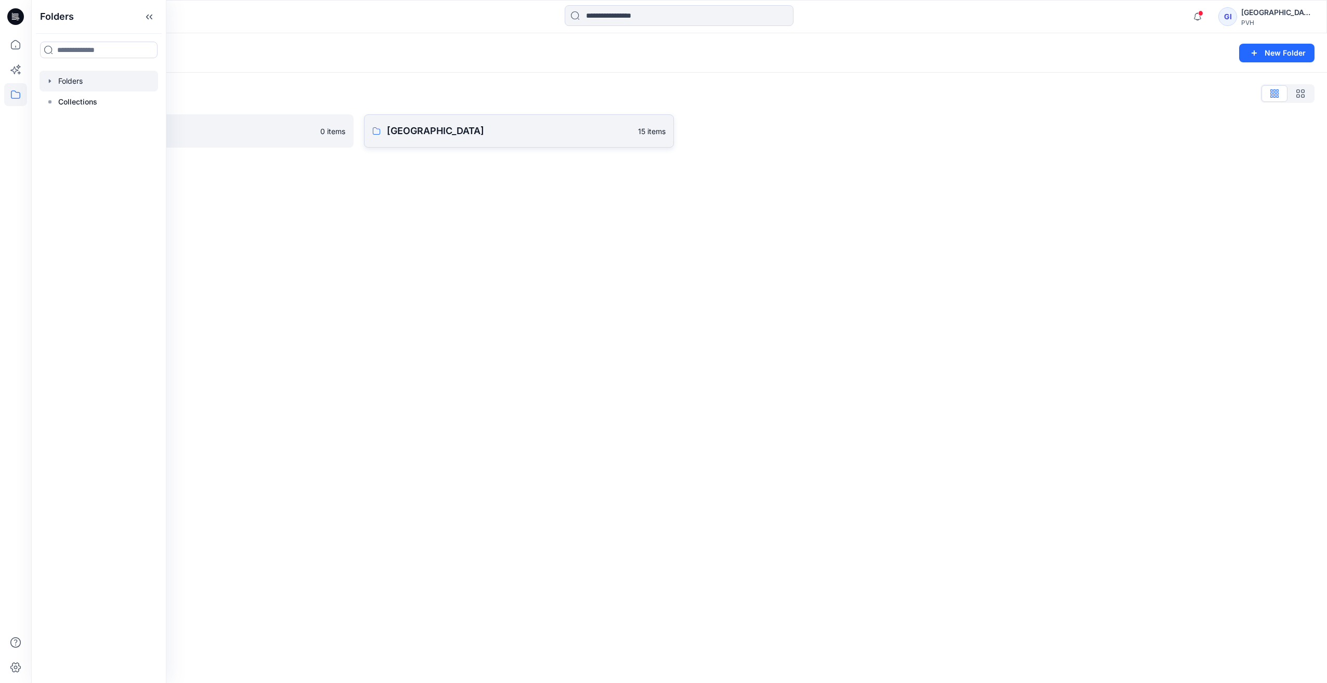
click at [454, 129] on p "[GEOGRAPHIC_DATA]" at bounding box center [509, 131] width 245 height 15
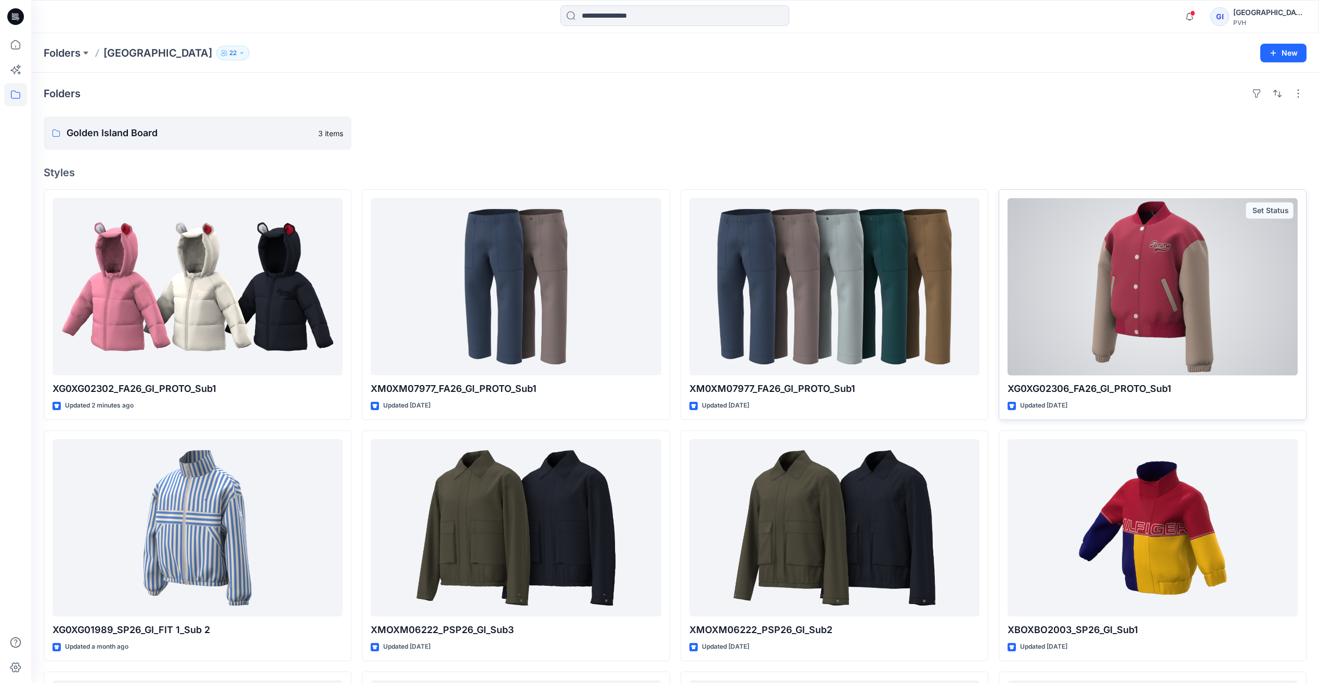
click at [1178, 264] on div at bounding box center [1152, 286] width 290 height 177
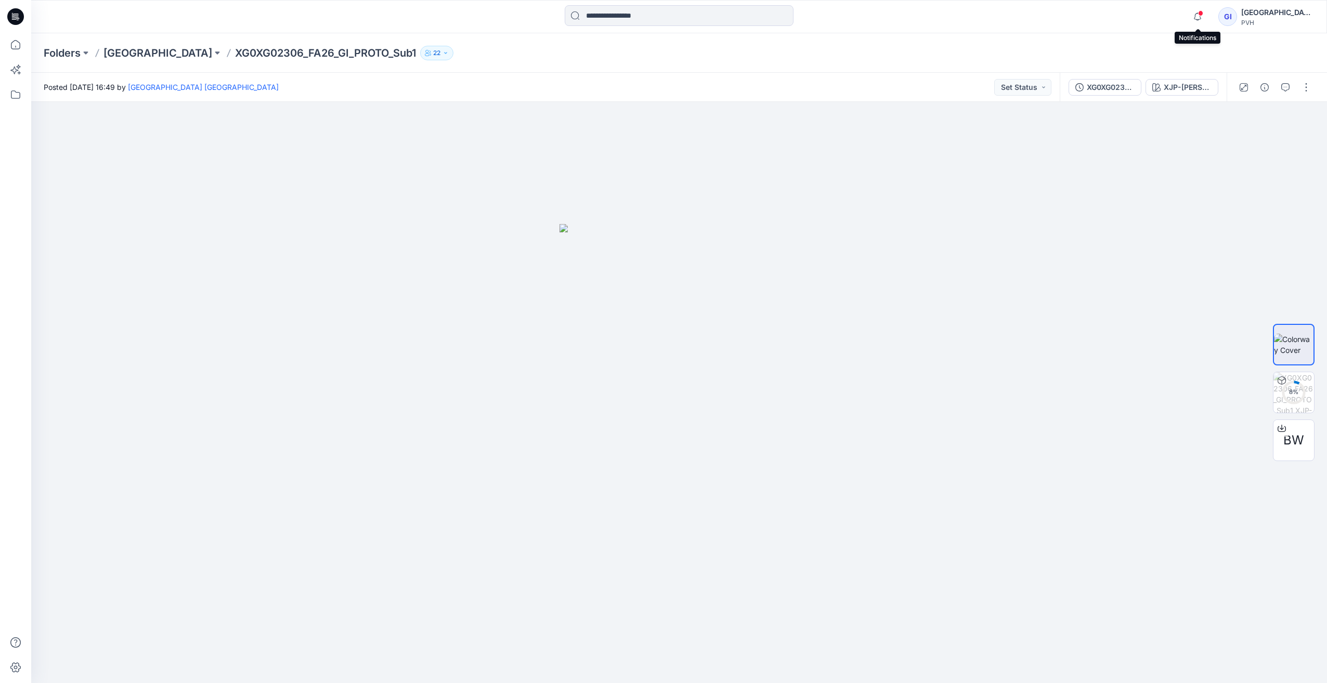
click at [1199, 16] on span at bounding box center [1200, 13] width 5 height 6
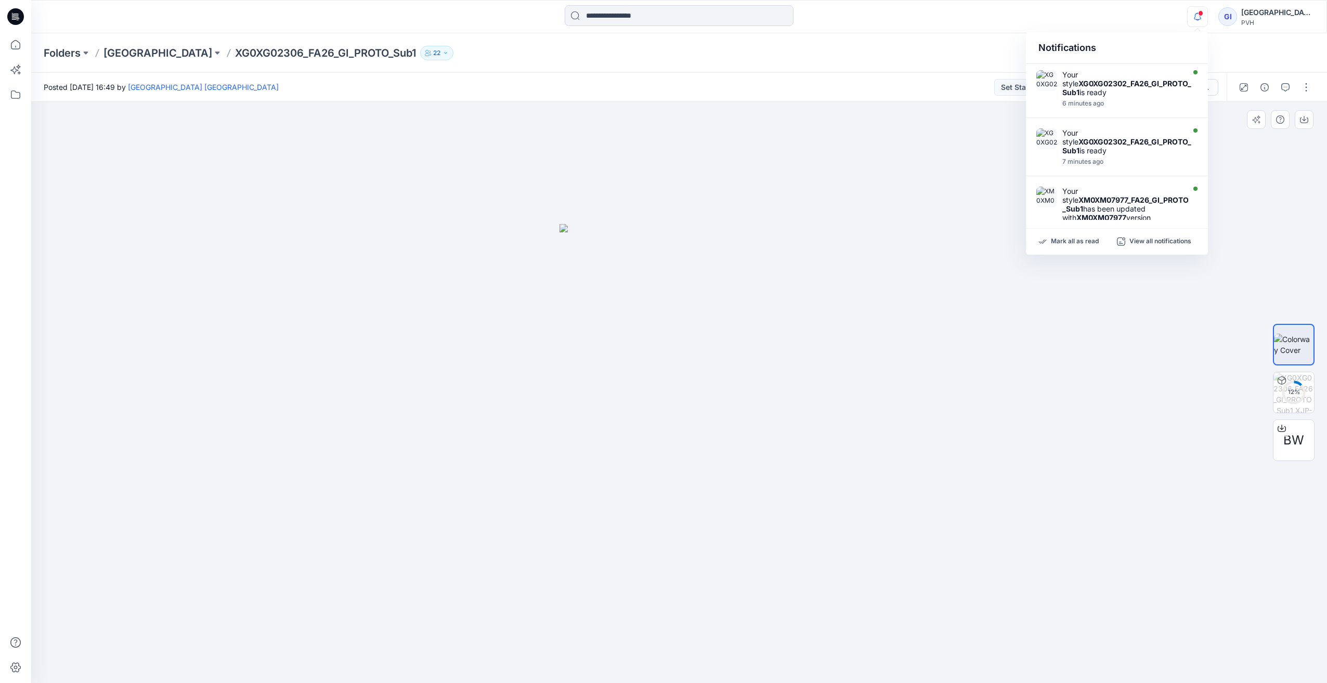
click at [1262, 195] on div at bounding box center [678, 392] width 1295 height 581
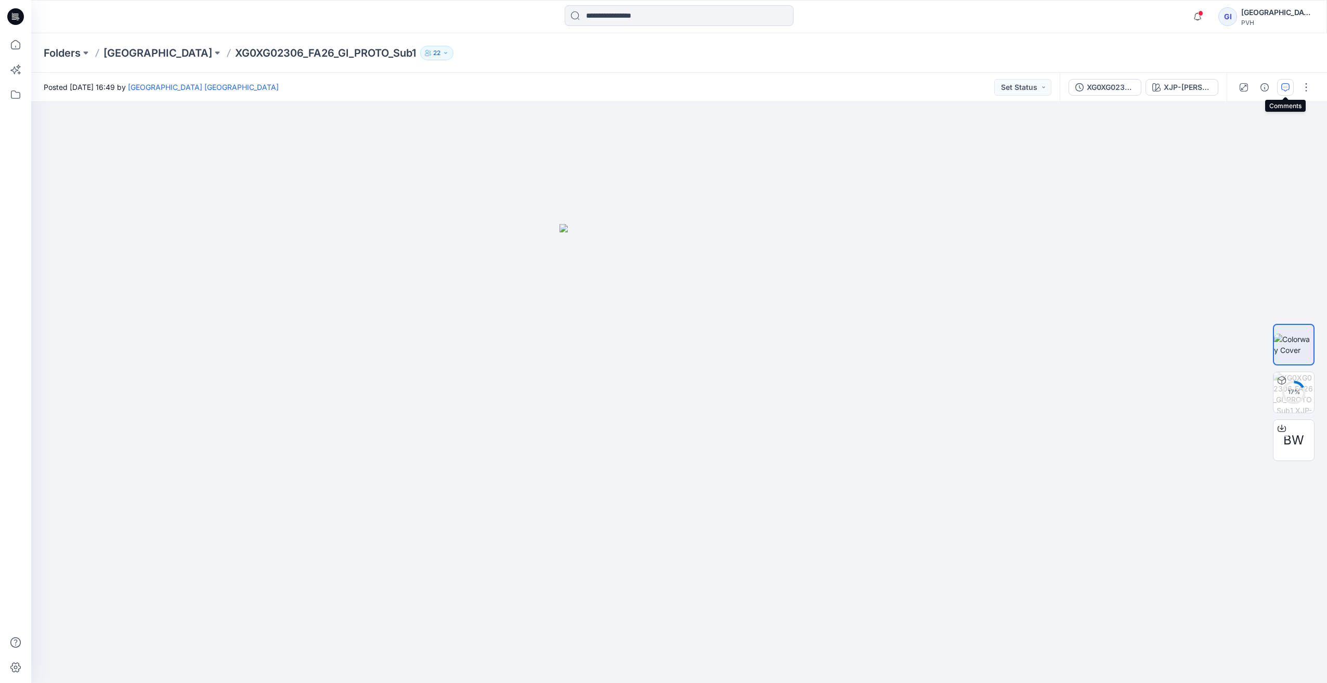
click at [1286, 84] on icon "button" at bounding box center [1285, 87] width 8 height 8
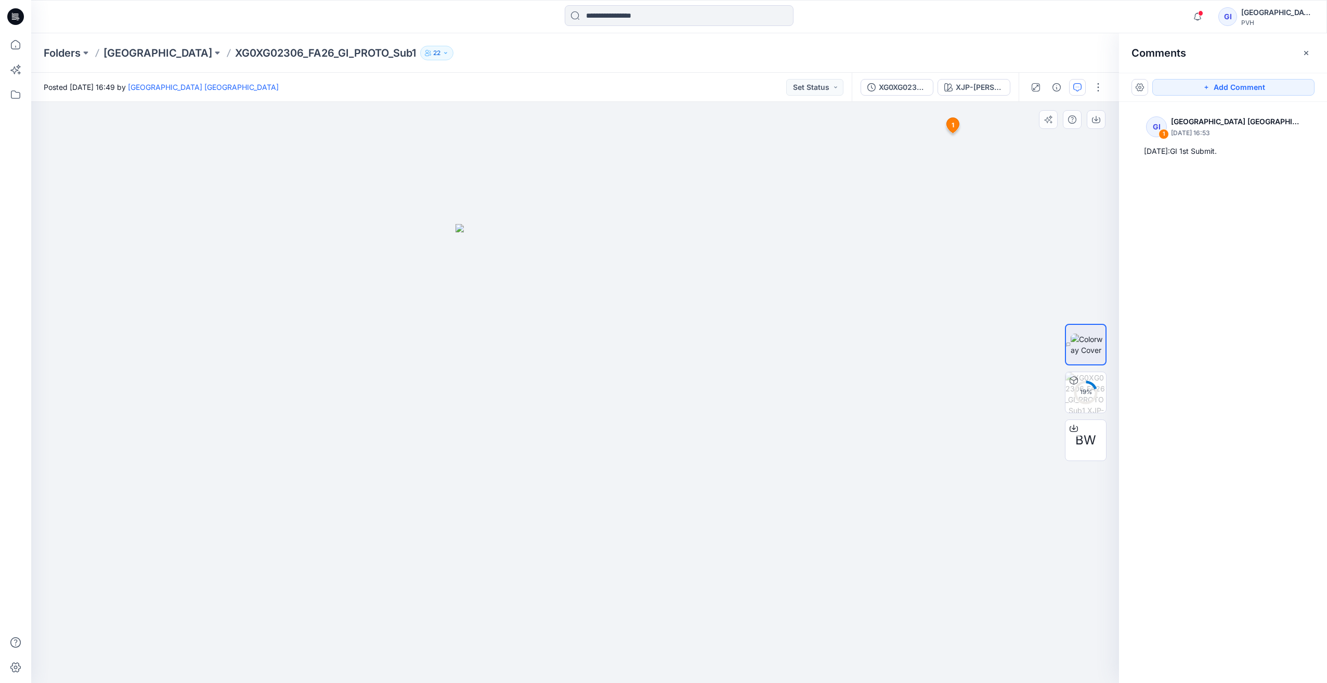
click at [952, 124] on span "1" at bounding box center [952, 125] width 3 height 9
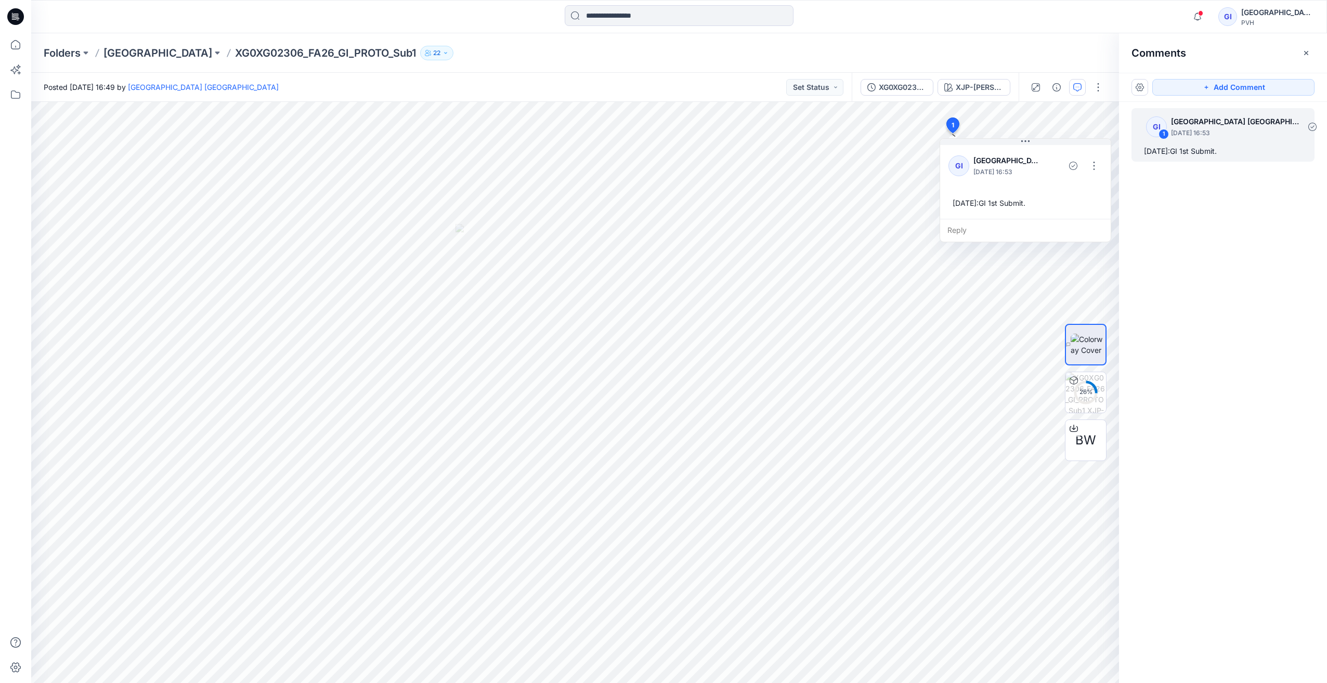
drag, startPoint x: 1233, startPoint y: 150, endPoint x: 1134, endPoint y: 150, distance: 98.8
click at [1134, 150] on div "GI 1 [GEOGRAPHIC_DATA] [DATE] 16:53 2025/9/12:GI 1st Submit." at bounding box center [1222, 135] width 183 height 54
drag, startPoint x: 1134, startPoint y: 150, endPoint x: 1157, endPoint y: 150, distance: 22.9
copy div "[DATE]:GI 1st Submit."
click at [18, 91] on icon at bounding box center [15, 94] width 23 height 23
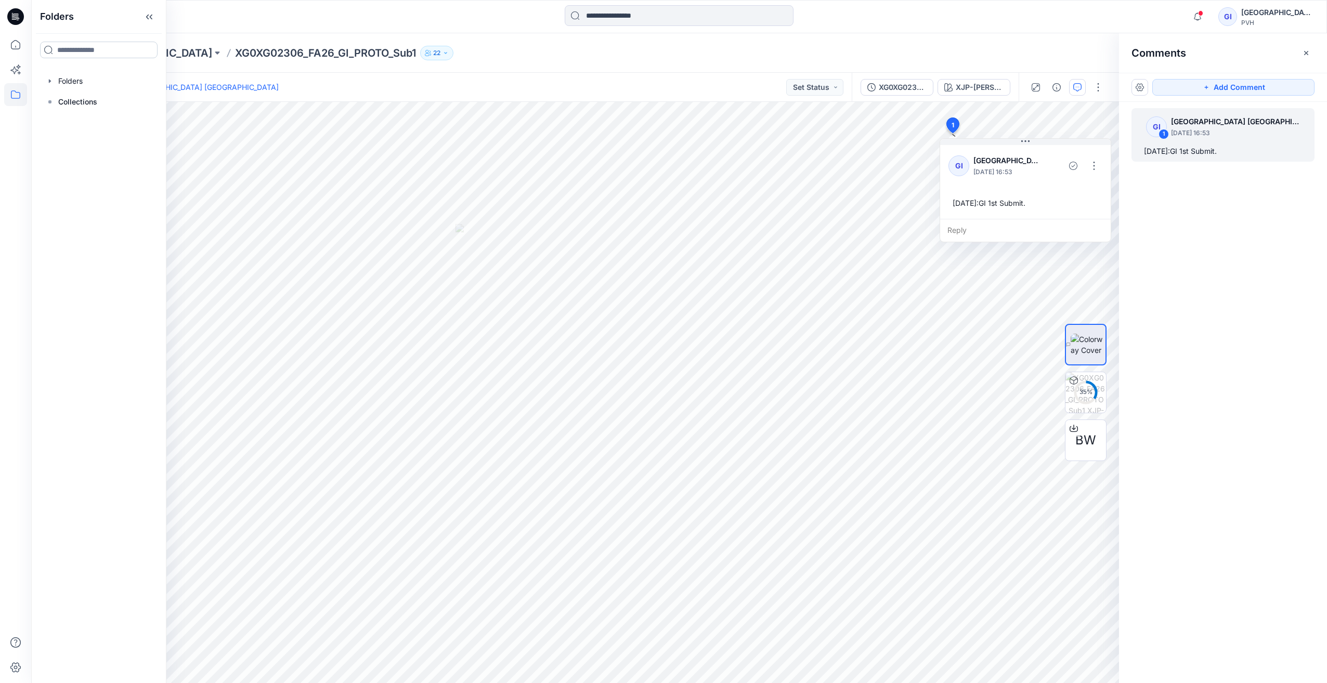
click at [91, 48] on input at bounding box center [98, 50] width 117 height 17
click at [82, 84] on div at bounding box center [99, 81] width 119 height 21
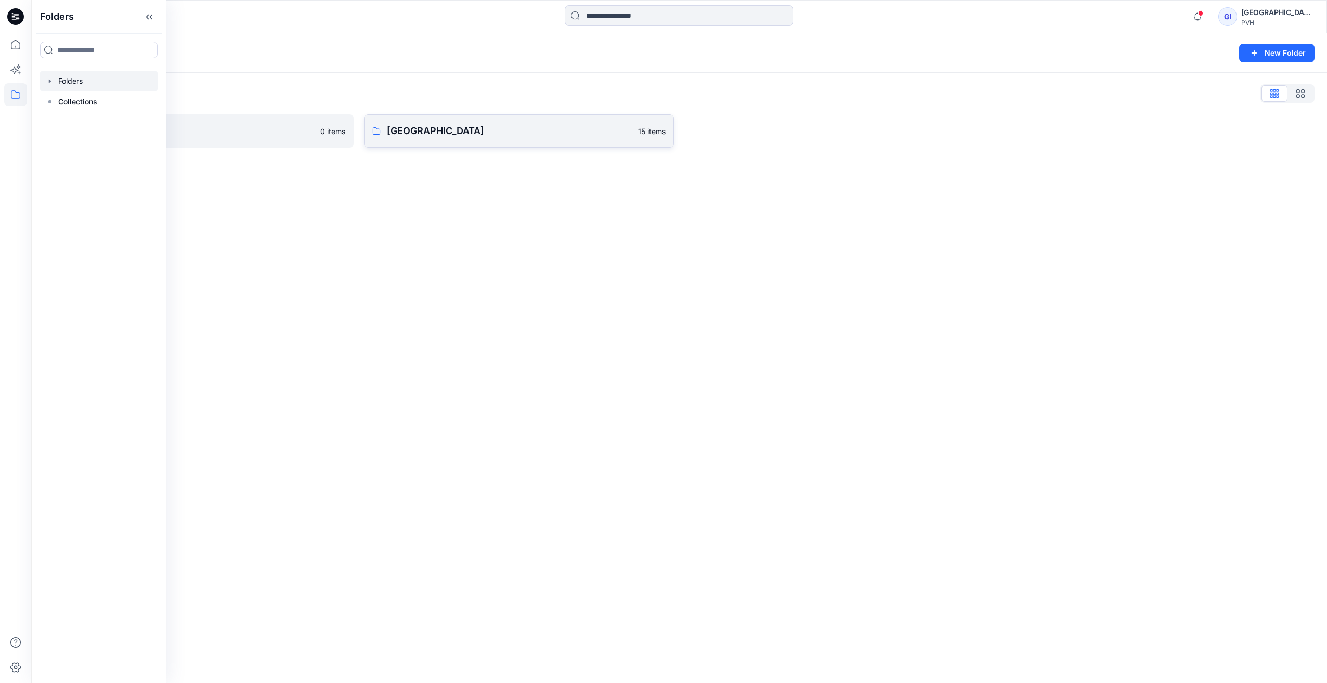
click at [418, 127] on p "[GEOGRAPHIC_DATA]" at bounding box center [509, 131] width 245 height 15
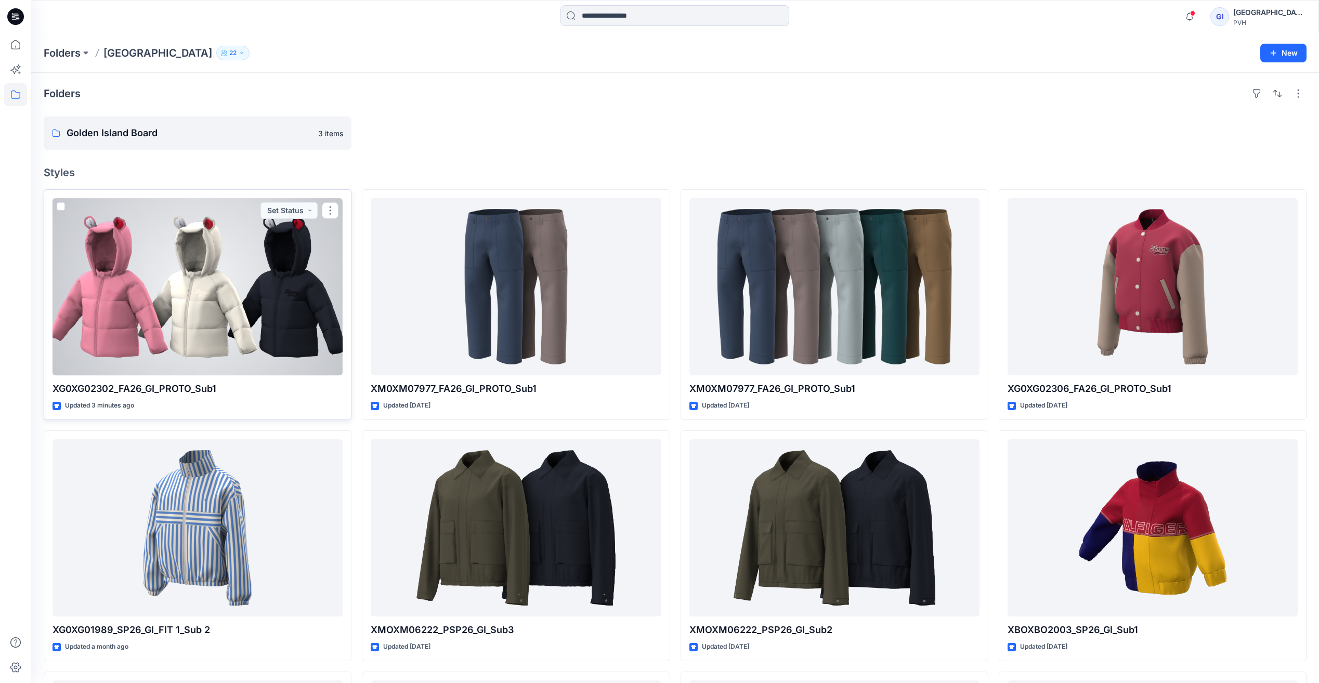
click at [253, 286] on div at bounding box center [198, 286] width 290 height 177
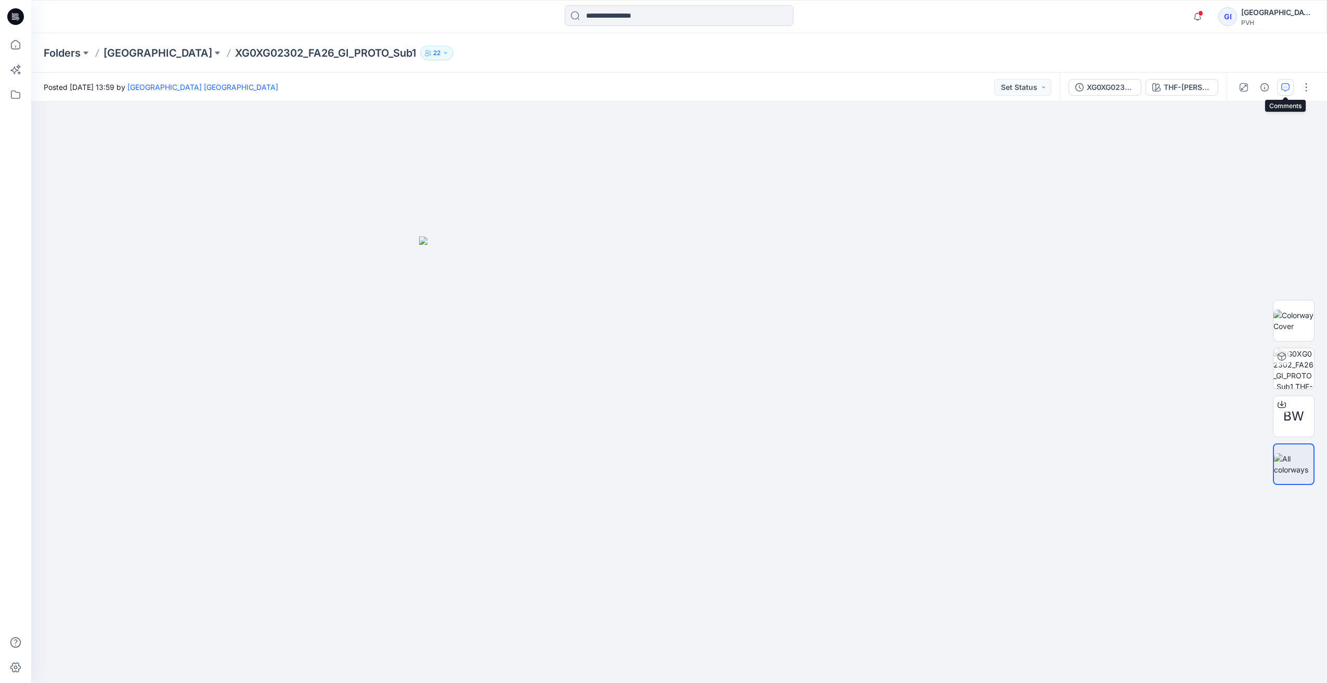
click at [1286, 86] on icon "button" at bounding box center [1285, 87] width 8 height 8
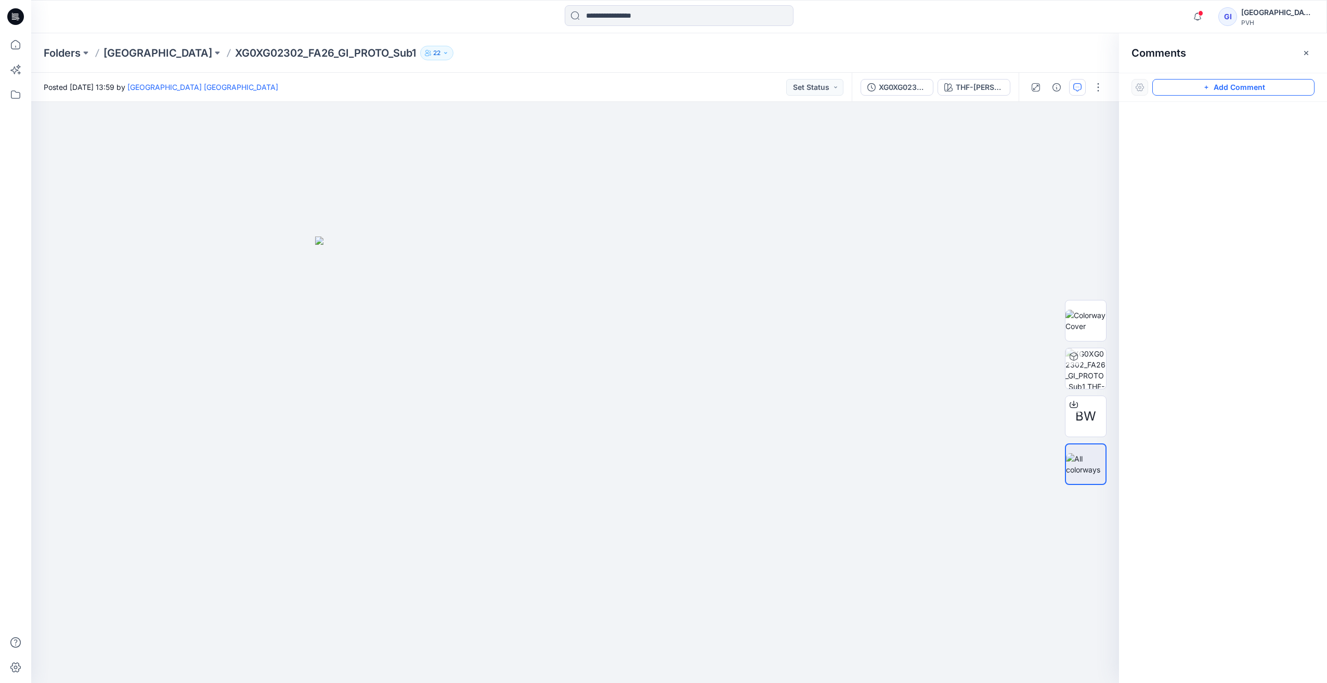
click at [1224, 83] on button "Add Comment" at bounding box center [1233, 87] width 162 height 17
click at [980, 177] on div "1" at bounding box center [575, 392] width 1088 height 581
click at [1005, 201] on textarea "**********" at bounding box center [1049, 208] width 171 height 42
type textarea "**********"
click at [1108, 244] on button "Post" at bounding box center [1112, 245] width 29 height 17
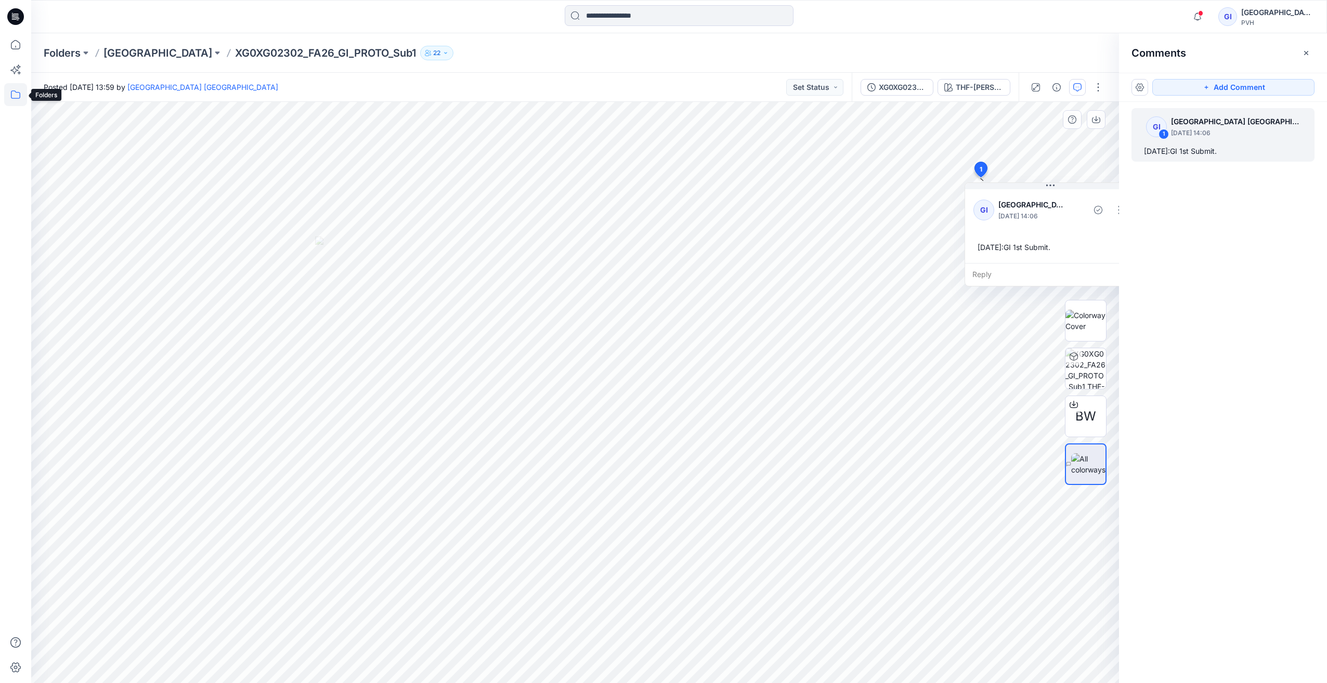
click at [23, 96] on icon at bounding box center [15, 94] width 23 height 23
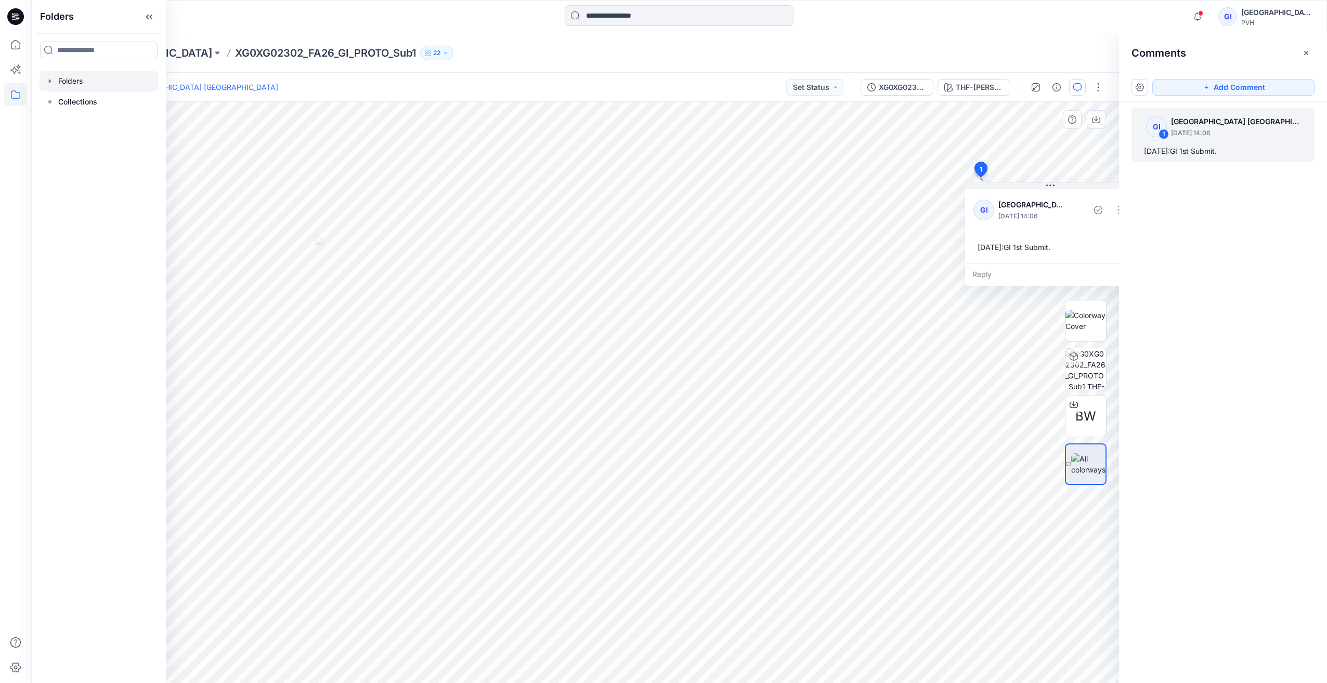
click at [88, 84] on div at bounding box center [99, 81] width 119 height 21
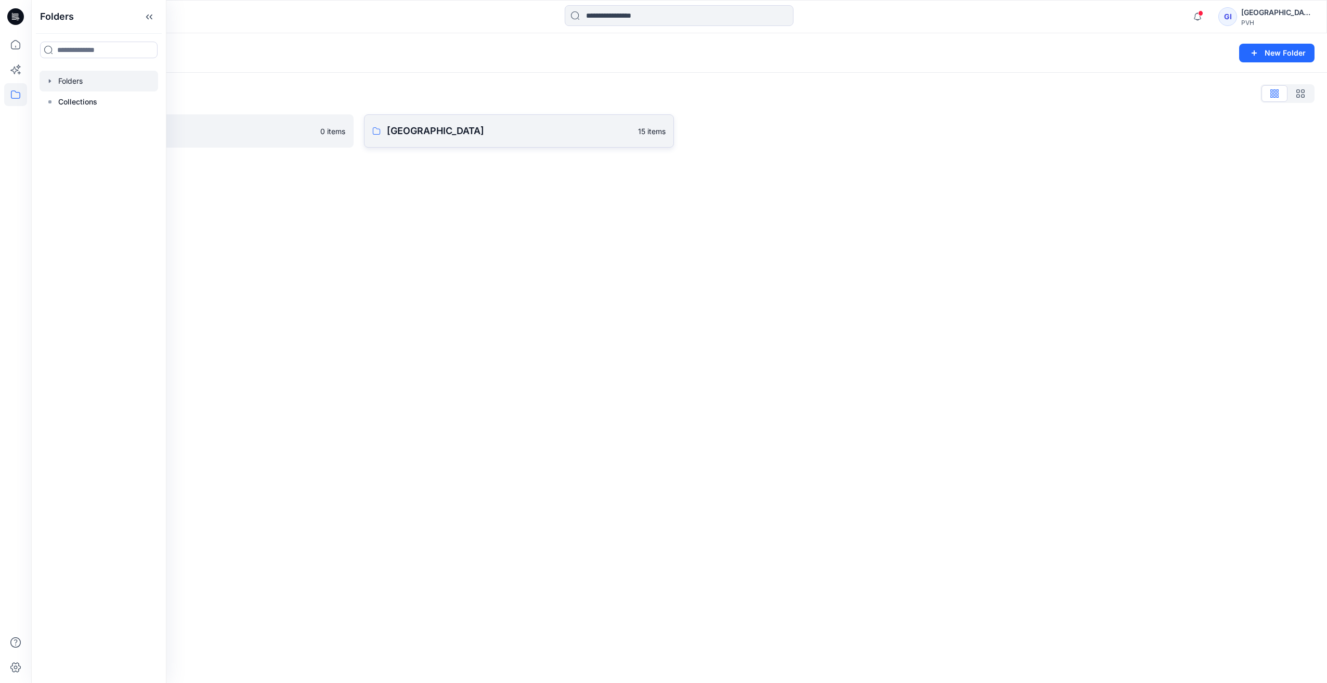
click at [453, 136] on p "[GEOGRAPHIC_DATA]" at bounding box center [509, 131] width 245 height 15
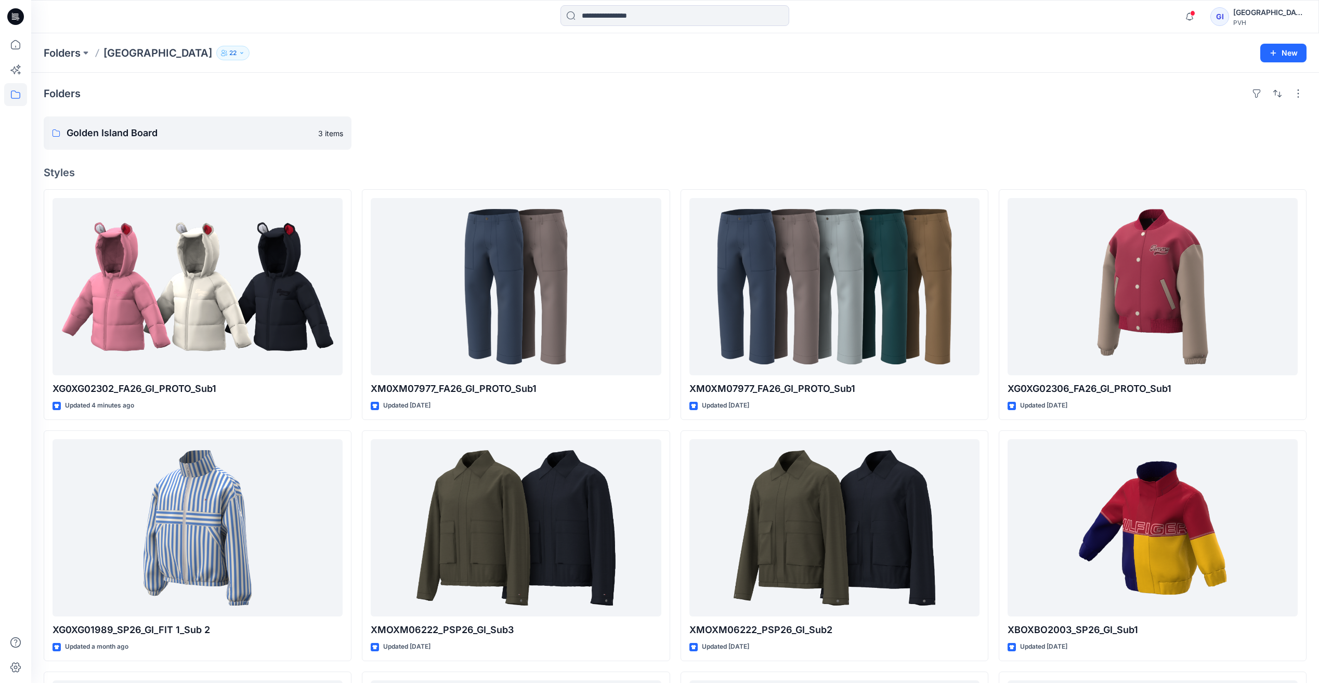
click at [474, 100] on div "Folders" at bounding box center [675, 93] width 1263 height 17
